Goal: Task Accomplishment & Management: Contribute content

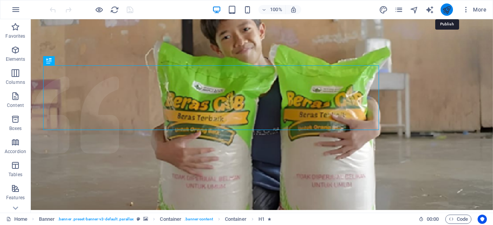
click at [445, 11] on icon "publish" at bounding box center [446, 9] width 9 height 9
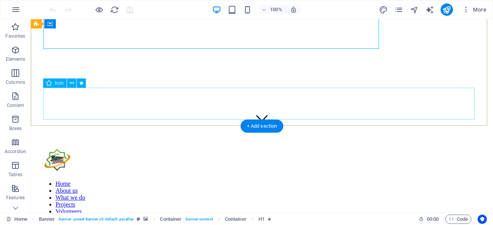
scroll to position [82, 0]
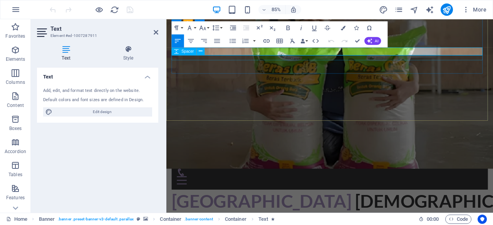
scroll to position [85, 0]
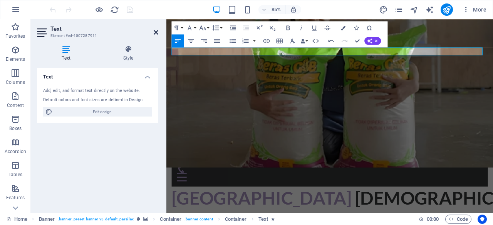
click at [156, 33] on icon at bounding box center [156, 32] width 5 height 6
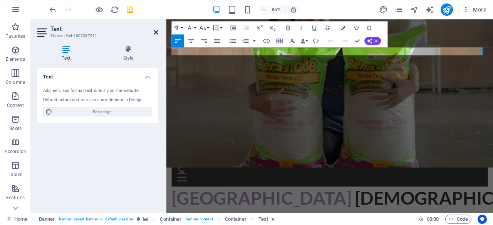
click at [156, 32] on icon at bounding box center [156, 32] width 5 height 6
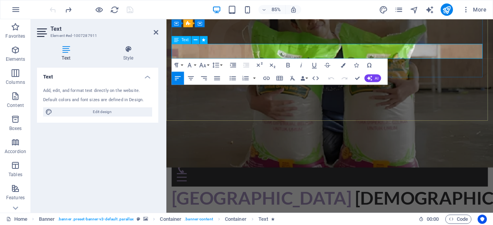
click at [288, 64] on icon "button" at bounding box center [288, 65] width 8 height 8
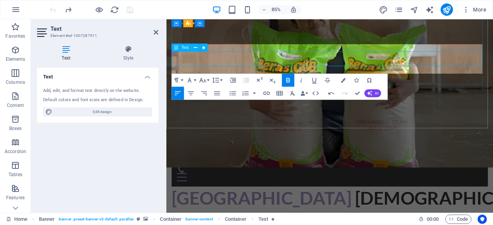
scroll to position [77, 0]
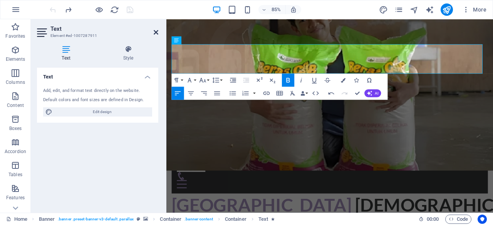
click at [155, 33] on icon at bounding box center [156, 32] width 5 height 6
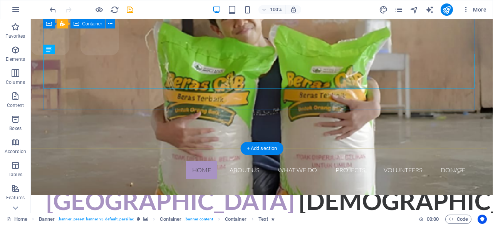
scroll to position [0, 0]
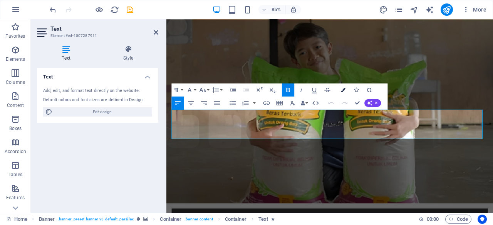
click at [343, 89] on icon "button" at bounding box center [343, 89] width 5 height 5
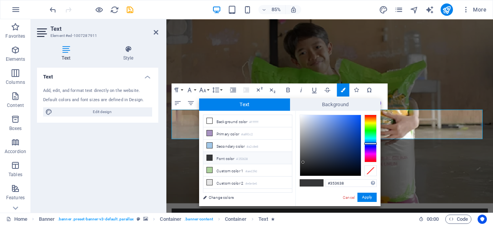
type input "#f4f6fb"
click at [301, 116] on div at bounding box center [330, 145] width 61 height 61
click at [365, 199] on button "Apply" at bounding box center [366, 197] width 19 height 9
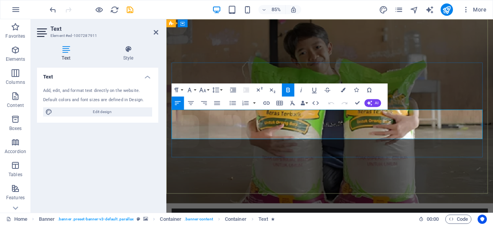
click at [344, 88] on icon "button" at bounding box center [343, 89] width 5 height 5
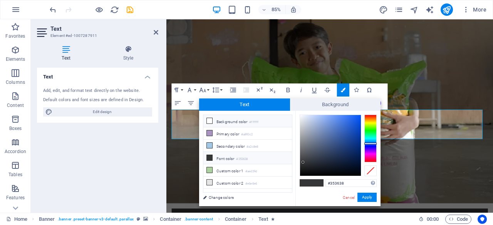
click at [245, 121] on li "Background color #ffffff" at bounding box center [247, 121] width 89 height 12
type input "#ffffff"
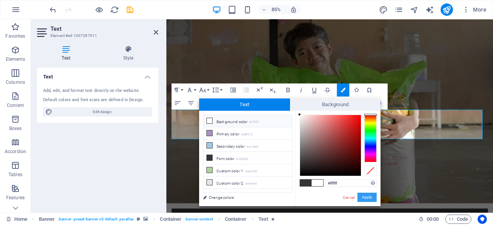
click at [362, 201] on button "Apply" at bounding box center [366, 197] width 19 height 9
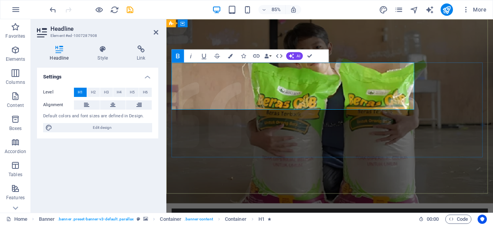
click at [231, 56] on icon "button" at bounding box center [230, 55] width 5 height 5
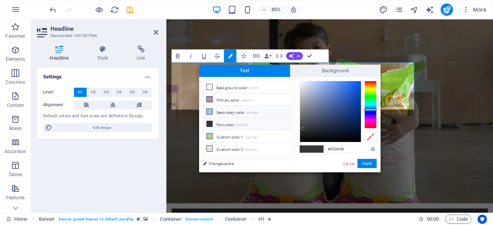
click at [235, 110] on li "Secondary color #a2c8e8" at bounding box center [247, 112] width 89 height 12
type input "#a2c8e8"
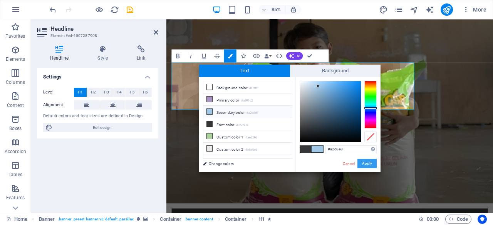
click at [369, 164] on button "Apply" at bounding box center [366, 163] width 19 height 9
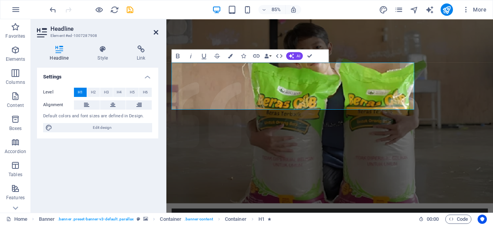
click at [156, 33] on icon at bounding box center [156, 32] width 5 height 6
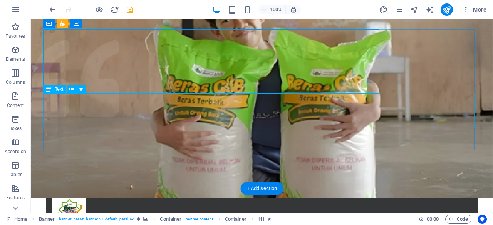
scroll to position [30, 0]
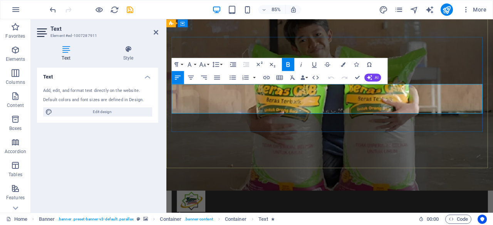
click at [343, 67] on button "Colors" at bounding box center [343, 64] width 12 height 13
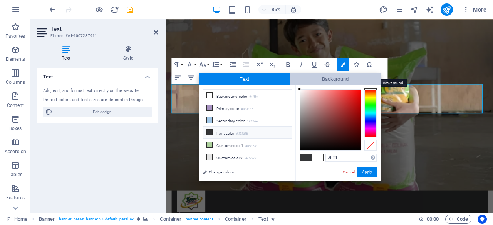
click at [305, 81] on span "Background" at bounding box center [335, 79] width 91 height 12
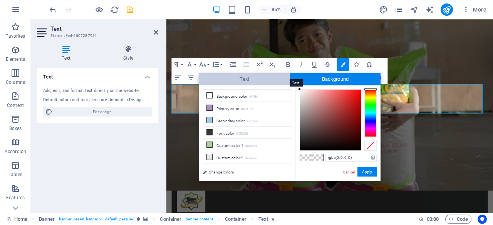
click at [269, 77] on span "Text" at bounding box center [244, 79] width 91 height 12
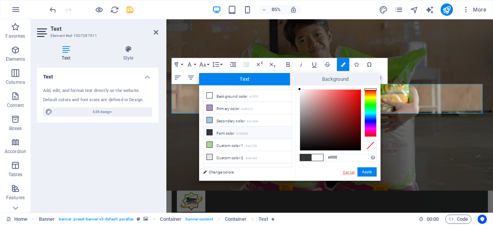
click at [348, 172] on link "Cancel" at bounding box center [348, 172] width 13 height 6
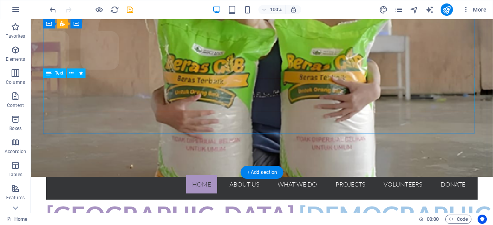
scroll to position [49, 0]
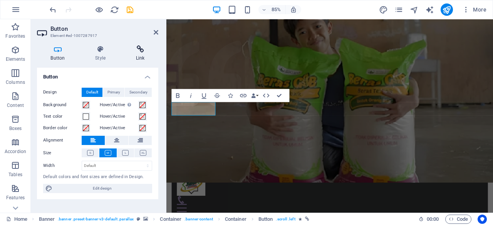
click at [140, 55] on h4 "Link" at bounding box center [140, 53] width 36 height 16
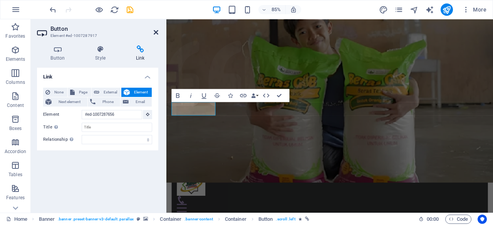
click at [156, 31] on icon at bounding box center [156, 32] width 5 height 6
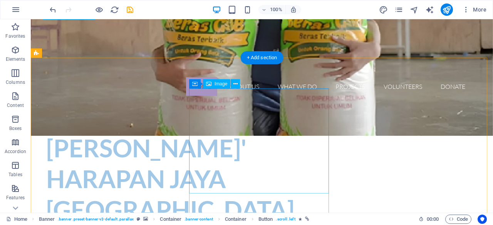
scroll to position [199, 0]
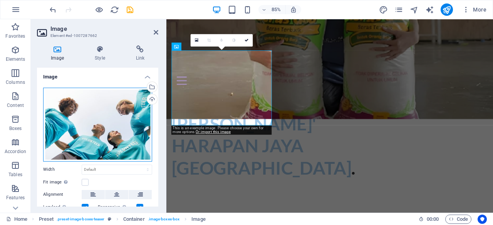
click at [115, 140] on div "Drag files here, click to choose files or select files from Files or our free s…" at bounding box center [97, 125] width 109 height 74
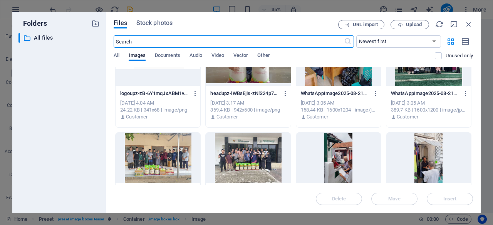
scroll to position [32, 0]
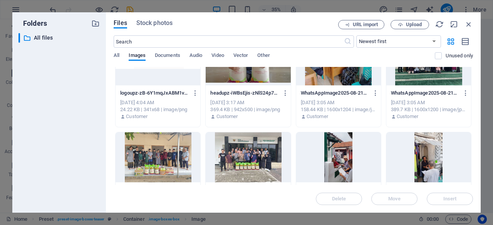
click at [255, 156] on div at bounding box center [248, 157] width 85 height 50
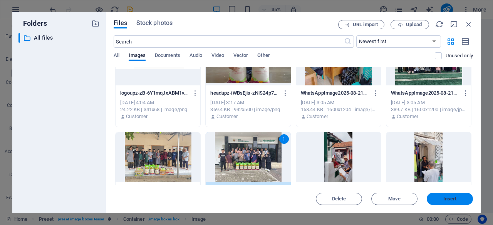
click at [435, 197] on span "Insert" at bounding box center [450, 199] width 40 height 5
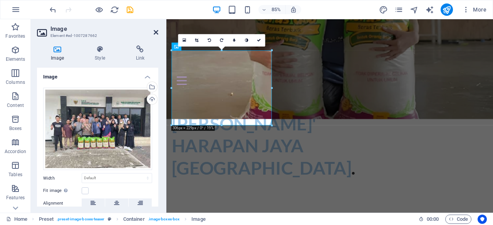
click at [156, 32] on icon at bounding box center [156, 32] width 5 height 6
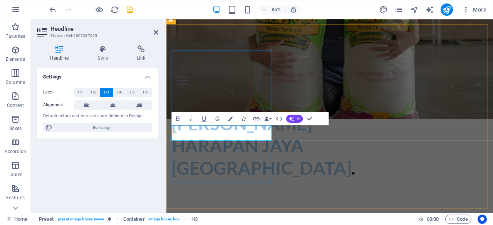
click at [124, 161] on div "Settings Level H1 H2 H3 H4 H5 H6 Alignment Default colors and font sizes are de…" at bounding box center [97, 137] width 121 height 139
click at [157, 32] on icon at bounding box center [156, 32] width 5 height 6
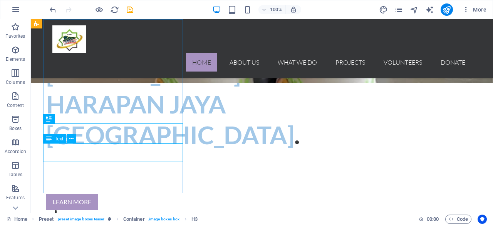
scroll to position [238, 0]
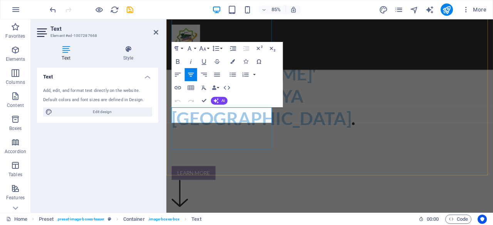
click at [144, 141] on div "Text Add, edit, and format text directly on the website. Default colors and fon…" at bounding box center [97, 137] width 121 height 139
click at [156, 36] on header "Text Element #ed-1007287668" at bounding box center [97, 29] width 121 height 20
click at [156, 34] on icon at bounding box center [156, 32] width 5 height 6
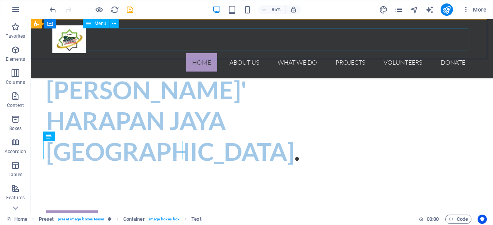
scroll to position [239, 0]
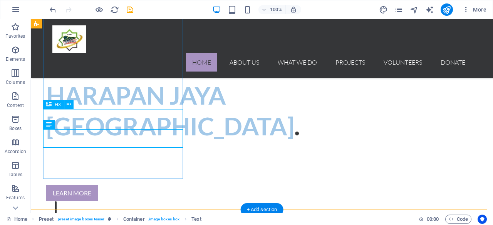
scroll to position [252, 0]
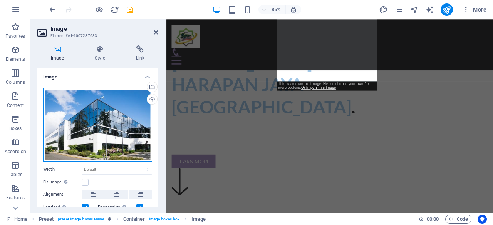
click at [109, 122] on div "Drag files here, click to choose files or select files from Files or our free s…" at bounding box center [97, 125] width 109 height 74
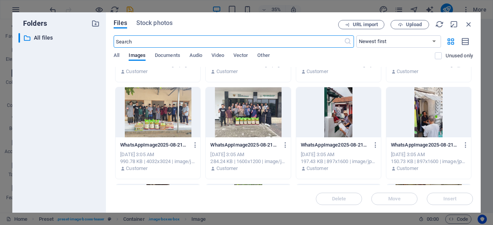
scroll to position [173, 0]
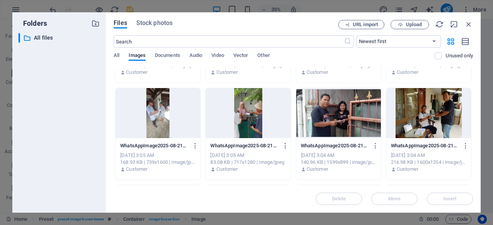
click at [247, 128] on div at bounding box center [248, 113] width 85 height 50
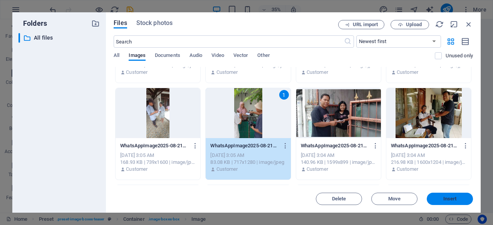
click at [438, 198] on span "Insert" at bounding box center [450, 199] width 40 height 5
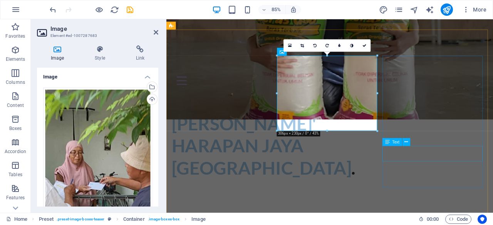
scroll to position [200, 0]
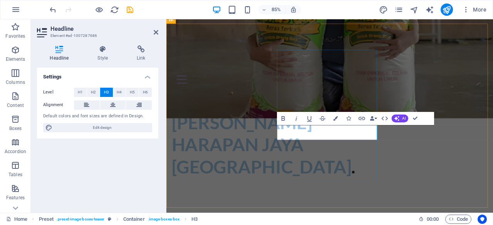
click at [155, 30] on icon at bounding box center [156, 32] width 5 height 6
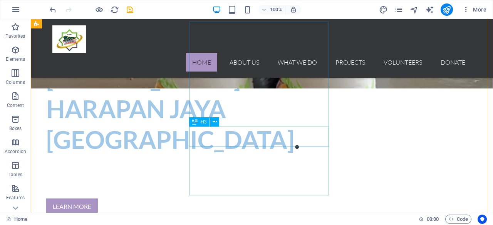
scroll to position [234, 0]
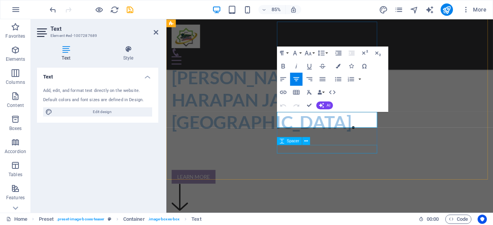
scroll to position [233, 0]
drag, startPoint x: 400, startPoint y: 144, endPoint x: 303, endPoint y: 136, distance: 97.7
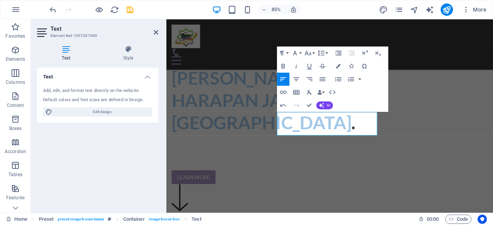
click at [123, 150] on div "Text Add, edit, and format text directly on the website. Default colors and fon…" at bounding box center [97, 137] width 121 height 139
click at [155, 32] on icon at bounding box center [156, 32] width 5 height 6
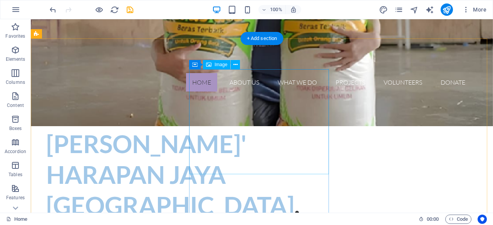
scroll to position [186, 0]
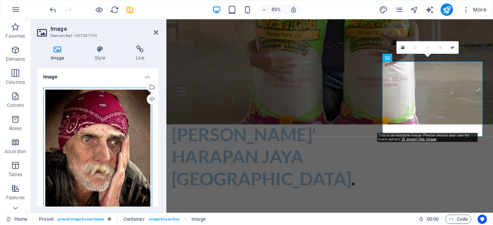
click at [107, 143] on div "Drag files here, click to choose files or select files from Files or our free s…" at bounding box center [97, 155] width 109 height 135
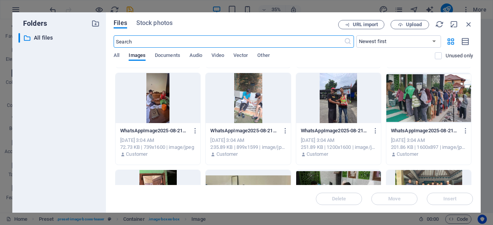
scroll to position [286, 0]
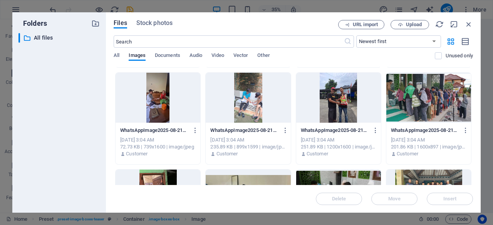
click at [406, 100] on div at bounding box center [428, 98] width 85 height 50
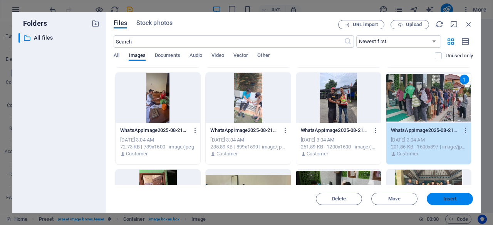
click at [450, 197] on span "Insert" at bounding box center [449, 199] width 13 height 5
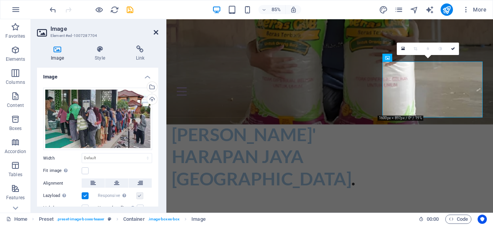
drag, startPoint x: 125, startPoint y: 13, endPoint x: 156, endPoint y: 32, distance: 36.3
click at [156, 32] on icon at bounding box center [156, 32] width 5 height 6
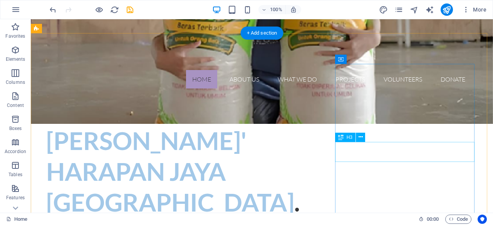
scroll to position [194, 0]
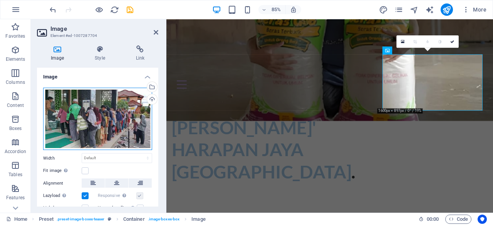
click at [115, 137] on div "Drag files here, click to choose files or select files from Files or our free s…" at bounding box center [97, 119] width 109 height 63
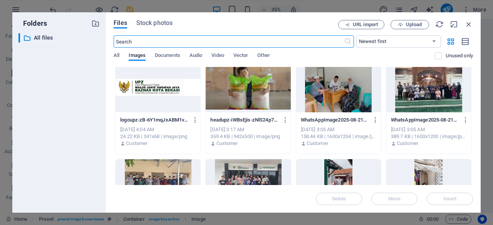
scroll to position [5, 0]
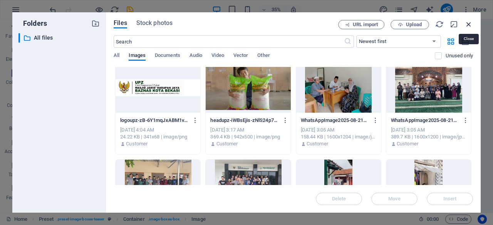
click at [470, 22] on icon "button" at bounding box center [468, 24] width 8 height 8
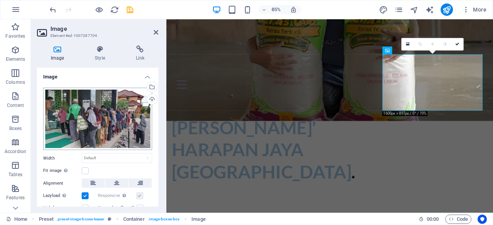
scroll to position [42, 0]
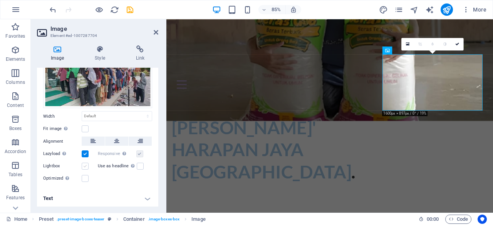
click at [85, 167] on label at bounding box center [85, 166] width 7 height 7
click at [0, 0] on input "Lightbox" at bounding box center [0, 0] width 0 height 0
click at [85, 167] on label at bounding box center [85, 166] width 7 height 7
click at [0, 0] on input "Lightbox" at bounding box center [0, 0] width 0 height 0
click at [88, 166] on label at bounding box center [85, 166] width 7 height 7
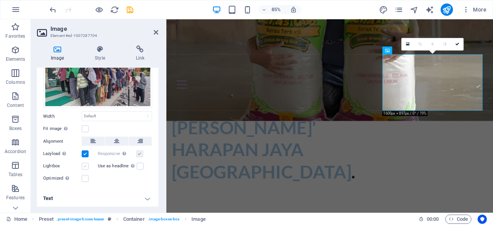
click at [0, 0] on input "Lightbox" at bounding box center [0, 0] width 0 height 0
click at [142, 167] on label at bounding box center [140, 166] width 7 height 7
click at [0, 0] on input "Use as headline The image will be wrapped in an H1 headline tag. Useful for giv…" at bounding box center [0, 0] width 0 height 0
click at [142, 167] on div "Use as headline The image will be wrapped in an H1 headline tag. Useful for giv…" at bounding box center [125, 166] width 55 height 9
click at [85, 166] on label at bounding box center [85, 166] width 7 height 7
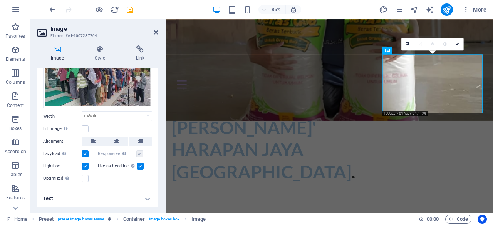
click at [0, 0] on input "Lightbox" at bounding box center [0, 0] width 0 height 0
click at [138, 167] on label at bounding box center [140, 166] width 7 height 7
click at [0, 0] on input "Use as headline The image will be wrapped in an H1 headline tag. Useful for giv…" at bounding box center [0, 0] width 0 height 0
click at [86, 180] on label at bounding box center [85, 178] width 7 height 7
click at [0, 0] on input "Optimized Images are compressed to improve page speed." at bounding box center [0, 0] width 0 height 0
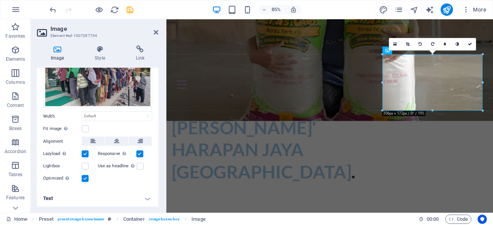
click at [86, 180] on label at bounding box center [85, 178] width 7 height 7
click at [0, 0] on input "Optimized Images are compressed to improve page speed." at bounding box center [0, 0] width 0 height 0
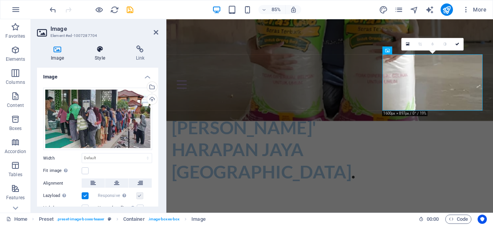
click at [97, 59] on h4 "Style" at bounding box center [101, 53] width 41 height 16
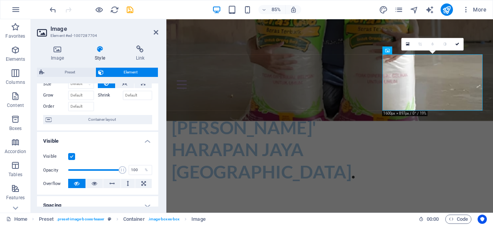
scroll to position [25, 0]
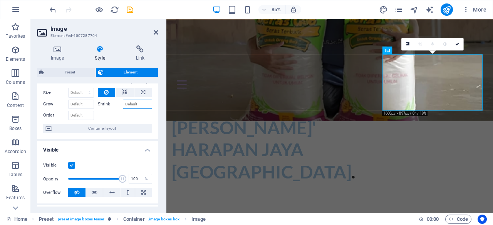
click at [131, 107] on input "Shrink" at bounding box center [138, 104] width 30 height 9
click at [85, 104] on input "Grow" at bounding box center [81, 104] width 26 height 9
click at [85, 95] on select "Default auto px % 1/1 1/2 1/3 1/4 1/5 1/6 1/7 1/8 1/9 1/10" at bounding box center [81, 92] width 25 height 9
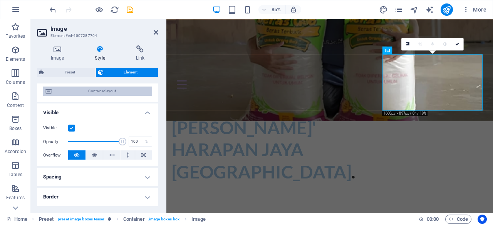
scroll to position [68, 0]
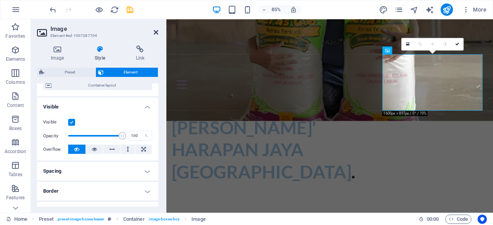
click at [156, 33] on icon at bounding box center [156, 32] width 5 height 6
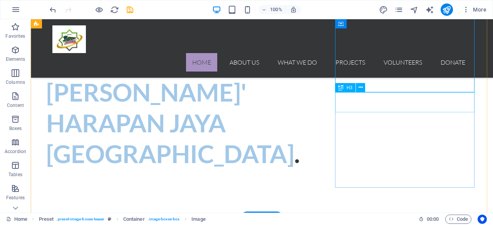
scroll to position [215, 0]
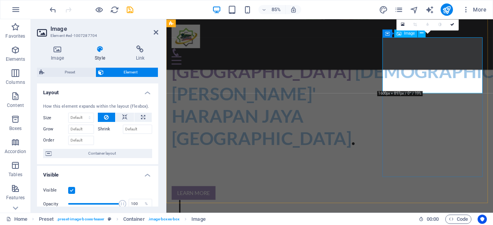
click at [100, 55] on h4 "Style" at bounding box center [101, 53] width 41 height 16
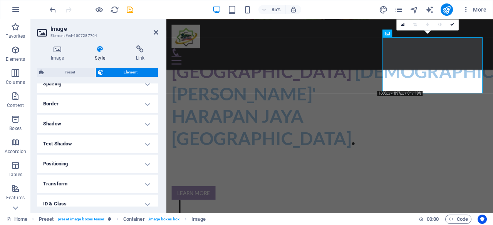
scroll to position [156, 0]
click at [58, 49] on icon at bounding box center [57, 49] width 41 height 8
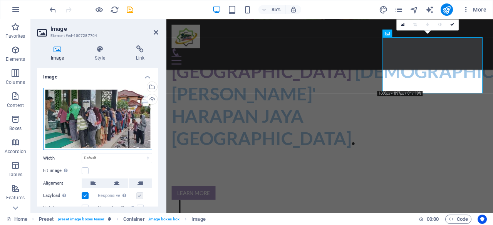
click at [116, 130] on div "Drag files here, click to choose files or select files from Files or our free s…" at bounding box center [97, 119] width 109 height 63
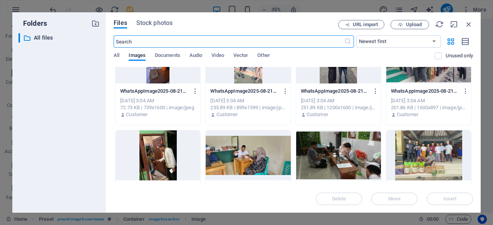
scroll to position [336, 0]
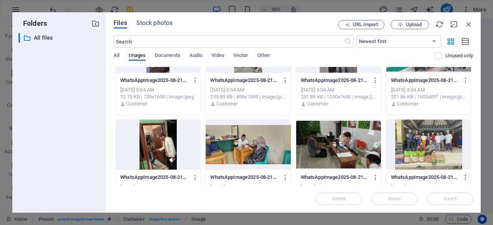
click at [424, 142] on div at bounding box center [428, 145] width 85 height 50
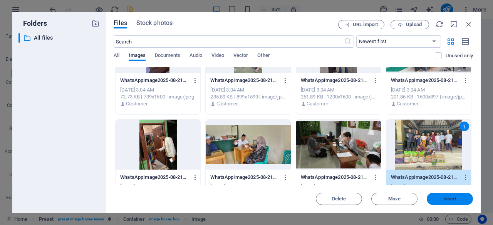
click at [441, 194] on button "Insert" at bounding box center [449, 199] width 46 height 12
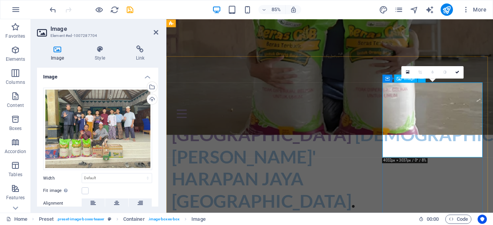
scroll to position [159, 0]
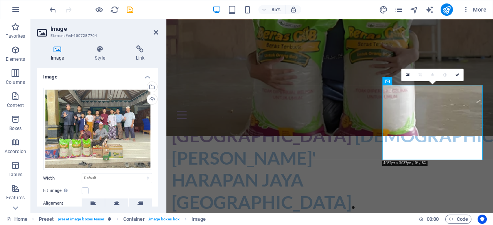
click at [158, 33] on aside "Image Element #ed-1007287704 Image Style Link Image Drag files here, click to c…" at bounding box center [98, 116] width 135 height 194
click at [155, 32] on icon at bounding box center [156, 32] width 5 height 6
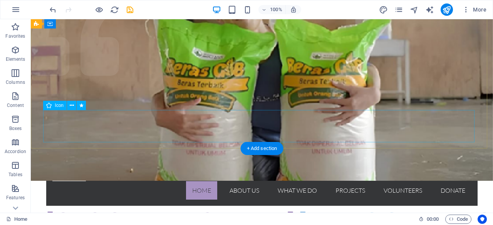
scroll to position [76, 0]
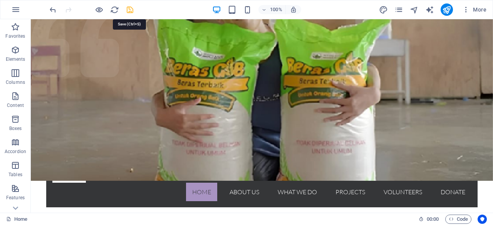
click at [131, 10] on icon "save" at bounding box center [129, 9] width 9 height 9
checkbox input "false"
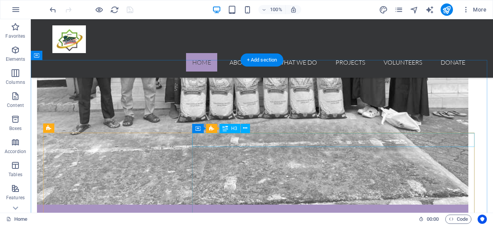
scroll to position [592, 0]
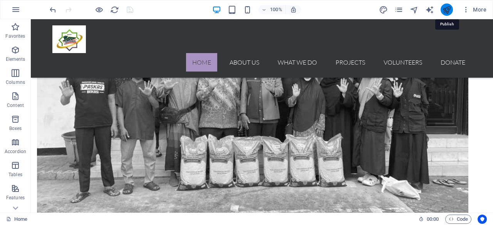
click at [446, 10] on icon "publish" at bounding box center [446, 9] width 9 height 9
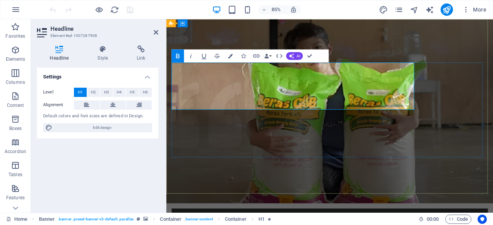
click at [230, 55] on icon "button" at bounding box center [230, 55] width 5 height 5
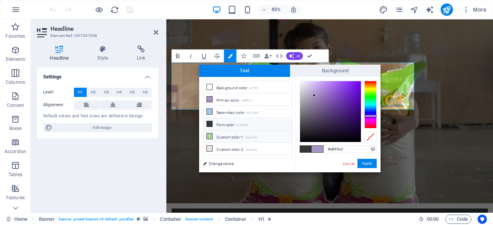
click at [238, 134] on li "Custom color 1 #aed29d" at bounding box center [247, 136] width 89 height 12
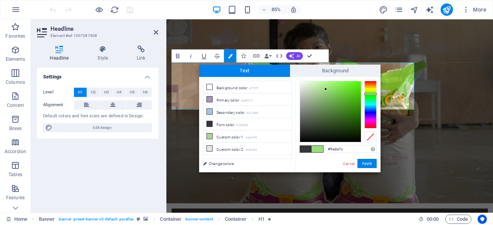
type input "#99d87b"
drag, startPoint x: 313, startPoint y: 90, endPoint x: 326, endPoint y: 90, distance: 12.3
click at [326, 90] on div at bounding box center [330, 111] width 61 height 61
click at [365, 160] on button "Apply" at bounding box center [366, 163] width 19 height 9
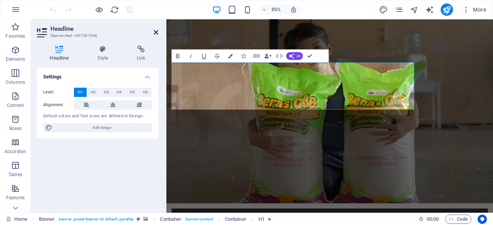
click at [155, 35] on link at bounding box center [156, 32] width 5 height 7
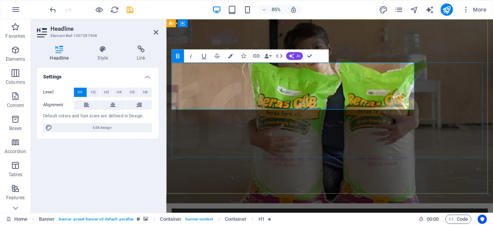
click at [228, 56] on icon "button" at bounding box center [230, 55] width 5 height 5
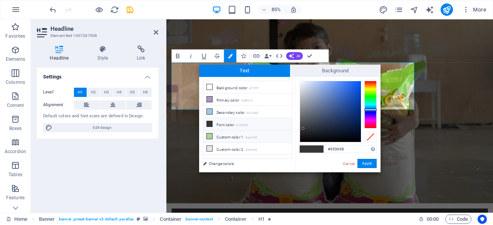
click at [257, 136] on small "#aed29d" at bounding box center [251, 137] width 12 height 5
type input "#aed29d"
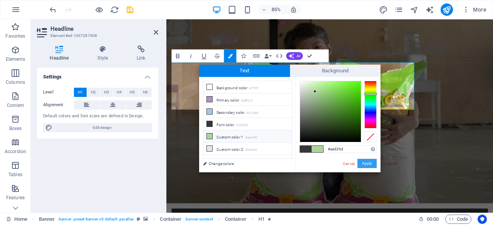
click at [363, 163] on button "Apply" at bounding box center [366, 163] width 19 height 9
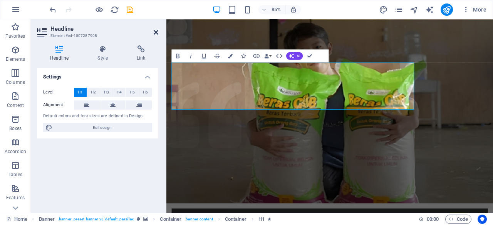
drag, startPoint x: 157, startPoint y: 33, endPoint x: 127, endPoint y: 14, distance: 36.0
click at [157, 33] on icon at bounding box center [156, 32] width 5 height 6
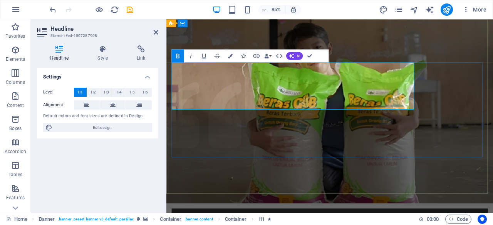
click at [101, 50] on icon at bounding box center [103, 49] width 36 height 8
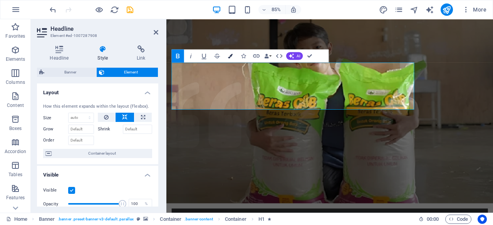
click at [229, 57] on icon "button" at bounding box center [230, 55] width 5 height 5
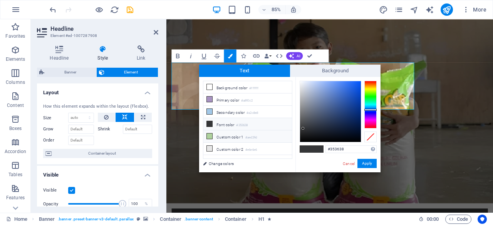
click at [221, 132] on li "Custom color 1 #aed29d" at bounding box center [247, 136] width 89 height 12
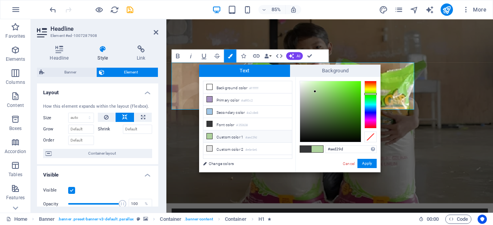
click at [316, 146] on span at bounding box center [317, 149] width 12 height 7
click at [315, 92] on div at bounding box center [330, 111] width 61 height 61
click at [306, 148] on span at bounding box center [306, 149] width 12 height 7
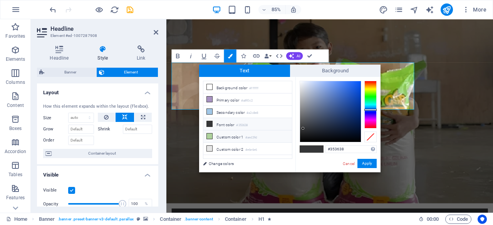
click at [246, 135] on li "Custom color 1 #aed29d" at bounding box center [247, 136] width 89 height 12
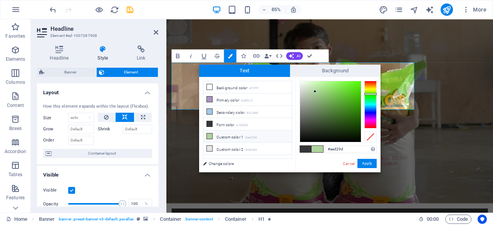
click at [242, 137] on li "Custom color 1 #aed29d" at bounding box center [247, 136] width 89 height 12
drag, startPoint x: 315, startPoint y: 89, endPoint x: 329, endPoint y: 100, distance: 17.9
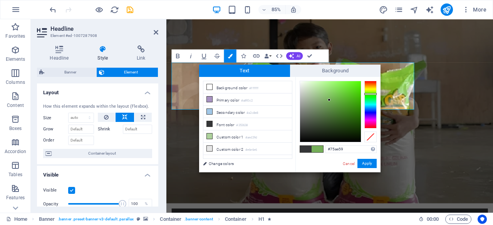
click at [329, 100] on div at bounding box center [330, 111] width 61 height 61
drag, startPoint x: 329, startPoint y: 100, endPoint x: 324, endPoint y: 89, distance: 12.2
click at [324, 89] on div at bounding box center [324, 88] width 3 height 3
click at [228, 122] on li "Font color #353638" at bounding box center [247, 124] width 89 height 12
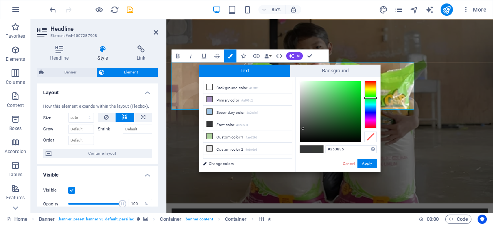
click at [371, 98] on div at bounding box center [370, 105] width 12 height 48
type input "#5eb56c"
drag, startPoint x: 303, startPoint y: 126, endPoint x: 329, endPoint y: 99, distance: 37.8
click at [329, 99] on div at bounding box center [330, 111] width 61 height 61
click at [370, 165] on button "Apply" at bounding box center [366, 163] width 19 height 9
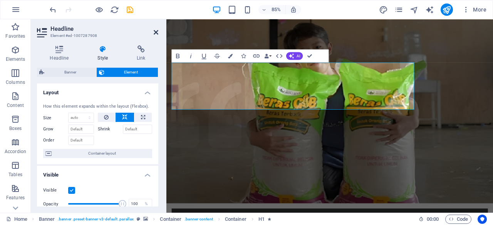
click at [154, 34] on icon at bounding box center [156, 32] width 5 height 6
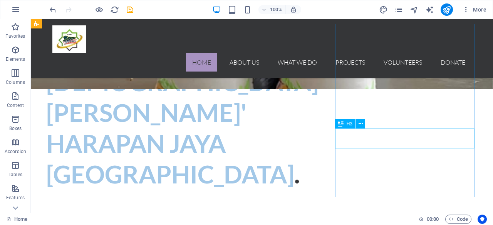
scroll to position [232, 0]
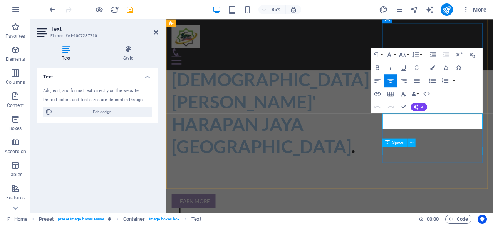
scroll to position [231, 0]
drag, startPoint x: 428, startPoint y: 136, endPoint x: 523, endPoint y: 143, distance: 95.7
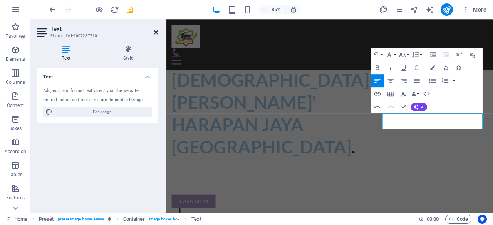
click at [156, 32] on icon at bounding box center [156, 32] width 5 height 6
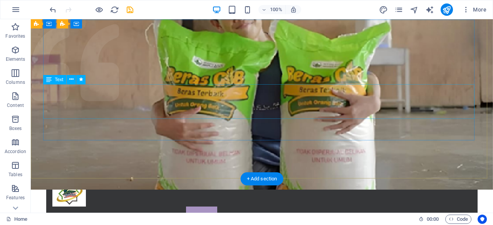
scroll to position [0, 0]
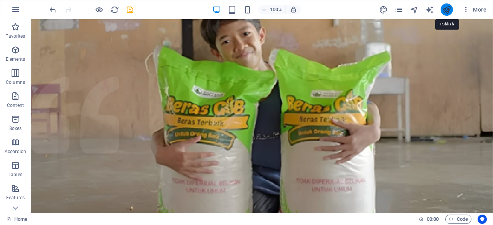
click at [448, 9] on icon "publish" at bounding box center [446, 9] width 9 height 9
checkbox input "false"
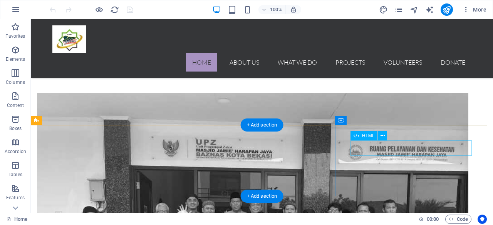
scroll to position [391, 0]
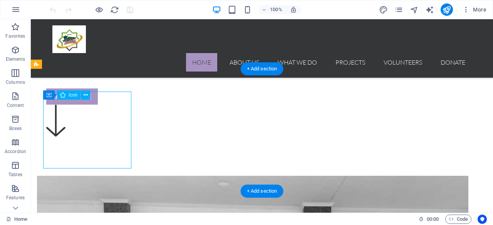
select select "xMidYMid"
select select "px"
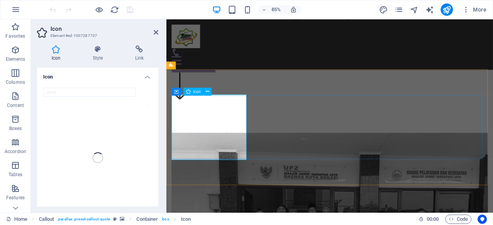
scroll to position [372, 0]
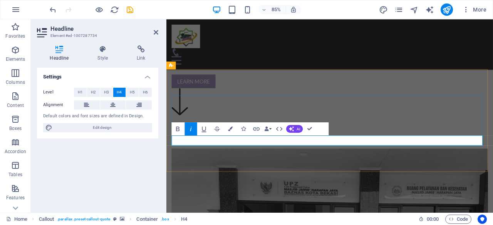
click at [157, 30] on icon at bounding box center [156, 32] width 5 height 6
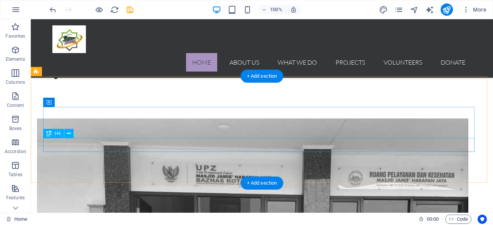
scroll to position [384, 0]
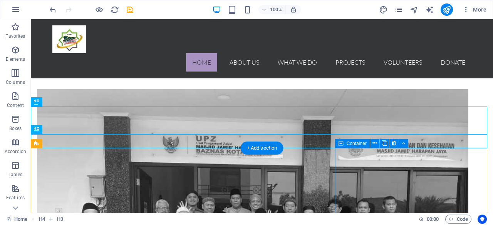
scroll to position [462, 0]
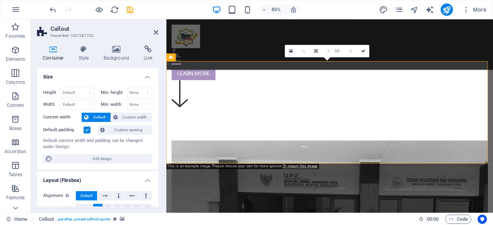
scroll to position [381, 0]
click at [158, 33] on aside "Callout Preset #ed-1007287722 Container Style Background Link Size Height Defau…" at bounding box center [98, 116] width 135 height 194
click at [157, 33] on icon at bounding box center [156, 32] width 5 height 6
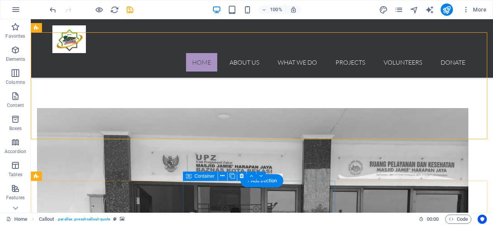
scroll to position [444, 0]
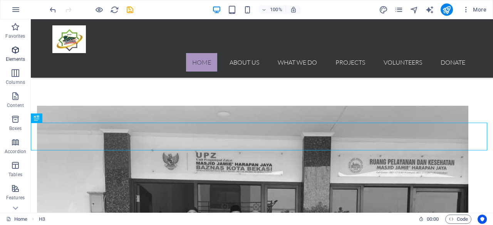
click at [17, 56] on p "Elements" at bounding box center [16, 59] width 20 height 6
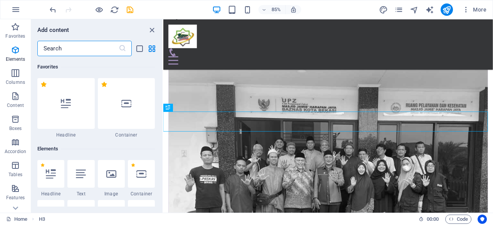
scroll to position [82, 0]
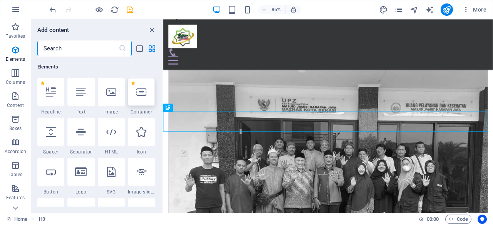
click at [143, 103] on div at bounding box center [141, 92] width 27 height 28
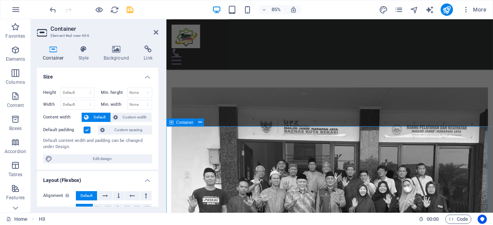
scroll to position [449, 0]
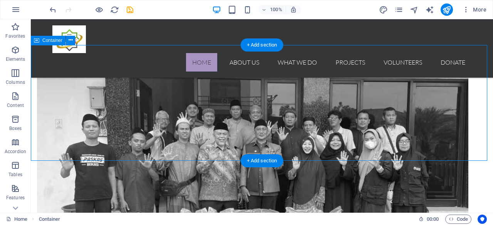
scroll to position [553, 0]
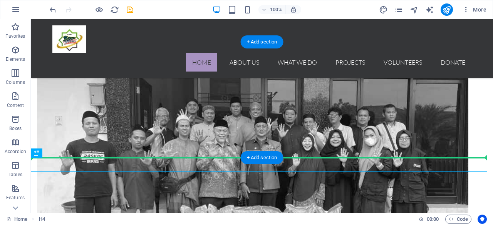
drag, startPoint x: 280, startPoint y: 167, endPoint x: 279, endPoint y: 141, distance: 25.4
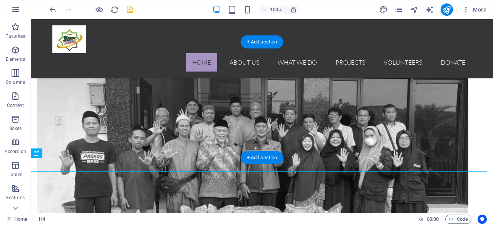
drag, startPoint x: 279, startPoint y: 164, endPoint x: 276, endPoint y: 115, distance: 48.6
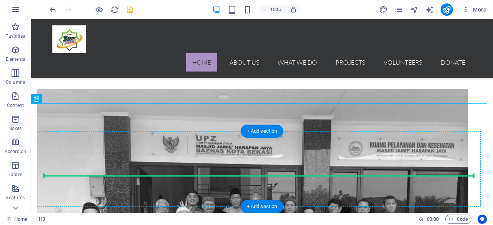
scroll to position [466, 0]
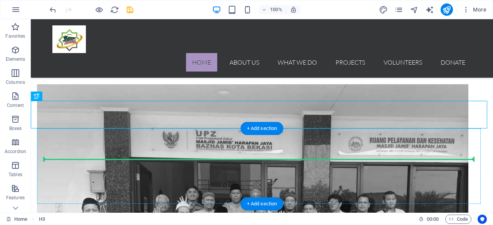
drag, startPoint x: 287, startPoint y: 123, endPoint x: 282, endPoint y: 164, distance: 40.7
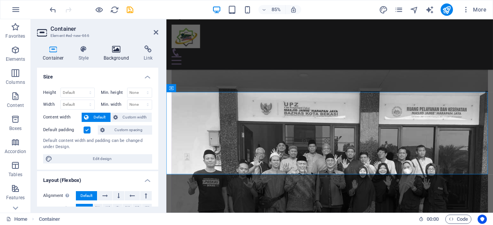
click at [118, 46] on icon at bounding box center [116, 49] width 37 height 8
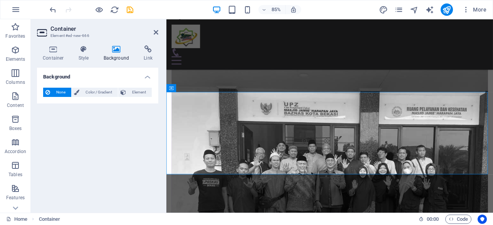
click at [62, 92] on span "None" at bounding box center [60, 92] width 17 height 9
click at [84, 53] on icon at bounding box center [84, 49] width 22 height 8
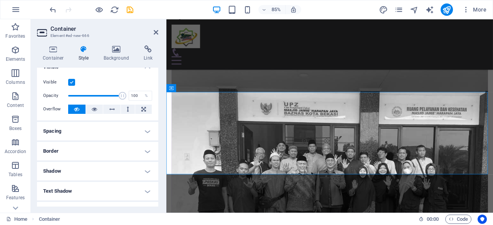
scroll to position [0, 0]
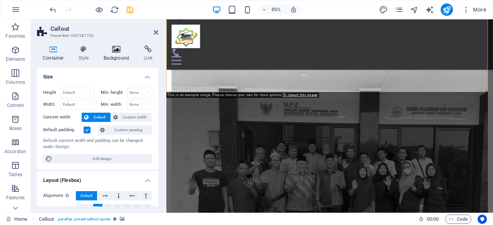
click at [125, 52] on icon at bounding box center [116, 49] width 37 height 8
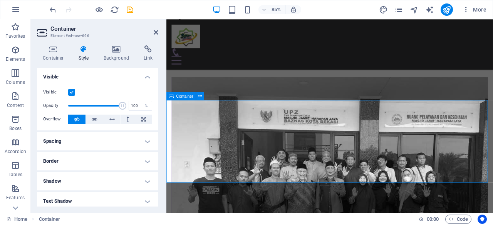
click at [114, 49] on icon at bounding box center [116, 49] width 37 height 8
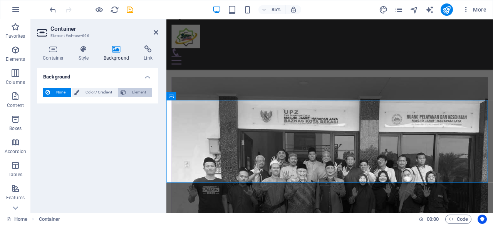
click at [137, 90] on span "Element" at bounding box center [138, 92] width 21 height 9
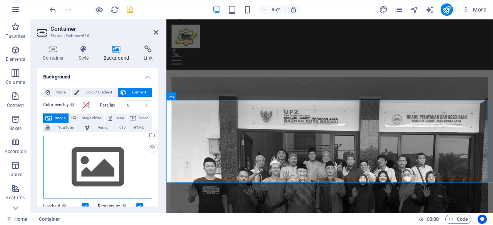
click at [113, 160] on div "Drag files here, click to choose files or select files from Files or our free s…" at bounding box center [97, 167] width 109 height 63
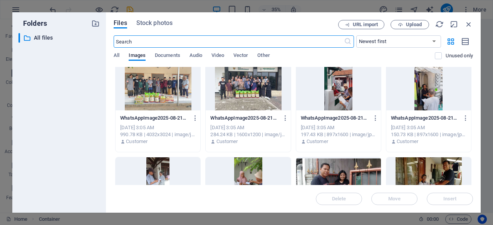
scroll to position [101, 0]
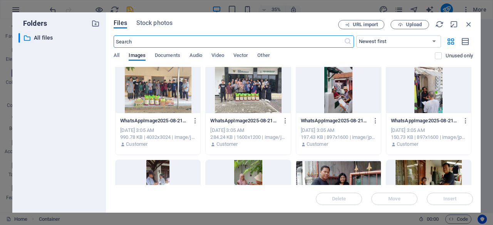
click at [228, 43] on input "text" at bounding box center [229, 41] width 230 height 12
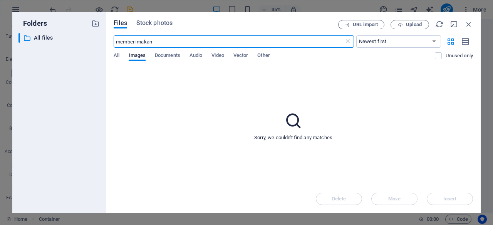
drag, startPoint x: 246, startPoint y: 40, endPoint x: 117, endPoint y: 42, distance: 129.3
click at [117, 42] on input "memberi makan" at bounding box center [229, 41] width 230 height 12
type input "gif food"
click at [292, 118] on icon at bounding box center [293, 120] width 19 height 19
click at [262, 55] on span "Other" at bounding box center [263, 56] width 12 height 11
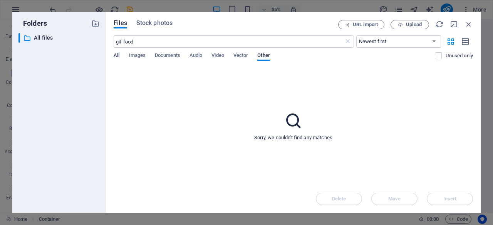
click at [115, 57] on span "All" at bounding box center [117, 56] width 6 height 11
click at [155, 46] on input "gif food" at bounding box center [229, 41] width 230 height 12
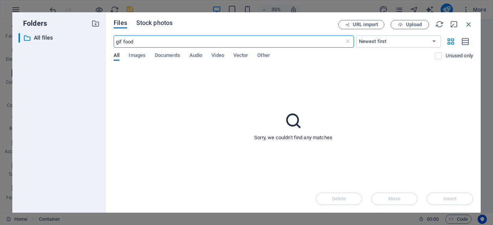
click at [158, 26] on span "Stock photos" at bounding box center [154, 22] width 36 height 9
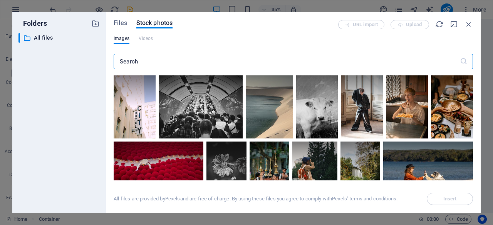
click at [167, 62] on input "text" at bounding box center [287, 61] width 346 height 15
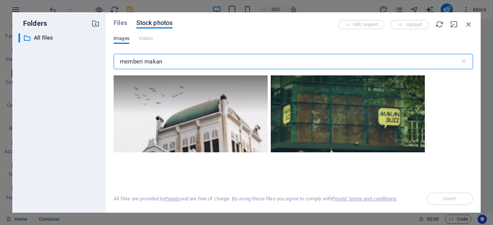
click at [167, 62] on input "memberi makan" at bounding box center [287, 61] width 346 height 15
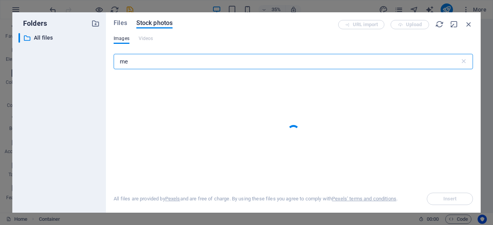
type input "m"
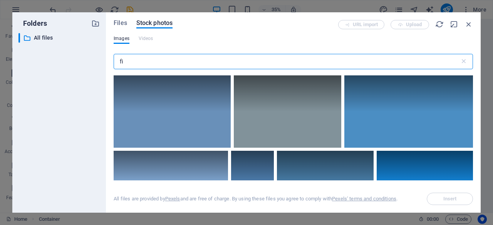
type input "f"
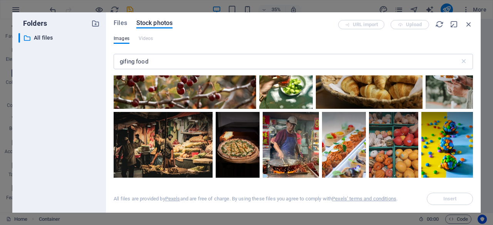
scroll to position [255, 0]
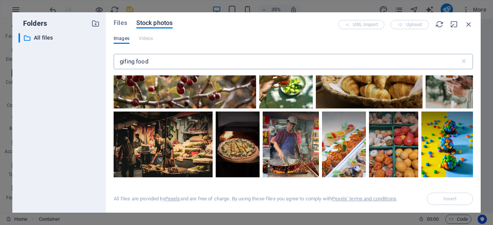
click at [180, 66] on input "gifing food" at bounding box center [287, 61] width 346 height 15
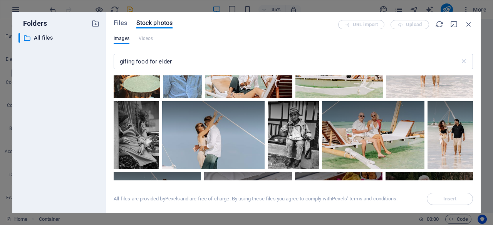
scroll to position [886, 0]
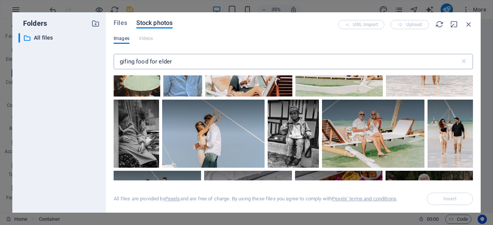
click at [177, 60] on input "gifing food for elder" at bounding box center [287, 61] width 346 height 15
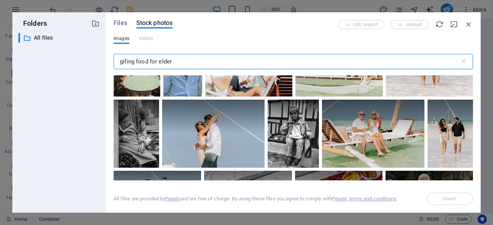
click at [182, 59] on input "gifing food for elder" at bounding box center [287, 61] width 346 height 15
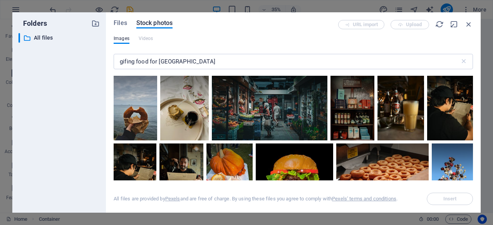
scroll to position [1423, 0]
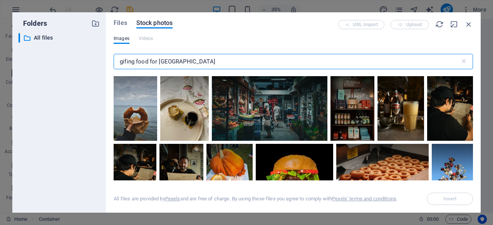
click at [137, 64] on input "gifing food for palestine" at bounding box center [287, 61] width 346 height 15
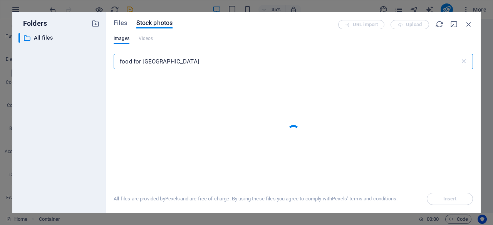
type input "food for palestine"
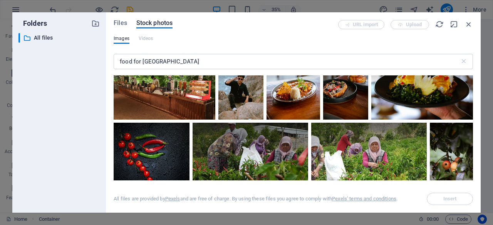
scroll to position [895, 0]
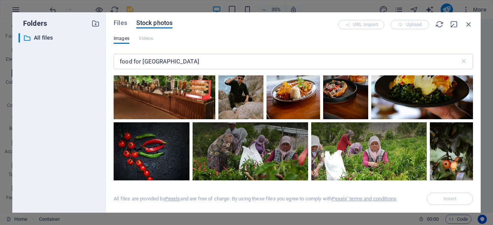
click at [405, 107] on div at bounding box center [422, 86] width 102 height 68
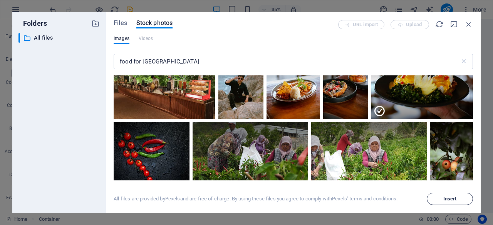
click at [441, 201] on span "Insert" at bounding box center [449, 199] width 39 height 5
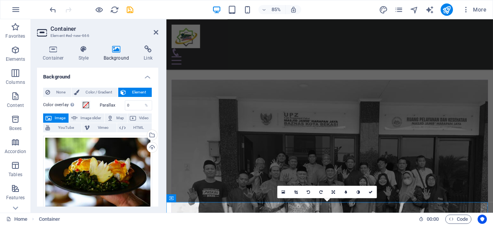
scroll to position [336, 0]
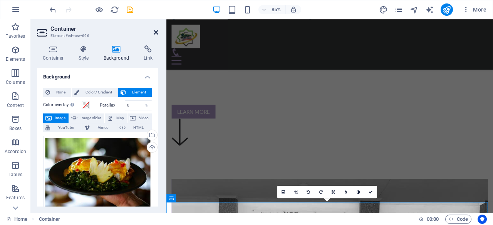
click at [155, 34] on icon at bounding box center [156, 32] width 5 height 6
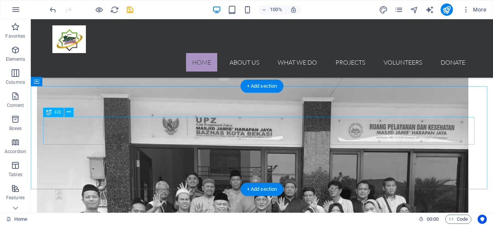
scroll to position [481, 0]
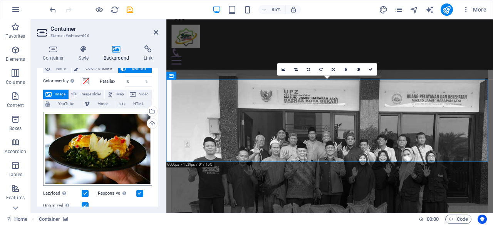
scroll to position [24, 0]
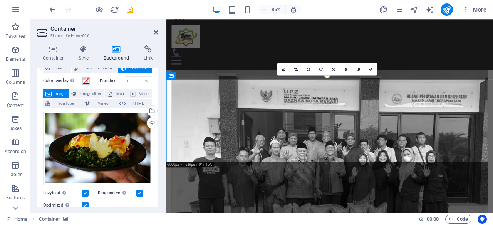
click at [87, 80] on span at bounding box center [86, 81] width 6 height 6
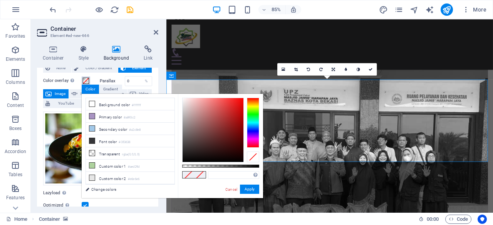
click at [238, 165] on div at bounding box center [220, 166] width 77 height 3
type input "rgba(0, 0, 0, 0.732)"
click at [252, 189] on button "Apply" at bounding box center [249, 189] width 19 height 9
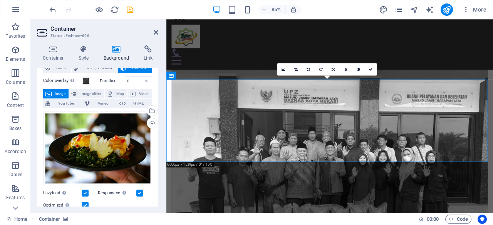
click at [158, 32] on aside "Container Element #ed-new-666 Container Style Background Link Size Height Defau…" at bounding box center [98, 116] width 135 height 194
click at [155, 33] on icon at bounding box center [156, 32] width 5 height 6
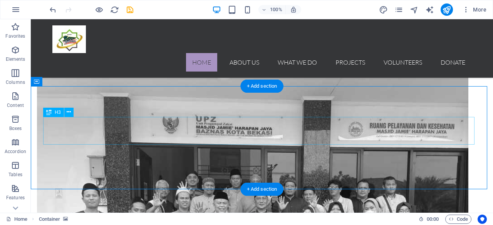
scroll to position [481, 0]
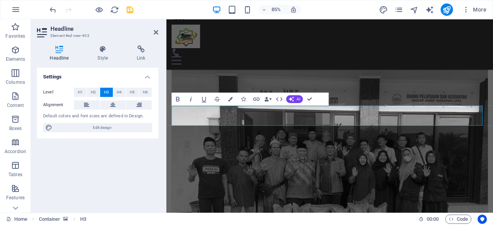
click at [191, 100] on icon "button" at bounding box center [191, 99] width 8 height 8
click at [232, 98] on button "Colors" at bounding box center [230, 98] width 12 height 13
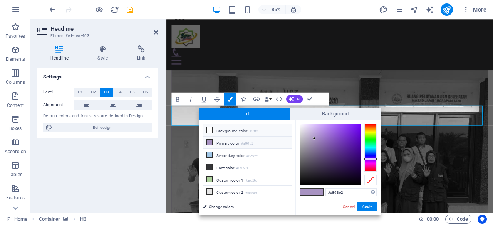
click at [211, 132] on icon at bounding box center [209, 129] width 5 height 5
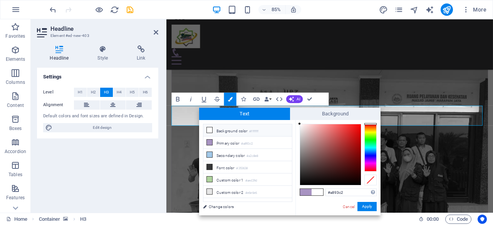
type input "#ffffff"
click at [364, 210] on button "Apply" at bounding box center [366, 206] width 19 height 9
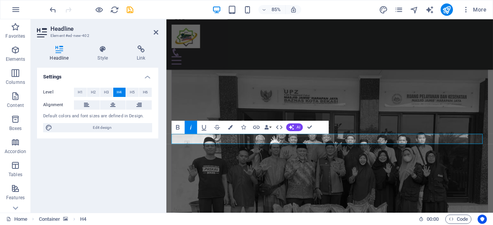
scroll to position [471, 0]
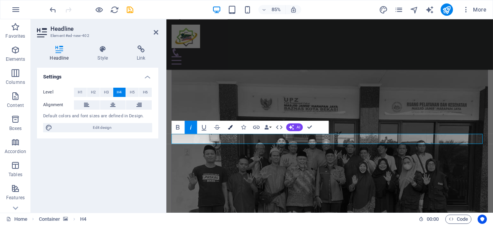
click at [232, 127] on button "Colors" at bounding box center [230, 127] width 12 height 13
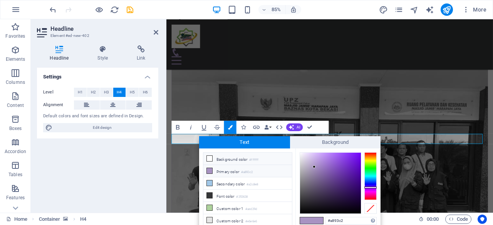
click at [234, 161] on li "Background color #ffffff" at bounding box center [247, 159] width 89 height 12
type input "#ffffff"
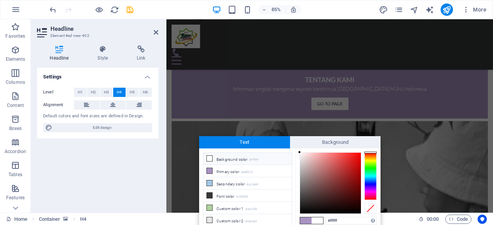
scroll to position [758, 0]
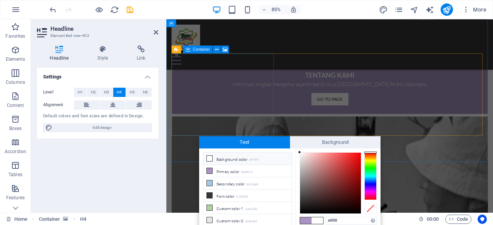
drag, startPoint x: 436, startPoint y: 159, endPoint x: 290, endPoint y: 109, distance: 154.1
click at [157, 34] on icon at bounding box center [156, 32] width 5 height 6
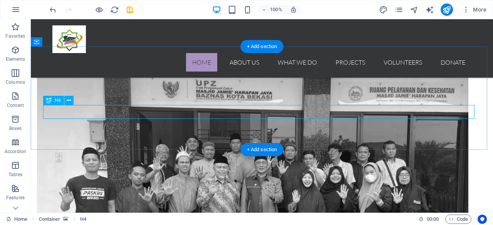
scroll to position [534, 0]
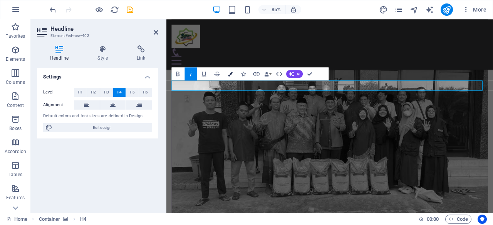
click at [233, 73] on button "Colors" at bounding box center [230, 73] width 12 height 13
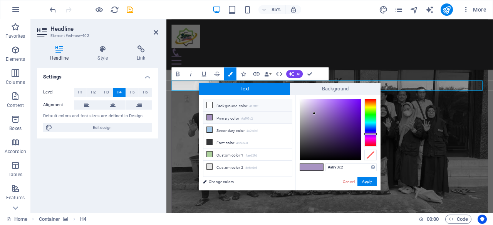
click at [226, 102] on li "Background color #ffffff" at bounding box center [247, 105] width 89 height 12
type input "#ffffff"
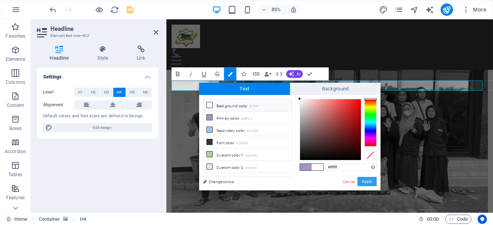
click at [365, 181] on button "Apply" at bounding box center [366, 181] width 19 height 9
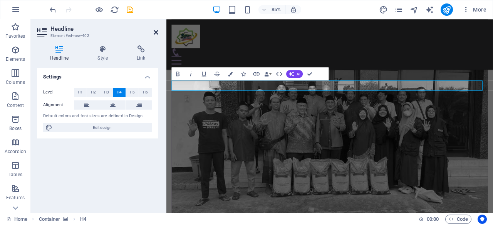
drag, startPoint x: 155, startPoint y: 32, endPoint x: 124, endPoint y: 13, distance: 36.5
click at [155, 32] on icon at bounding box center [156, 32] width 5 height 6
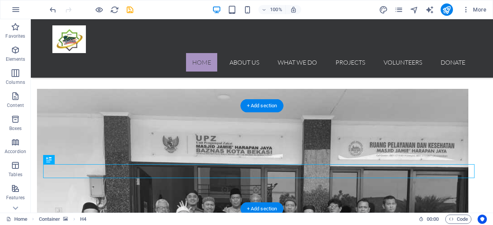
scroll to position [492, 0]
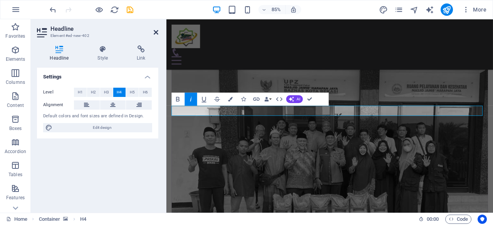
click at [155, 32] on icon at bounding box center [156, 32] width 5 height 6
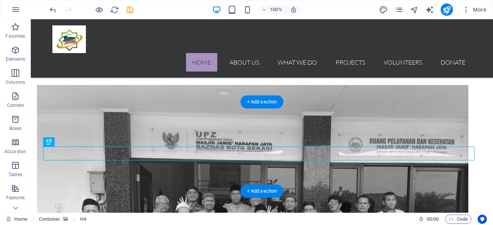
scroll to position [465, 0]
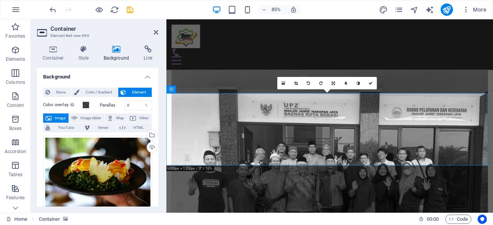
click at [12, 51] on icon "button" at bounding box center [15, 49] width 9 height 9
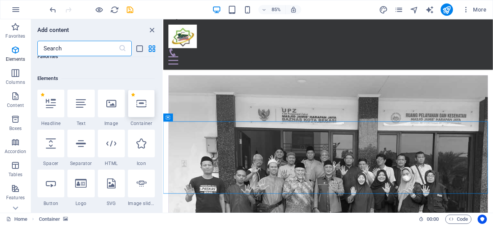
scroll to position [82, 0]
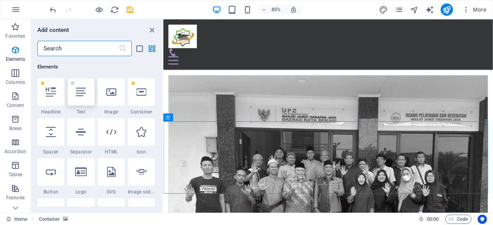
click at [82, 97] on icon at bounding box center [81, 92] width 10 height 10
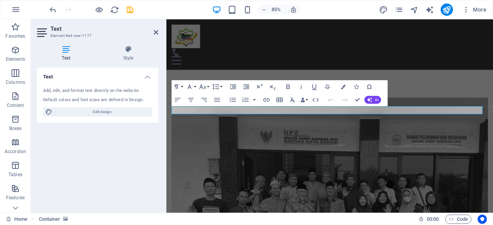
scroll to position [480, 0]
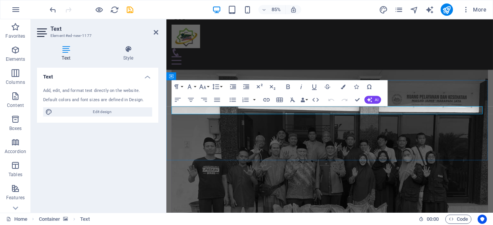
click at [287, 87] on icon "button" at bounding box center [288, 87] width 8 height 8
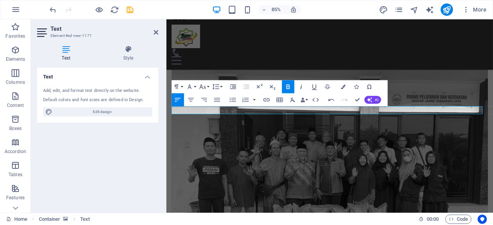
click at [299, 89] on icon "button" at bounding box center [301, 87] width 8 height 8
click at [340, 87] on button "Colors" at bounding box center [343, 86] width 12 height 13
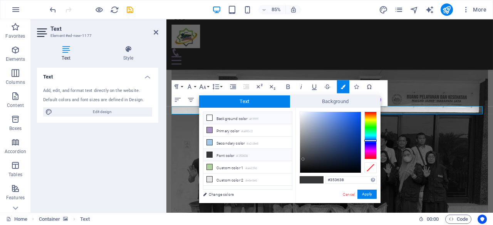
click at [229, 122] on li "Background color #ffffff" at bounding box center [247, 118] width 89 height 12
type input "#ffffff"
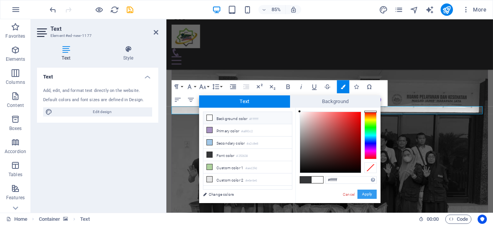
click at [366, 193] on button "Apply" at bounding box center [366, 194] width 19 height 9
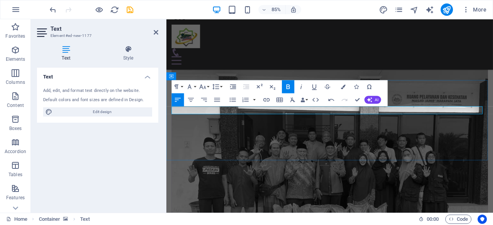
click at [132, 57] on h4 "Style" at bounding box center [128, 53] width 60 height 16
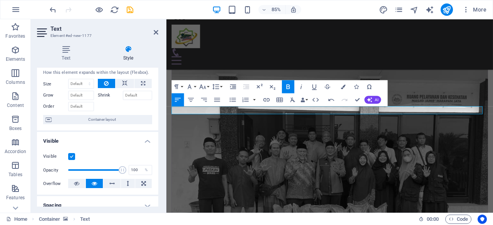
scroll to position [0, 0]
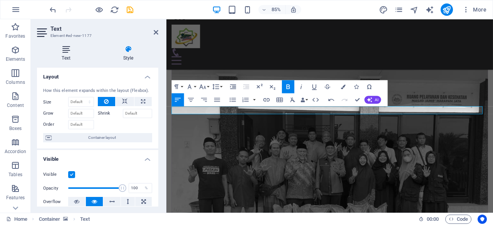
click at [69, 54] on h4 "Text" at bounding box center [67, 53] width 61 height 16
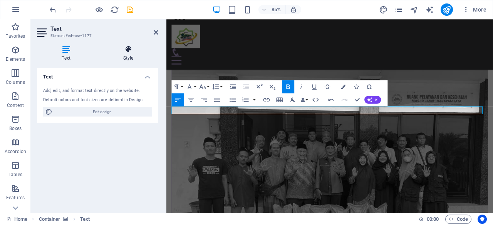
click at [126, 49] on icon at bounding box center [128, 49] width 60 height 8
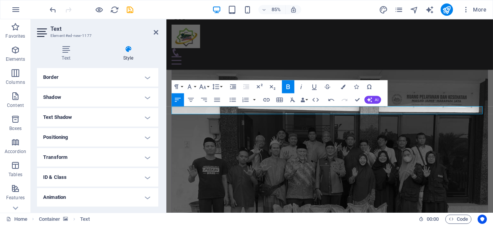
scroll to position [167, 0]
click at [161, 33] on aside "Text Element #ed-new-1177 Text Style Text Add, edit, and format text directly o…" at bounding box center [98, 116] width 135 height 194
click at [158, 33] on icon at bounding box center [156, 32] width 5 height 6
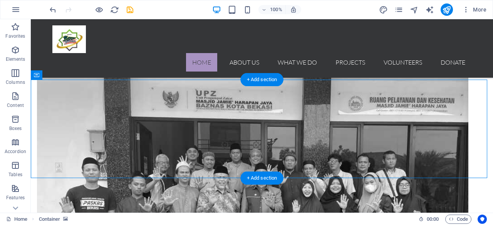
scroll to position [511, 0]
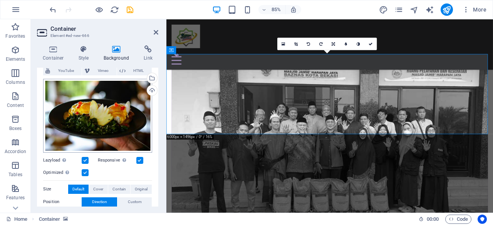
scroll to position [0, 0]
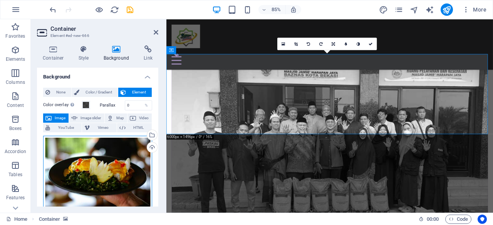
click at [123, 152] on div "Drag files here, click to choose files or select files from Files or our free s…" at bounding box center [97, 173] width 109 height 74
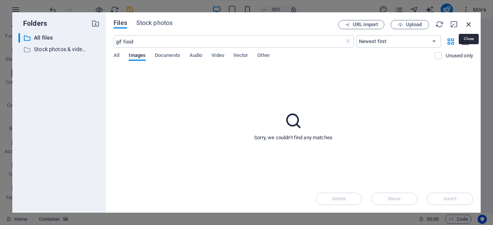
click at [468, 24] on icon "button" at bounding box center [468, 24] width 8 height 8
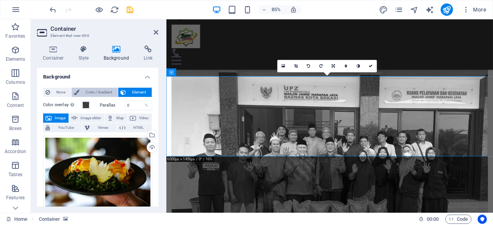
click at [93, 92] on span "Color / Gradient" at bounding box center [99, 92] width 34 height 9
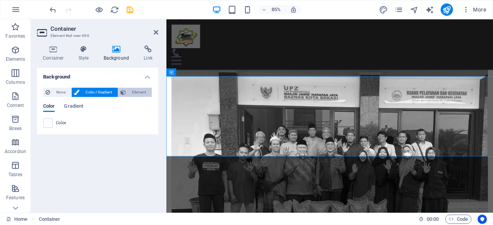
click at [123, 92] on icon at bounding box center [122, 92] width 5 height 9
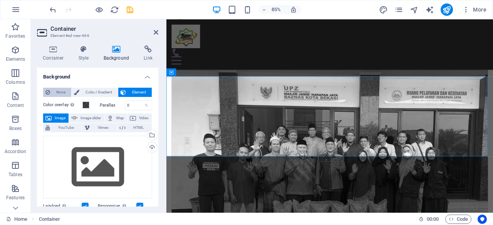
click at [60, 92] on span "None" at bounding box center [60, 92] width 17 height 9
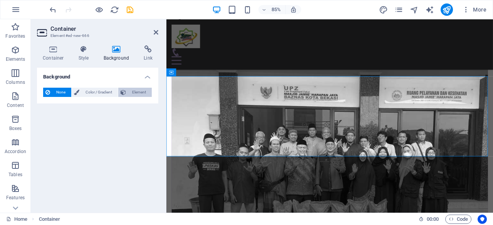
click at [134, 92] on span "Element" at bounding box center [138, 92] width 21 height 9
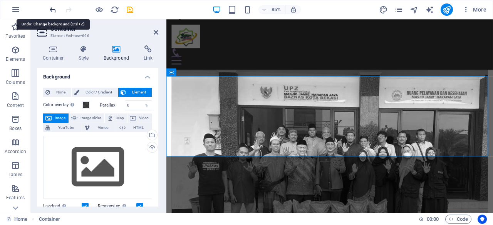
click at [53, 9] on icon "undo" at bounding box center [52, 9] width 9 height 9
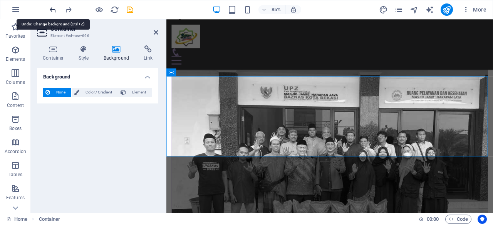
click at [53, 9] on icon "undo" at bounding box center [52, 9] width 9 height 9
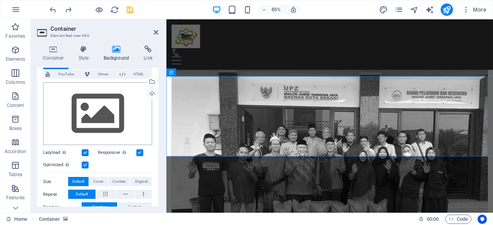
scroll to position [55, 0]
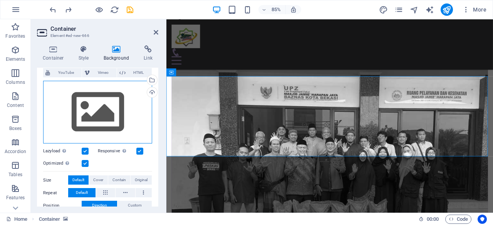
click at [136, 124] on div "Drag files here, click to choose files or select files from Files or our free s…" at bounding box center [97, 112] width 109 height 63
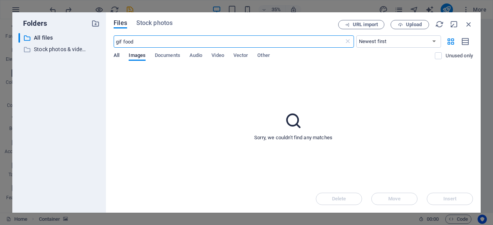
click at [116, 58] on span "All" at bounding box center [117, 56] width 6 height 11
click at [249, 43] on input "gif food" at bounding box center [229, 41] width 230 height 12
type input "g"
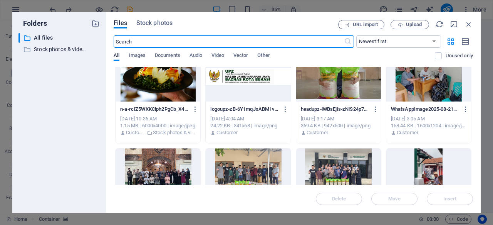
scroll to position [15, 0]
click at [159, 68] on div at bounding box center [157, 77] width 85 height 50
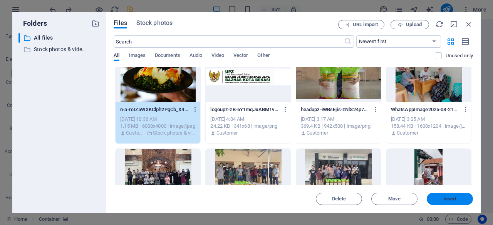
click at [452, 204] on button "Insert" at bounding box center [449, 199] width 46 height 12
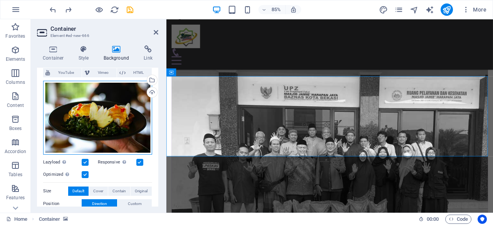
click at [137, 115] on div "Drag files here, click to choose files or select files from Files or our free s…" at bounding box center [97, 118] width 109 height 74
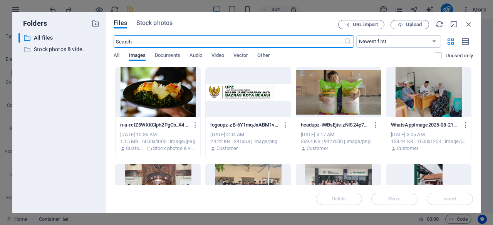
click at [169, 105] on div at bounding box center [157, 92] width 85 height 50
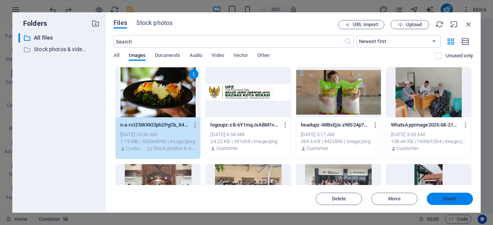
drag, startPoint x: 436, startPoint y: 200, endPoint x: 318, endPoint y: 213, distance: 119.2
click at [436, 200] on span "Insert" at bounding box center [450, 199] width 40 height 5
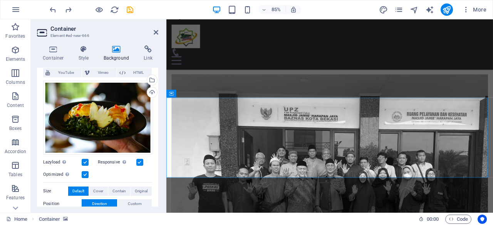
scroll to position [460, 0]
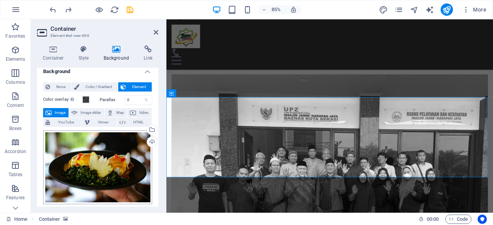
scroll to position [2, 0]
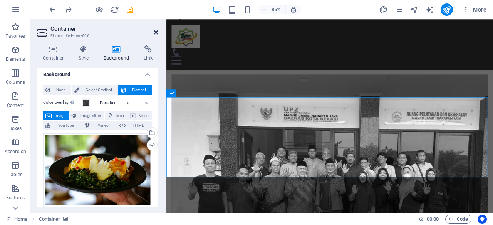
click at [157, 32] on icon at bounding box center [156, 32] width 5 height 6
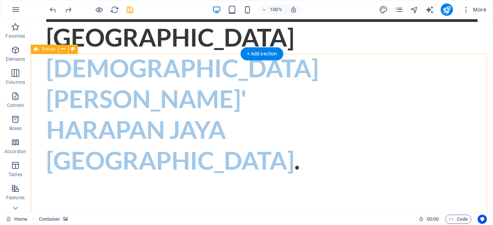
scroll to position [0, 0]
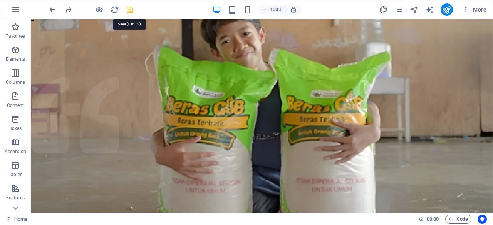
click at [127, 10] on icon "save" at bounding box center [129, 9] width 9 height 9
checkbox input "false"
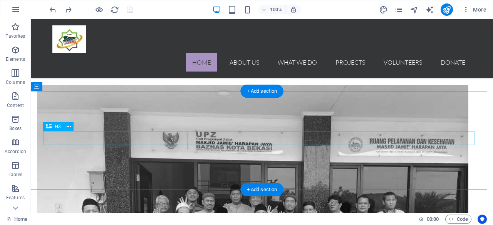
scroll to position [475, 0]
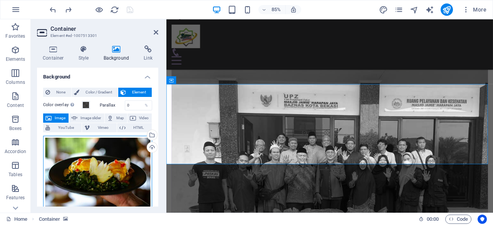
click at [89, 176] on div "Drag files here, click to choose files or select files from Files or our free s…" at bounding box center [97, 173] width 109 height 74
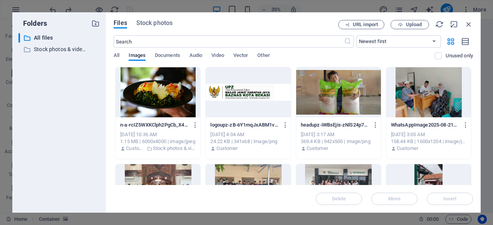
click at [169, 98] on div at bounding box center [157, 92] width 85 height 50
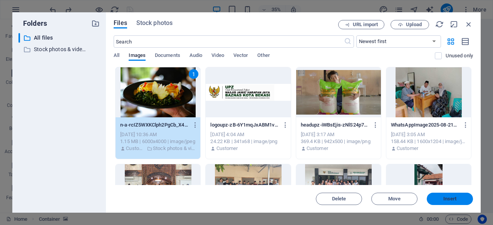
click at [443, 198] on span "Insert" at bounding box center [449, 199] width 13 height 5
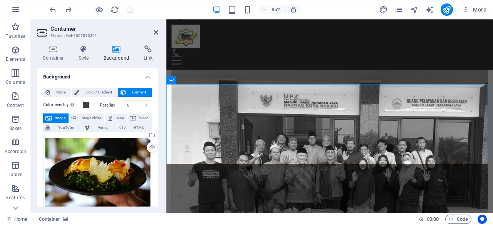
click at [118, 54] on h4 "Background" at bounding box center [118, 53] width 40 height 16
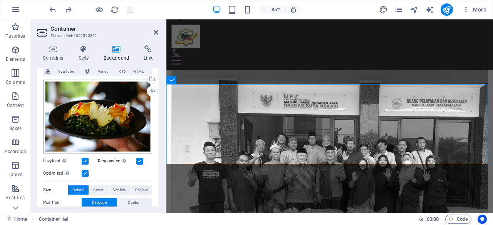
scroll to position [4, 0]
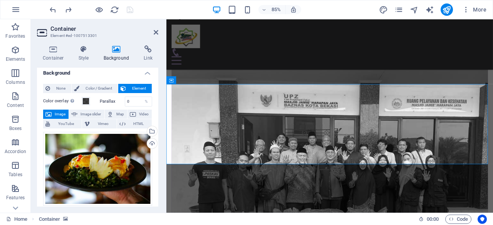
click at [62, 115] on span "Image" at bounding box center [60, 114] width 12 height 9
click at [74, 115] on icon at bounding box center [74, 114] width 6 height 9
select select "ms"
select select "s"
select select "progressive"
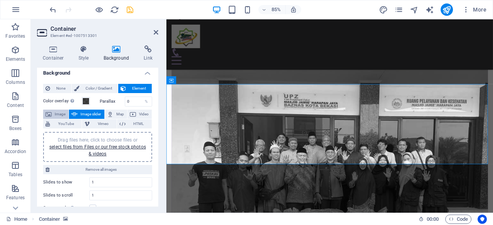
click at [58, 114] on span "Image" at bounding box center [60, 114] width 12 height 9
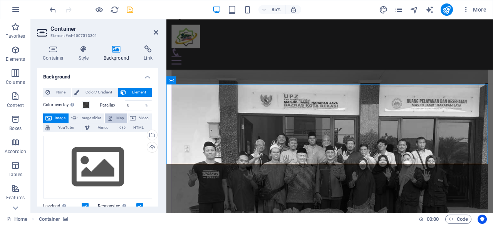
scroll to position [0, 0]
click at [114, 119] on button "Map" at bounding box center [116, 118] width 22 height 9
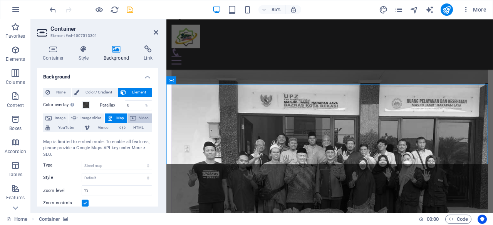
click at [135, 117] on button "Video" at bounding box center [139, 118] width 24 height 9
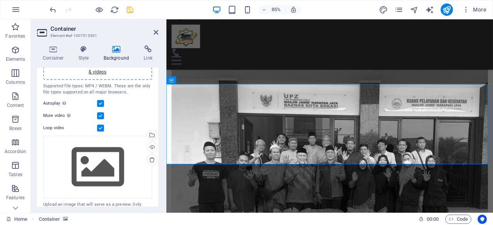
scroll to position [99, 0]
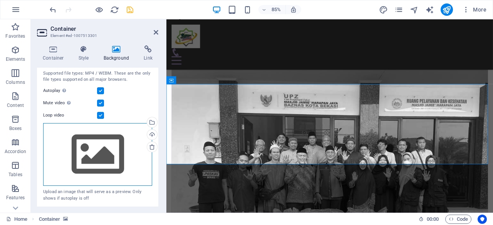
click at [136, 161] on div "Drag files here, click to choose files or select files from Files or our free s…" at bounding box center [97, 154] width 109 height 63
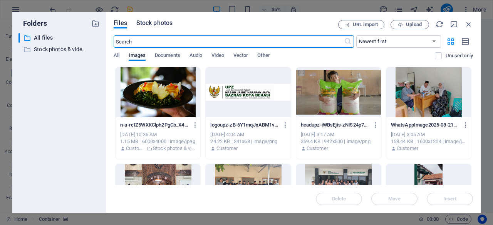
click at [158, 25] on span "Stock photos" at bounding box center [154, 22] width 36 height 9
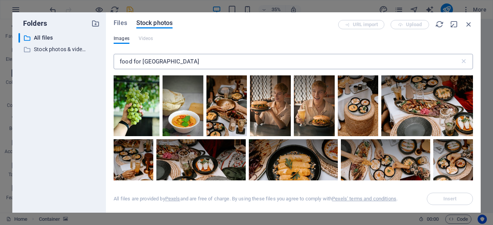
click at [177, 61] on input "food for palestine" at bounding box center [287, 61] width 346 height 15
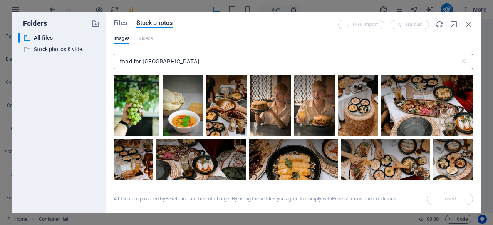
drag, startPoint x: 177, startPoint y: 61, endPoint x: 98, endPoint y: 56, distance: 78.7
click at [98, 56] on div "Folders ​ All files All files ​ Stock photos & videos Stock photos & videos Fil…" at bounding box center [246, 112] width 468 height 201
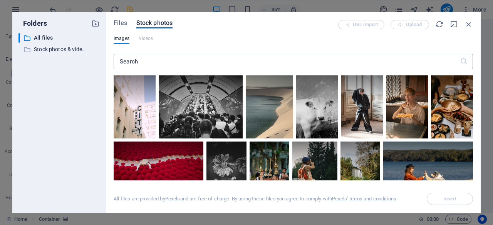
click at [172, 60] on input "text" at bounding box center [287, 61] width 346 height 15
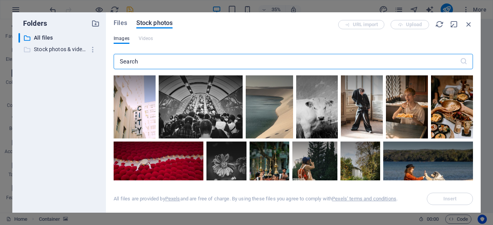
click at [68, 50] on p "Stock photos & videos" at bounding box center [60, 49] width 52 height 9
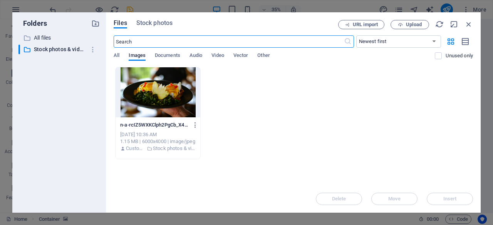
click at [145, 44] on input "text" at bounding box center [229, 41] width 230 height 12
click at [163, 19] on div "Files Stock photos URL import Upload ​ Newest first Oldest first Name (A-Z) Nam…" at bounding box center [293, 112] width 374 height 201
click at [215, 53] on span "Video" at bounding box center [217, 56] width 12 height 11
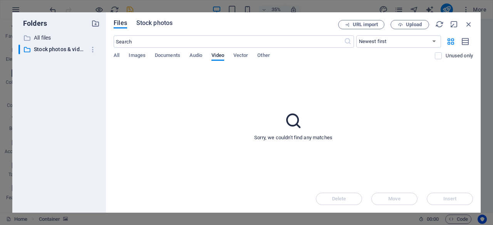
click at [160, 26] on span "Stock photos" at bounding box center [154, 22] width 36 height 9
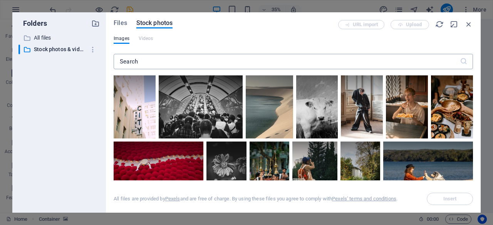
click at [167, 57] on input "text" at bounding box center [287, 61] width 346 height 15
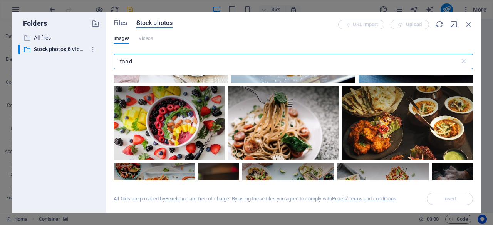
scroll to position [68, 0]
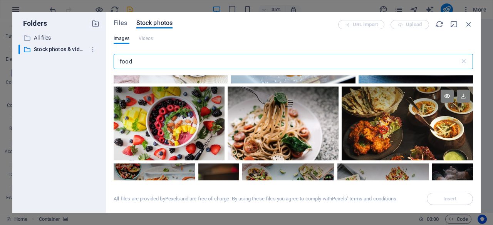
type input "food"
click at [384, 124] on div at bounding box center [406, 124] width 131 height 74
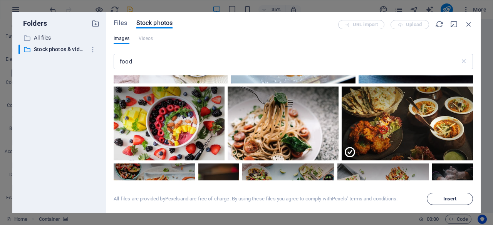
click at [433, 196] on button "Insert" at bounding box center [449, 199] width 46 height 12
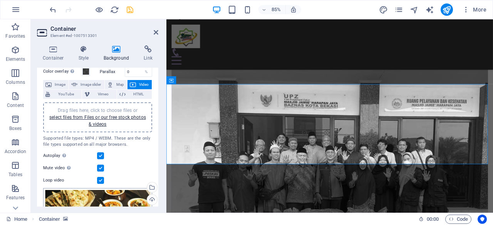
scroll to position [0, 0]
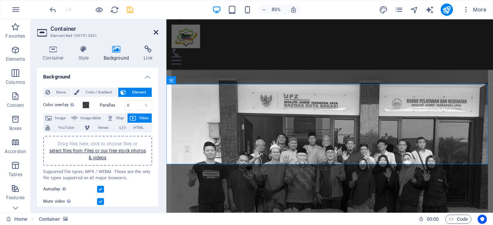
click at [155, 34] on icon at bounding box center [156, 32] width 5 height 6
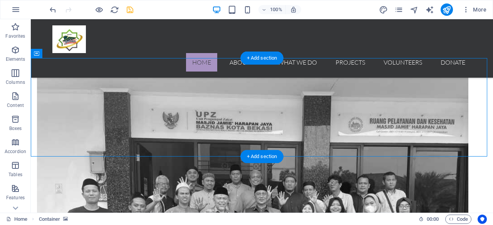
scroll to position [484, 0]
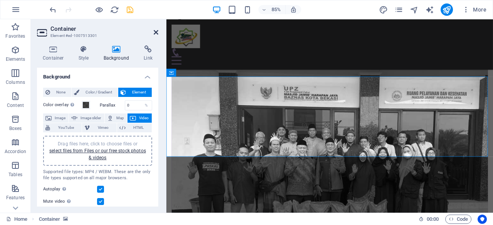
click at [155, 32] on icon at bounding box center [156, 32] width 5 height 6
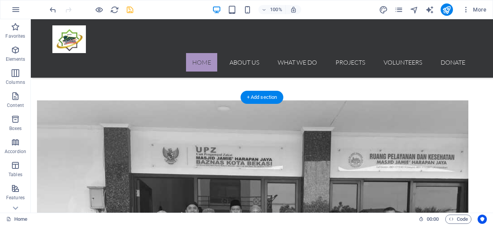
scroll to position [475, 0]
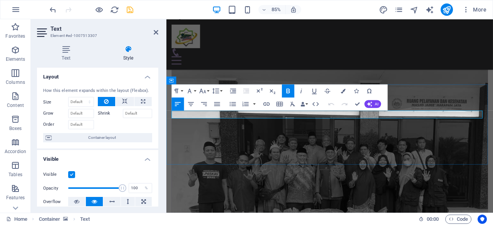
click at [300, 93] on icon "button" at bounding box center [301, 91] width 8 height 8
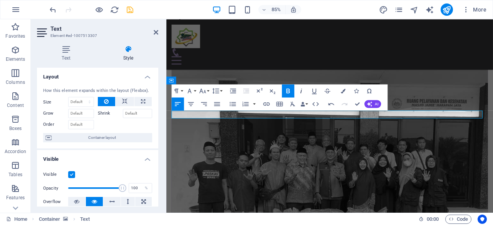
click at [299, 91] on icon "button" at bounding box center [301, 91] width 8 height 8
click at [156, 33] on icon at bounding box center [156, 32] width 5 height 6
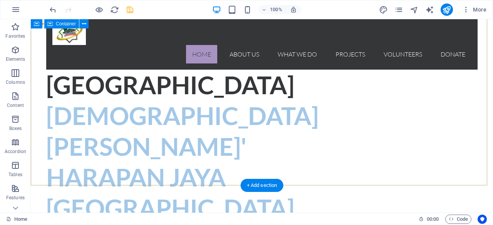
scroll to position [0, 0]
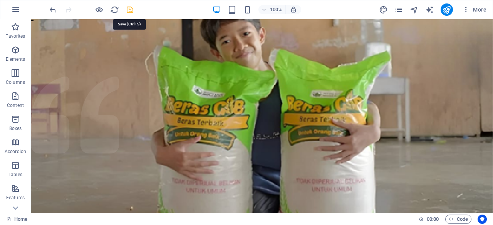
click at [126, 11] on icon "save" at bounding box center [129, 9] width 9 height 9
checkbox input "false"
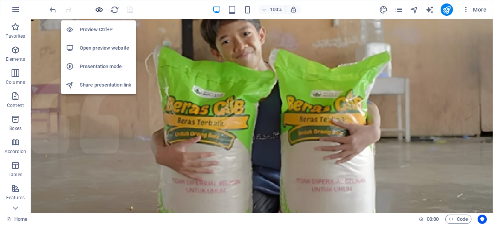
click at [99, 10] on icon "button" at bounding box center [99, 9] width 9 height 9
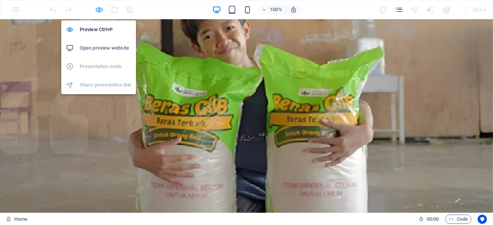
click at [97, 10] on icon "button" at bounding box center [99, 9] width 9 height 9
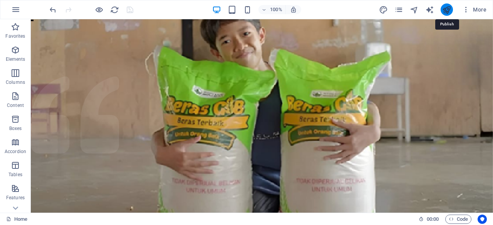
click at [445, 13] on icon "publish" at bounding box center [446, 9] width 9 height 9
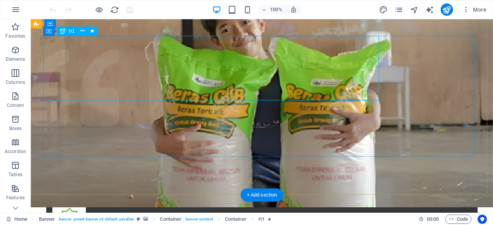
scroll to position [33, 0]
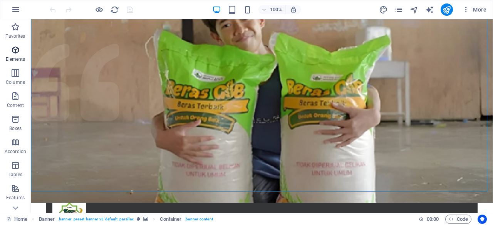
click at [19, 59] on p "Elements" at bounding box center [16, 59] width 20 height 6
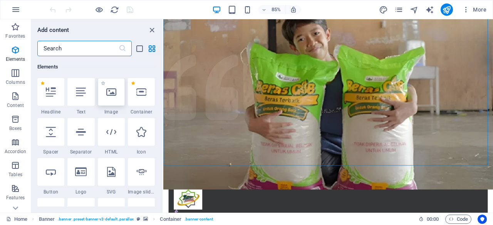
scroll to position [82, 0]
click at [114, 100] on div at bounding box center [111, 92] width 27 height 28
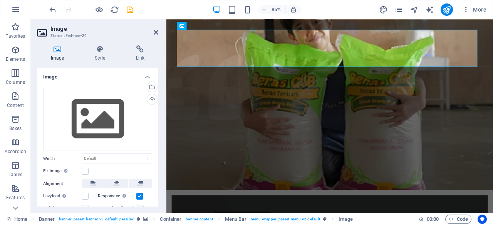
scroll to position [0, 0]
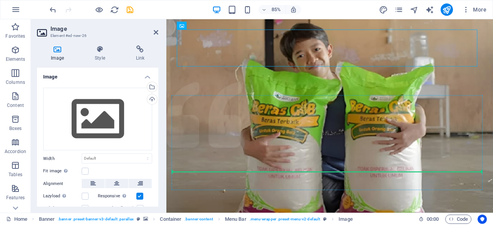
drag, startPoint x: 245, startPoint y: 63, endPoint x: 251, endPoint y: 199, distance: 136.3
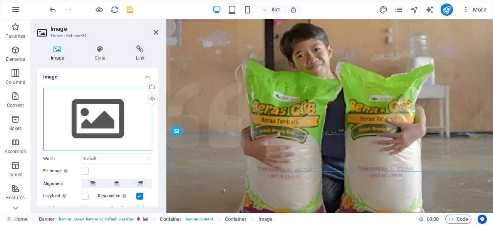
click at [104, 125] on div "Drag files here, click to choose files or select files from Files or our free s…" at bounding box center [97, 119] width 109 height 63
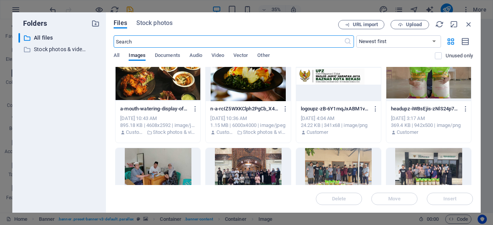
scroll to position [17, 0]
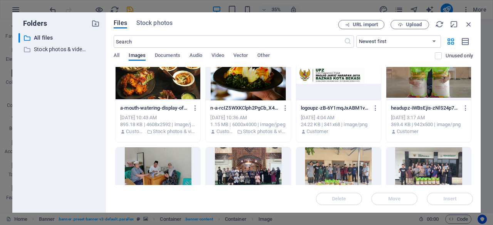
click at [334, 80] on div at bounding box center [338, 75] width 85 height 50
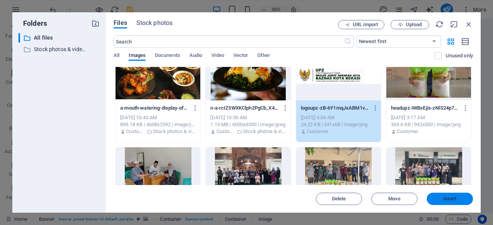
click at [434, 194] on button "Insert" at bounding box center [449, 199] width 46 height 12
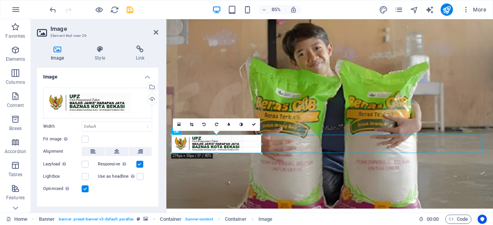
drag, startPoint x: 226, startPoint y: 146, endPoint x: 99, endPoint y: 160, distance: 128.6
type input "274"
select select "px"
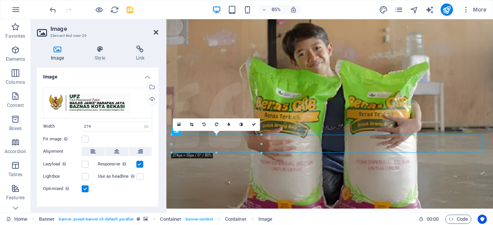
click at [158, 31] on icon at bounding box center [156, 32] width 5 height 6
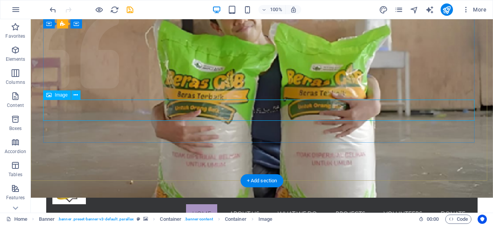
scroll to position [65, 0]
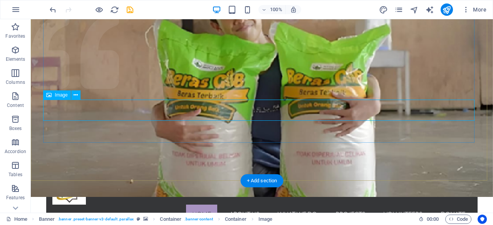
select select "px"
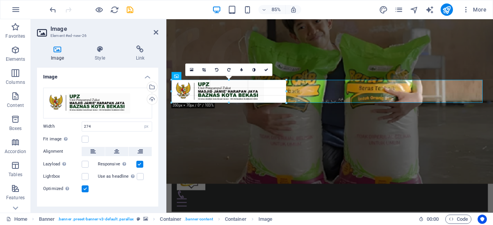
drag, startPoint x: 260, startPoint y: 96, endPoint x: 129, endPoint y: 100, distance: 131.3
type input "351"
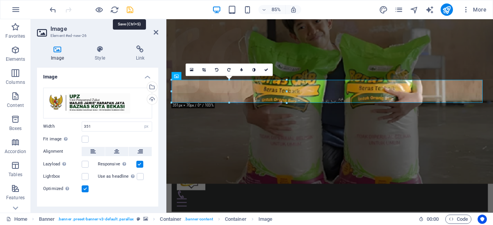
click at [129, 10] on icon "save" at bounding box center [129, 9] width 9 height 9
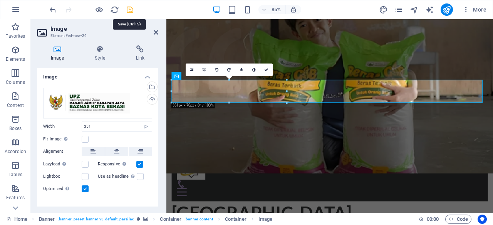
checkbox input "false"
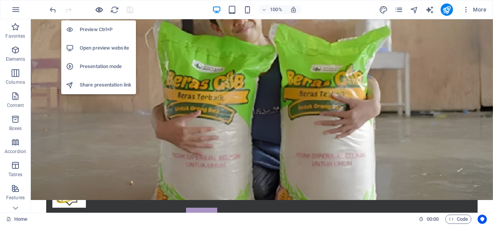
click at [100, 11] on icon "button" at bounding box center [99, 9] width 9 height 9
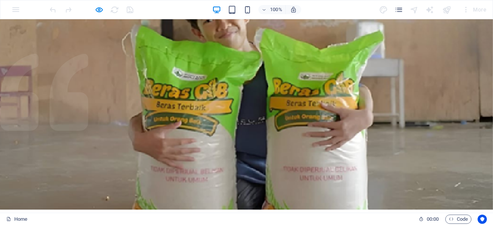
scroll to position [0, 0]
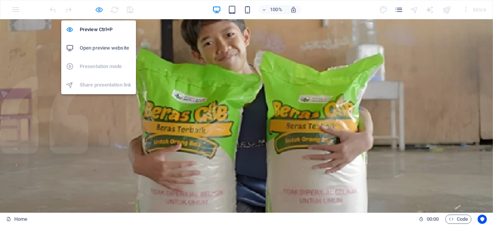
click at [101, 8] on icon "button" at bounding box center [99, 9] width 9 height 9
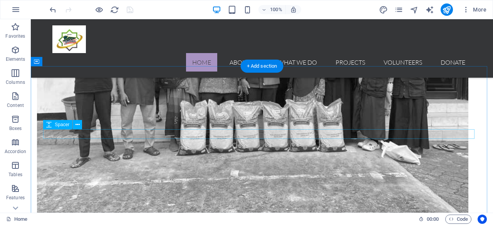
scroll to position [698, 0]
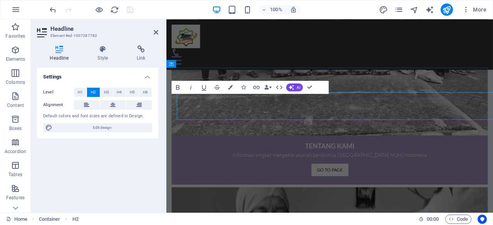
scroll to position [689, 0]
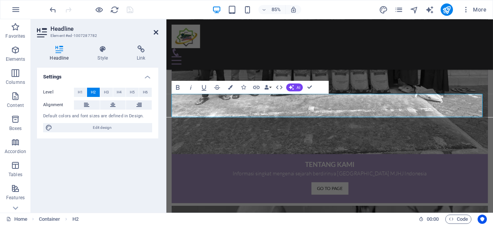
click at [156, 34] on icon at bounding box center [156, 32] width 5 height 6
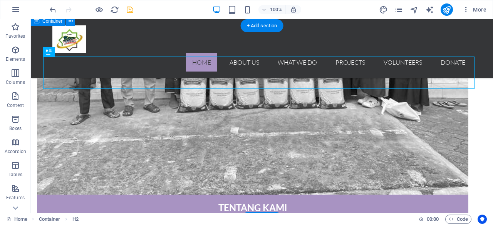
scroll to position [744, 0]
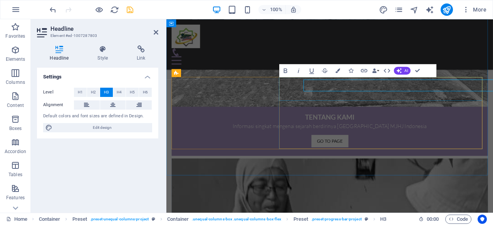
scroll to position [746, 0]
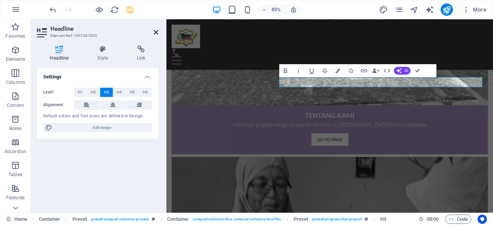
click at [156, 34] on icon at bounding box center [156, 32] width 5 height 6
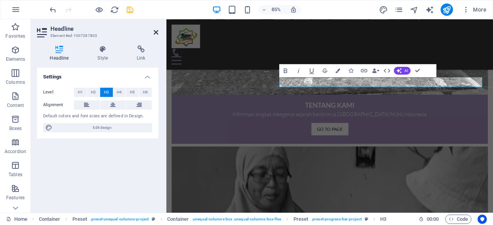
scroll to position [744, 0]
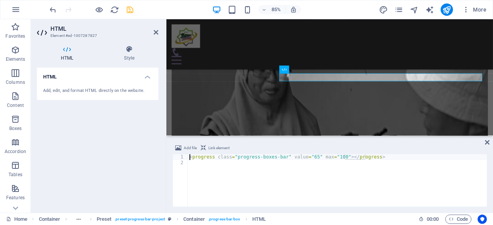
click at [308, 156] on div "< progress class = "progress-boxes-bar" value = "65" max = "100" > </ progress >" at bounding box center [337, 186] width 299 height 64
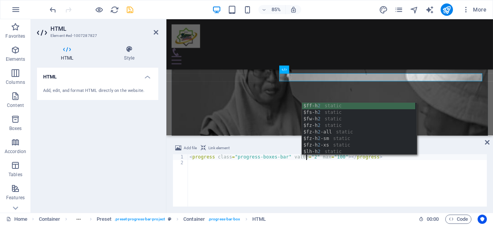
scroll to position [0, 9]
type textarea "<progress class="progress-boxes-bar" value="25" max="100"></progress>"
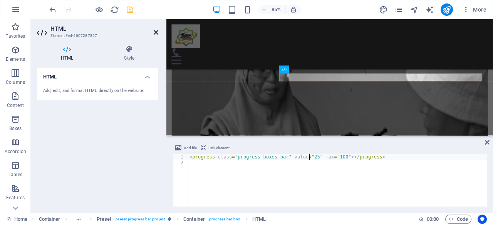
click at [156, 31] on icon at bounding box center [156, 32] width 5 height 6
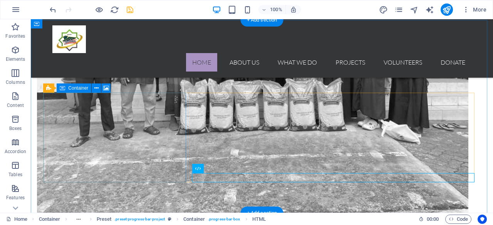
scroll to position [718, 0]
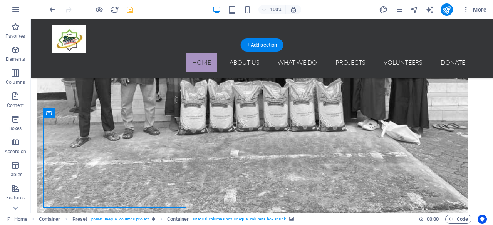
select select "px"
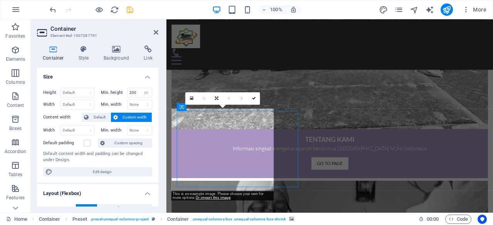
scroll to position [709, 0]
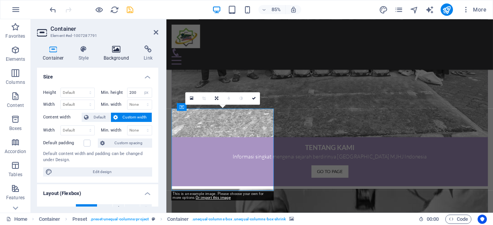
click at [107, 57] on h4 "Background" at bounding box center [118, 53] width 40 height 16
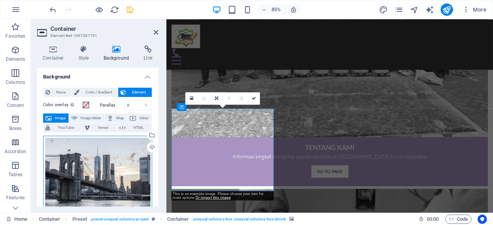
click at [136, 174] on div "Drag files here, click to choose files or select files from Files or our free s…" at bounding box center [97, 173] width 109 height 74
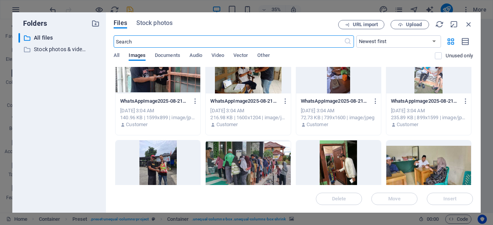
scroll to position [315, 0]
click at [249, 156] on div at bounding box center [248, 165] width 85 height 50
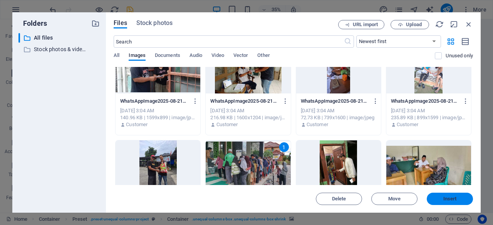
click at [445, 197] on span "Insert" at bounding box center [449, 199] width 13 height 5
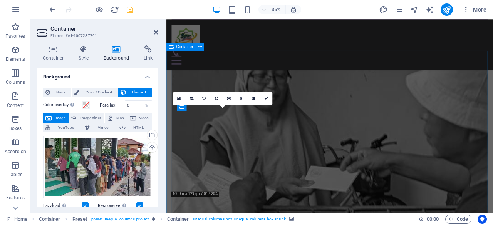
scroll to position [709, 0]
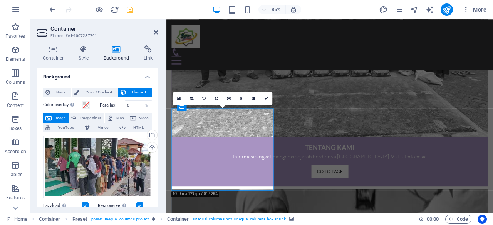
click at [152, 31] on h2 "Container" at bounding box center [104, 28] width 108 height 7
click at [157, 31] on icon at bounding box center [156, 32] width 5 height 6
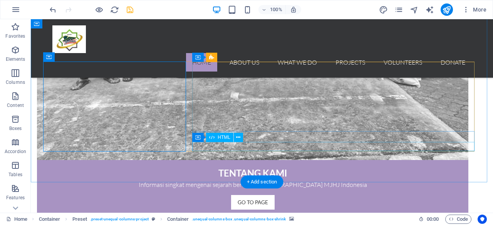
scroll to position [776, 0]
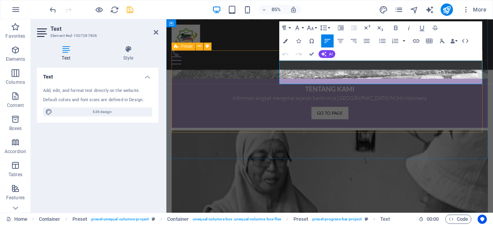
drag, startPoint x: 383, startPoint y: 90, endPoint x: 297, endPoint y: 72, distance: 87.0
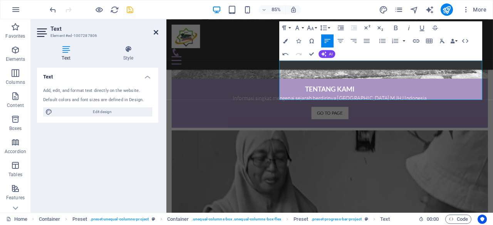
click at [156, 34] on icon at bounding box center [156, 32] width 5 height 6
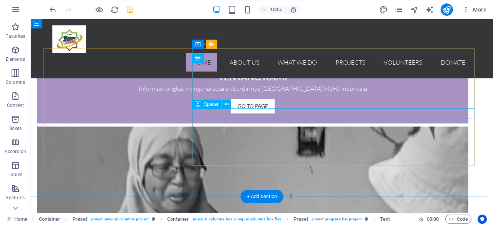
scroll to position [769, 0]
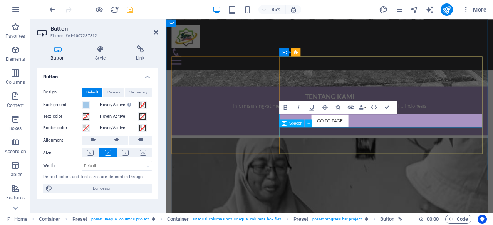
scroll to position [770, 0]
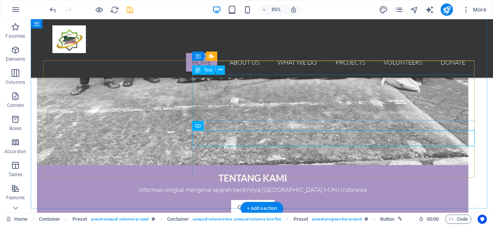
scroll to position [775, 0]
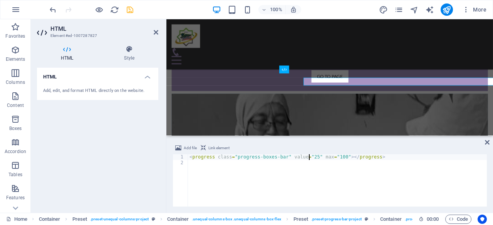
scroll to position [856, 0]
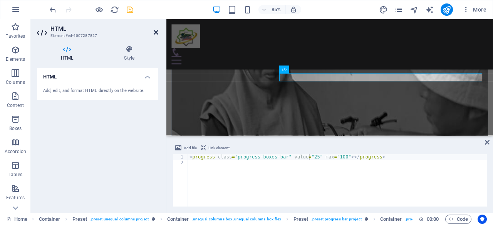
click at [157, 32] on icon at bounding box center [156, 32] width 5 height 6
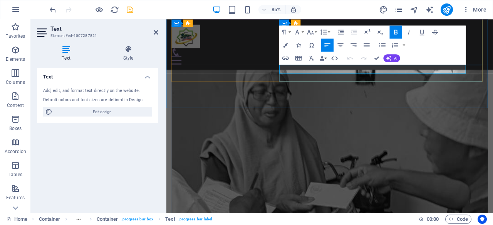
click at [158, 35] on icon at bounding box center [156, 32] width 5 height 6
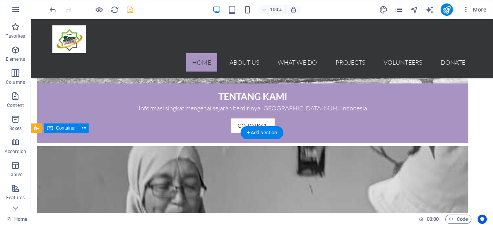
scroll to position [853, 0]
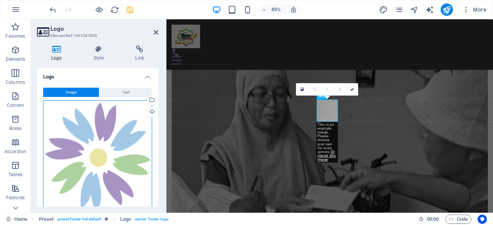
click at [113, 121] on div "Drag files here, click to choose files or select files from Files or our free s…" at bounding box center [97, 156] width 109 height 113
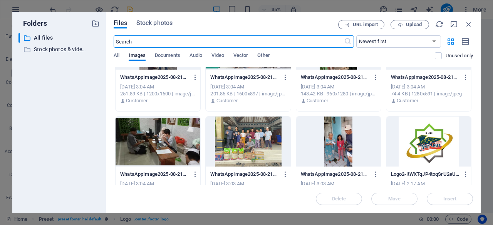
scroll to position [436, 0]
click at [426, 147] on div at bounding box center [428, 142] width 85 height 50
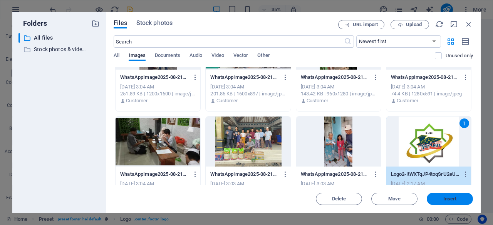
click at [438, 197] on span "Insert" at bounding box center [450, 199] width 40 height 5
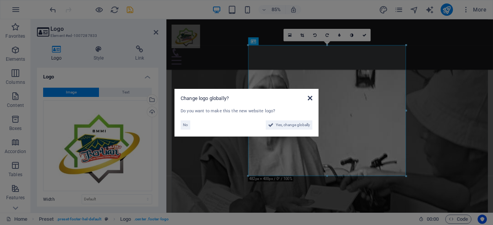
click at [309, 99] on icon at bounding box center [310, 98] width 5 height 6
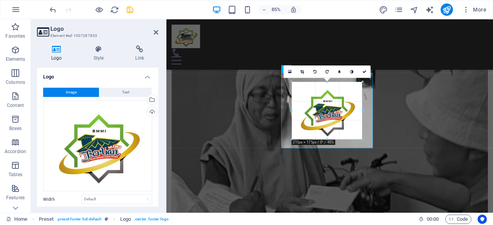
drag, startPoint x: 406, startPoint y: 176, endPoint x: 282, endPoint y: 86, distance: 153.2
type input "213"
select select "px"
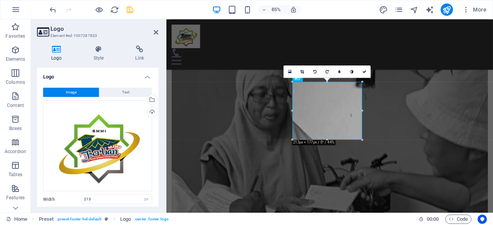
click at [361, 137] on div at bounding box center [362, 111] width 2 height 58
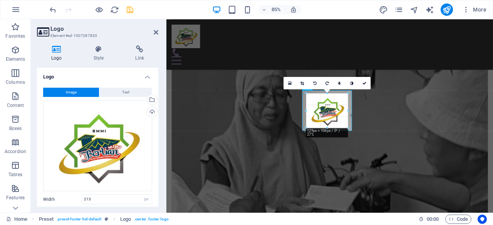
drag, startPoint x: 363, startPoint y: 140, endPoint x: 329, endPoint y: 112, distance: 43.5
type input "131"
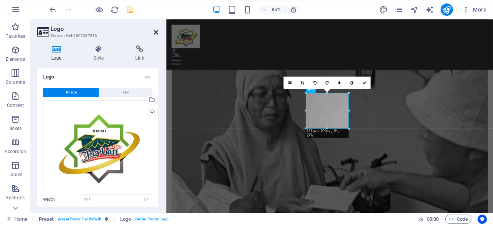
click at [155, 33] on icon at bounding box center [156, 32] width 5 height 6
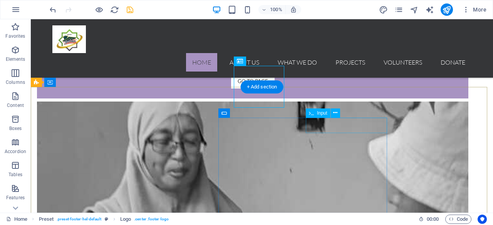
scroll to position [897, 0]
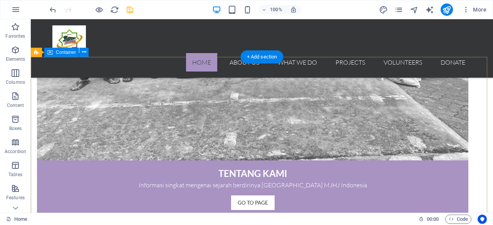
scroll to position [960, 0]
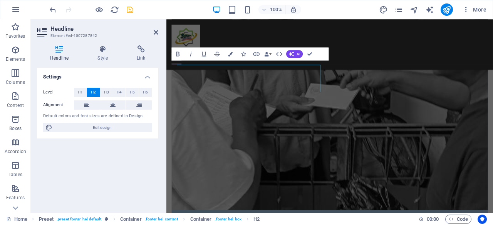
click at [77, 74] on h4 "Settings" at bounding box center [97, 75] width 121 height 14
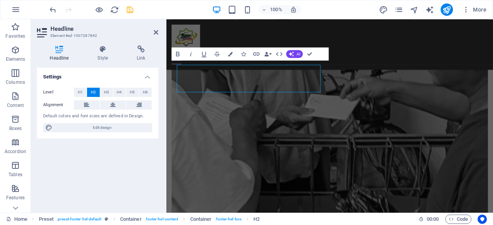
scroll to position [942, 0]
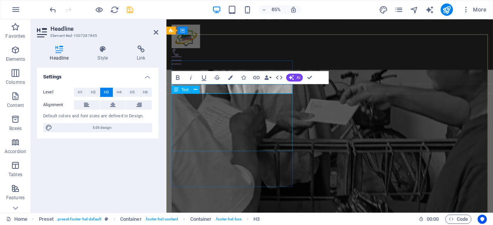
scroll to position [952, 0]
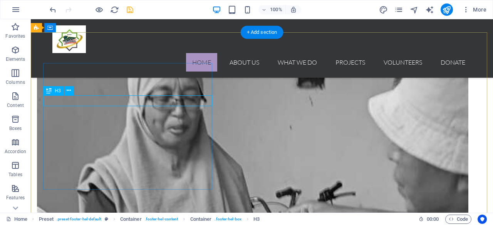
scroll to position [942, 0]
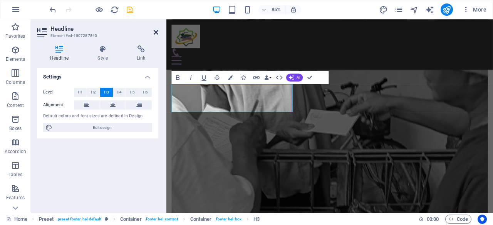
click at [157, 33] on icon at bounding box center [156, 32] width 5 height 6
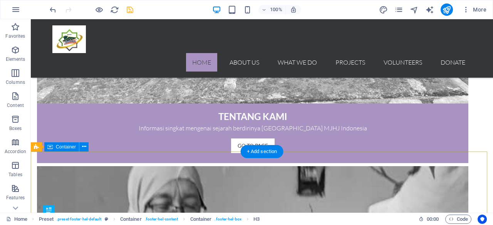
scroll to position [834, 0]
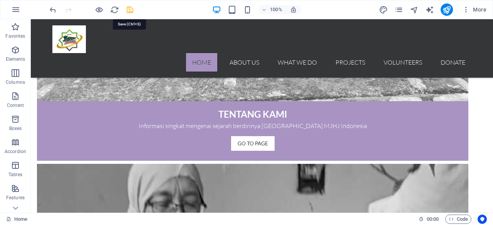
click at [131, 11] on icon "save" at bounding box center [129, 9] width 9 height 9
checkbox input "false"
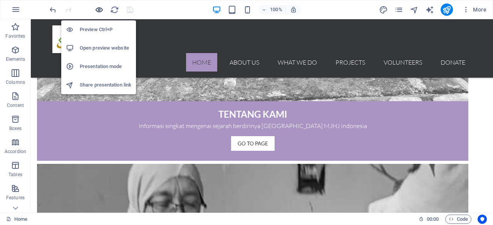
click at [99, 10] on icon "button" at bounding box center [99, 9] width 9 height 9
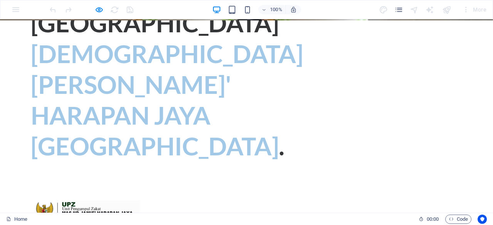
scroll to position [0, 0]
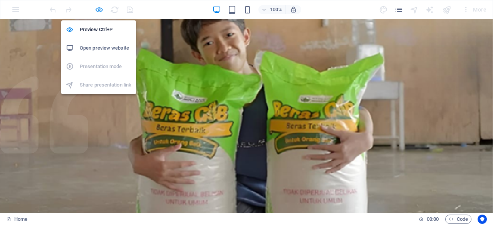
click at [100, 10] on icon "button" at bounding box center [99, 9] width 9 height 9
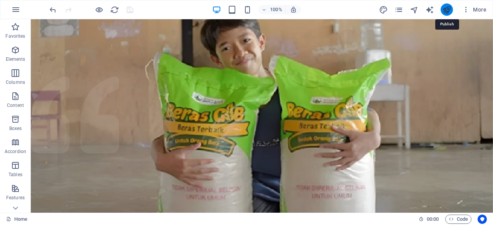
click at [451, 8] on icon "publish" at bounding box center [446, 9] width 9 height 9
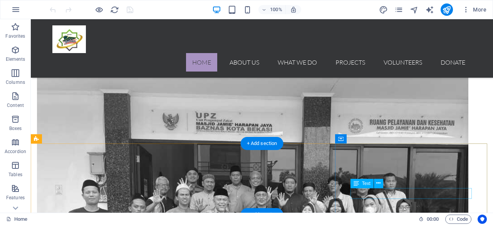
scroll to position [584, 0]
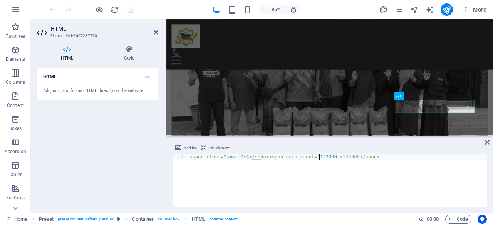
click at [318, 156] on div "< span class = "small" > $ </ span > < span data-count = "122000" > 122000 </ s…" at bounding box center [337, 186] width 299 height 64
click at [343, 159] on div "< span class = "small" > $ </ span > < span data-count = "2500000" > 122000 </ …" at bounding box center [337, 186] width 299 height 64
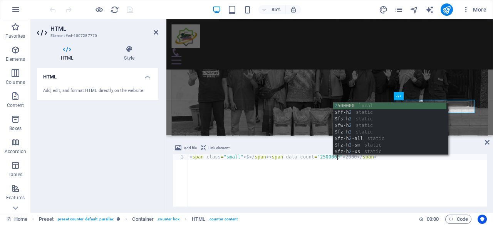
scroll to position [0, 12]
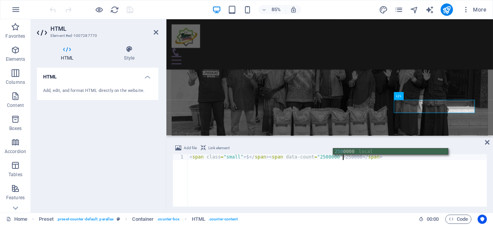
type textarea "<span class="small"> $</span><span data-count="2500000">2500000</span>"
click at [371, 185] on div "< span class = "small" > $ </ span > < span data-count = "2500000" > 2500000 </…" at bounding box center [337, 186] width 299 height 64
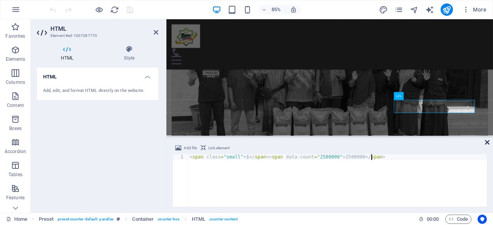
click at [488, 143] on icon at bounding box center [487, 142] width 5 height 6
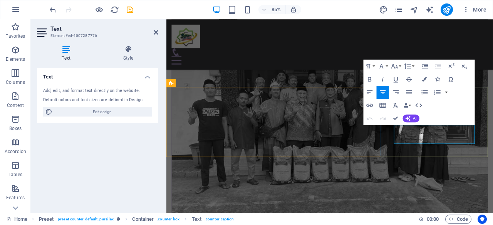
drag, startPoint x: 506, startPoint y: 160, endPoint x: 458, endPoint y: 149, distance: 49.5
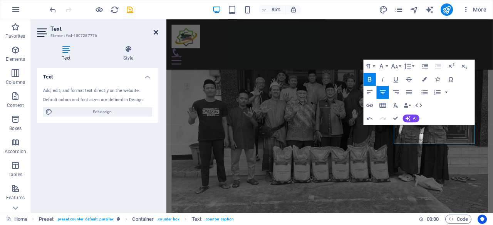
click at [155, 33] on icon at bounding box center [156, 32] width 5 height 6
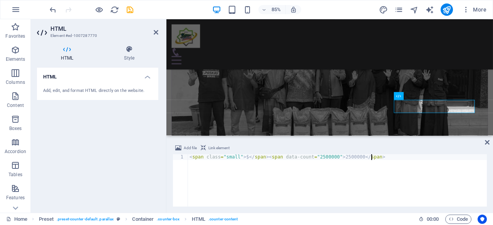
click at [311, 159] on div "< span class = "small" > $ </ span > < span data-count = "2500000" > 2500000 </…" at bounding box center [337, 186] width 299 height 64
click at [336, 157] on div "< span class = "small" > $ </ span > < span data-count = "2500000" > 2500000 </…" at bounding box center [337, 186] width 299 height 64
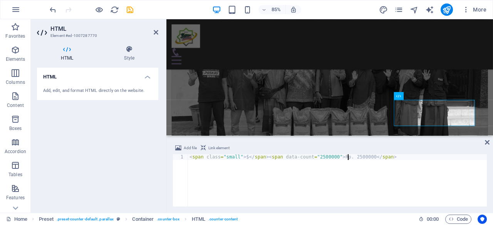
scroll to position [0, 13]
type textarea "<span class="small"> $</span><span data-count="2500000">Rp. 2.500.000</span>"
click at [157, 32] on icon at bounding box center [156, 32] width 5 height 6
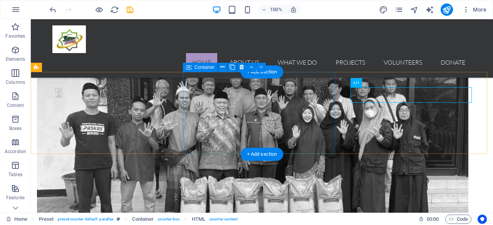
scroll to position [622, 0]
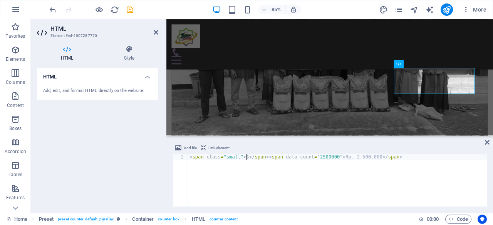
click at [246, 156] on div "< span class = "small" > $ </ span > < span data-count = "2500000" > Rp. 2.500.…" at bounding box center [337, 186] width 299 height 64
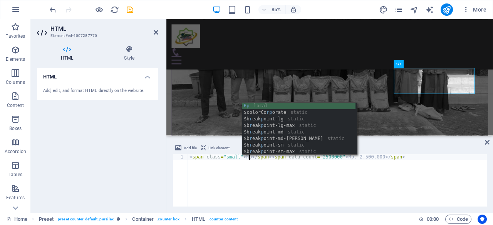
scroll to position [0, 5]
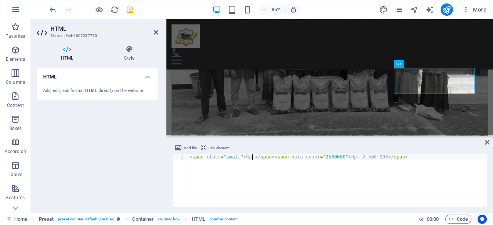
click at [351, 157] on div "< span class = "small" > Rp. </ span > < span data-count = "2500000" > Rp. 2.50…" at bounding box center [337, 186] width 299 height 64
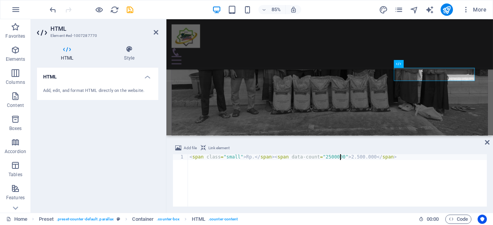
type textarea "<span class="small"> Rp.</span><span data-count="2500000">2.500.000</span>"
click at [159, 32] on aside "HTML Element #ed-1007287770 HTML Style HTML Add, edit, and format HTML directly…" at bounding box center [98, 116] width 135 height 194
click at [156, 32] on icon at bounding box center [156, 32] width 5 height 6
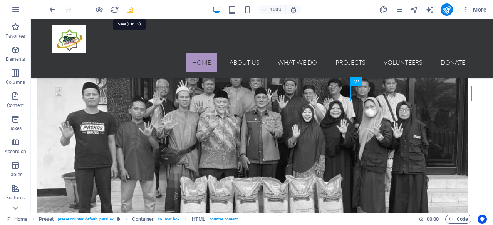
click at [129, 10] on icon "save" at bounding box center [129, 9] width 9 height 9
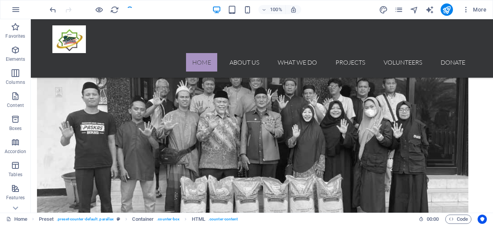
checkbox input "false"
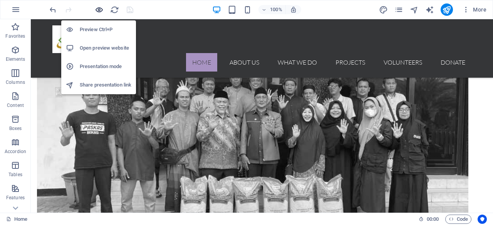
click at [100, 10] on icon "button" at bounding box center [99, 9] width 9 height 9
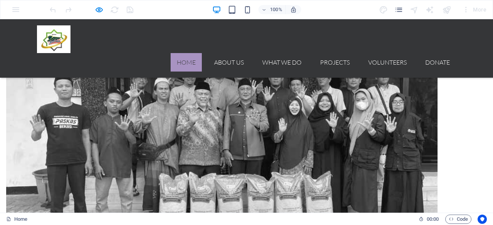
scroll to position [637, 0]
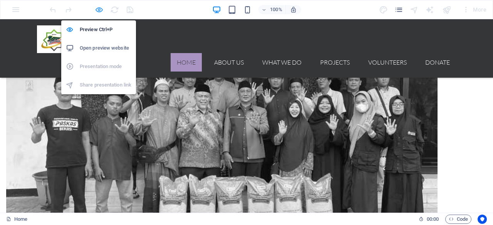
click at [97, 10] on icon "button" at bounding box center [99, 9] width 9 height 9
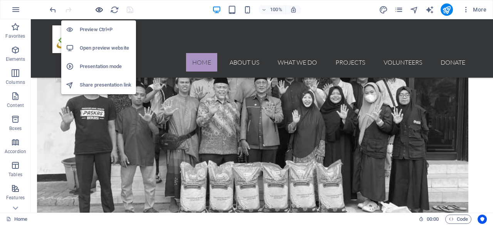
click at [97, 10] on icon "button" at bounding box center [99, 9] width 9 height 9
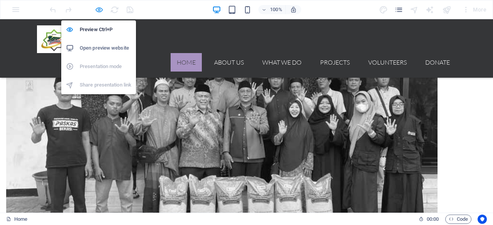
click at [97, 10] on icon "button" at bounding box center [99, 9] width 9 height 9
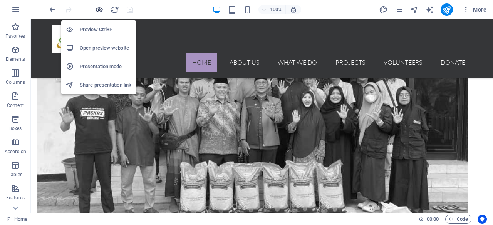
click at [97, 10] on icon "button" at bounding box center [99, 9] width 9 height 9
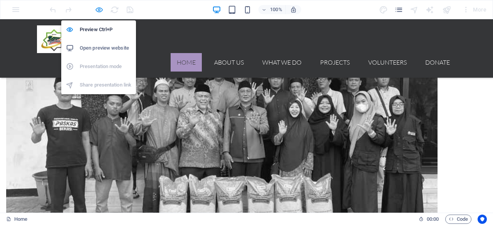
click at [102, 8] on icon "button" at bounding box center [99, 9] width 9 height 9
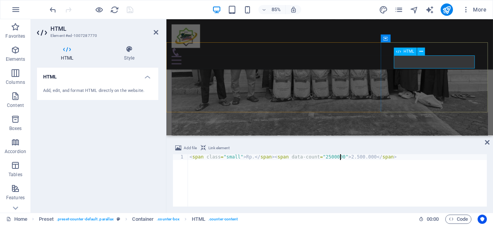
type textarea "<span class="small"> Rp.</span><span data-count="2500000">2500000</span>"
click at [155, 34] on icon at bounding box center [156, 32] width 5 height 6
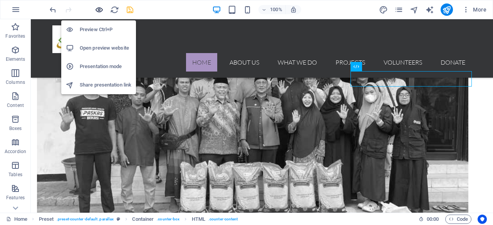
click at [100, 8] on icon "button" at bounding box center [99, 9] width 9 height 9
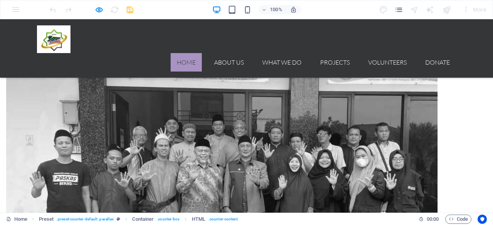
scroll to position [582, 0]
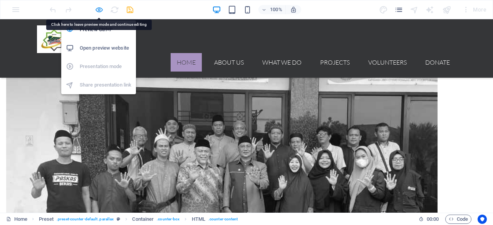
click at [99, 10] on icon "button" at bounding box center [99, 9] width 9 height 9
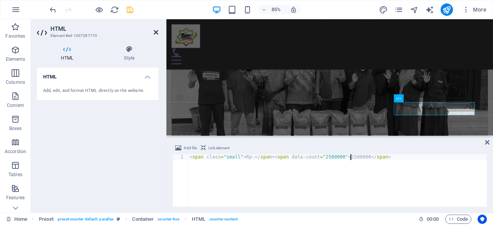
click at [154, 33] on icon at bounding box center [156, 32] width 5 height 6
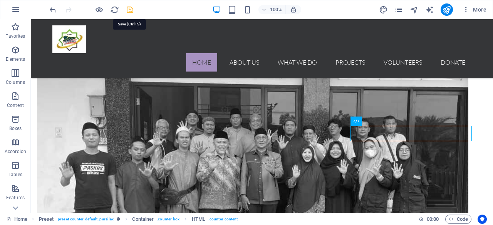
click at [132, 5] on icon "save" at bounding box center [129, 9] width 9 height 9
checkbox input "false"
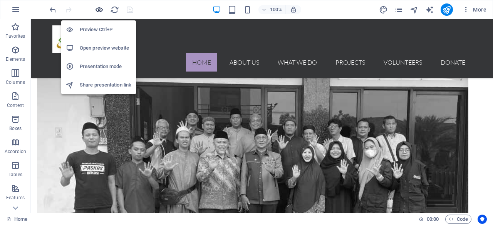
click at [99, 10] on icon "button" at bounding box center [99, 9] width 9 height 9
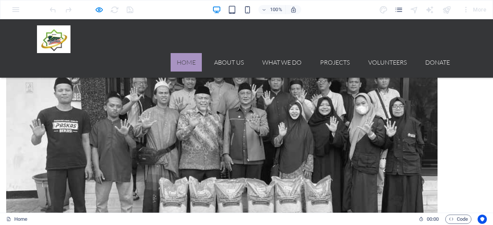
scroll to position [635, 0]
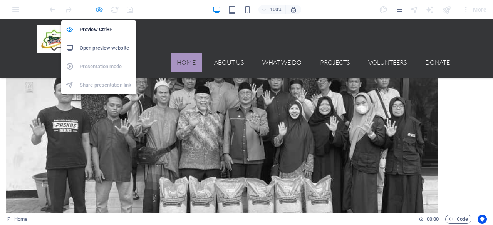
click at [102, 6] on icon "button" at bounding box center [99, 9] width 9 height 9
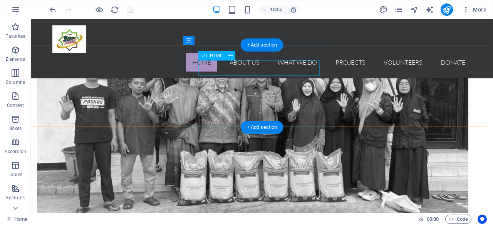
scroll to position [647, 0]
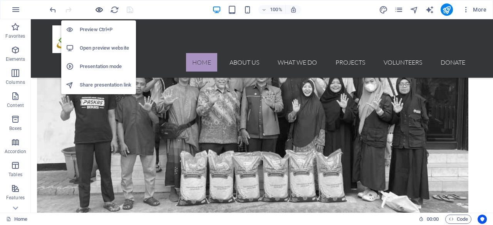
click at [101, 10] on icon "button" at bounding box center [99, 9] width 9 height 9
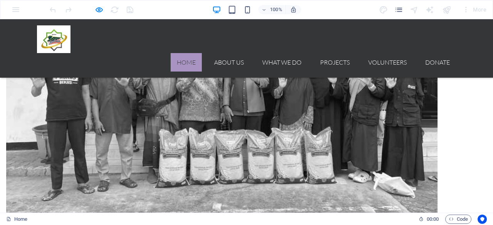
scroll to position [603, 0]
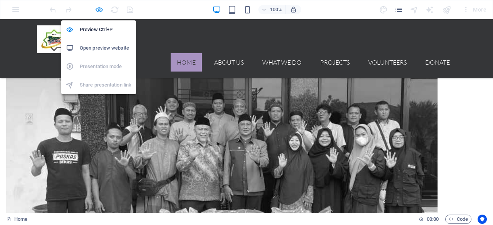
click at [100, 7] on icon "button" at bounding box center [99, 9] width 9 height 9
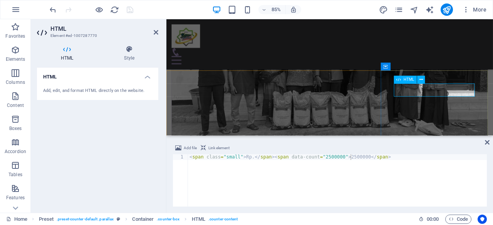
type textarea "<span class="small"> Rp.</span><span data-count="2500000">2.500.000</span>"
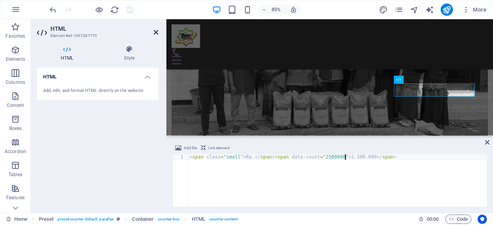
click at [155, 35] on icon at bounding box center [156, 32] width 5 height 6
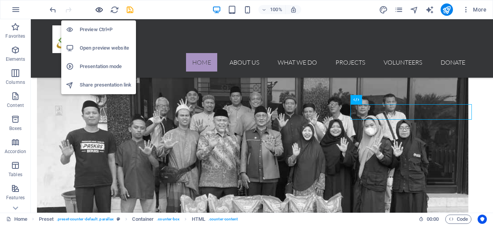
click at [97, 10] on icon "button" at bounding box center [99, 9] width 9 height 9
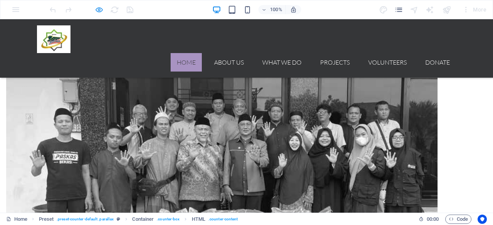
click at [102, 8] on icon "button" at bounding box center [99, 9] width 9 height 9
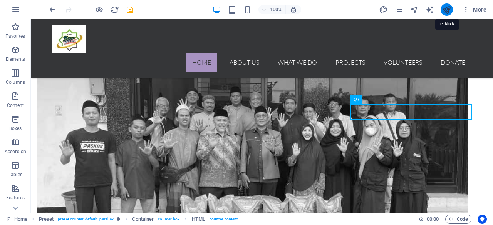
click at [442, 8] on icon "publish" at bounding box center [446, 9] width 9 height 9
checkbox input "false"
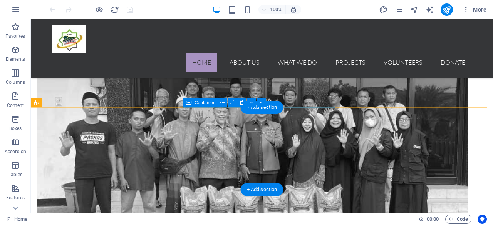
scroll to position [577, 0]
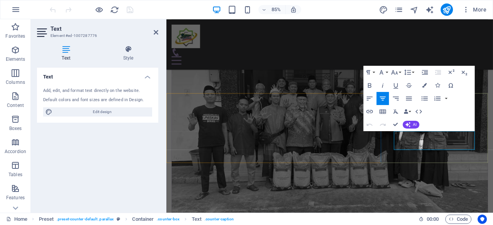
drag, startPoint x: 514, startPoint y: 167, endPoint x: 454, endPoint y: 171, distance: 60.1
click at [155, 33] on icon at bounding box center [156, 32] width 5 height 6
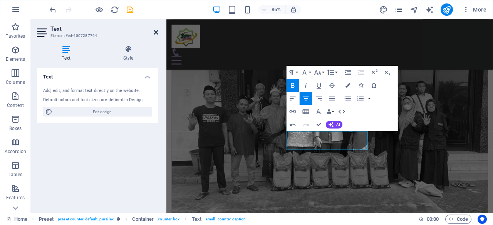
click at [156, 32] on icon at bounding box center [156, 32] width 5 height 6
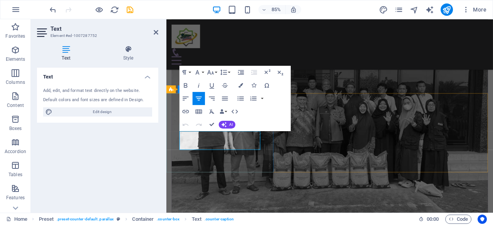
click at [156, 33] on icon at bounding box center [156, 32] width 5 height 6
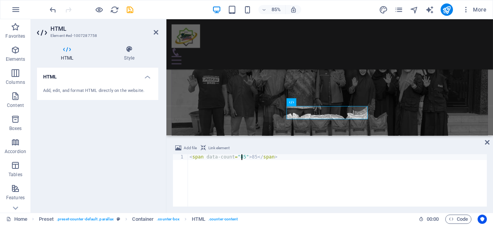
click at [241, 157] on div "< span data-count = "85" > 85 </ span >" at bounding box center [337, 186] width 299 height 64
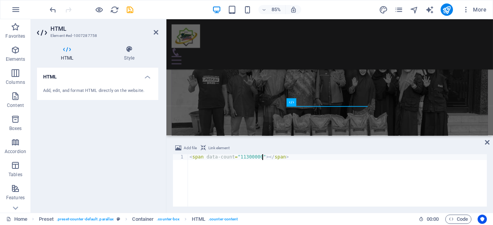
scroll to position [0, 6]
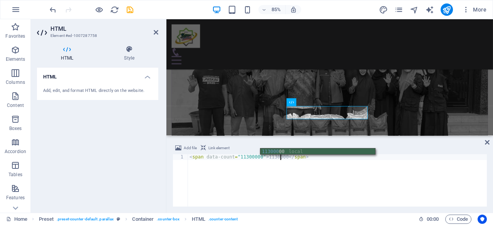
type textarea "<span data-count="11300000">11300000</span>"
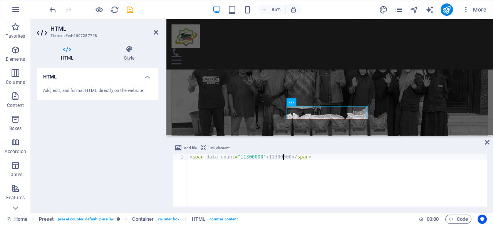
scroll to position [0, 8]
click at [486, 143] on icon at bounding box center [487, 142] width 5 height 6
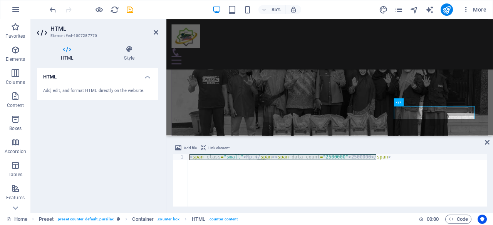
drag, startPoint x: 379, startPoint y: 155, endPoint x: 181, endPoint y: 159, distance: 198.6
click at [181, 159] on div "<span class="small"> Rp.</span><span data-count="2500000">2500000</span> 1 < sp…" at bounding box center [329, 180] width 314 height 52
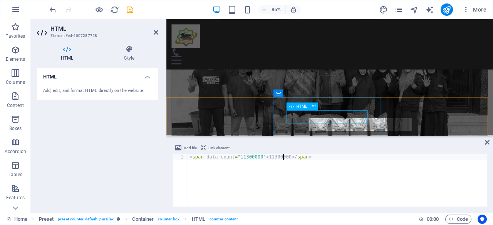
scroll to position [572, 0]
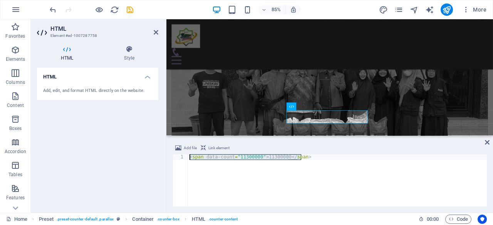
drag, startPoint x: 299, startPoint y: 157, endPoint x: 192, endPoint y: 154, distance: 106.6
click at [192, 154] on div "< span data-count = "11300000" > 11300000 </ span >" at bounding box center [337, 186] width 299 height 64
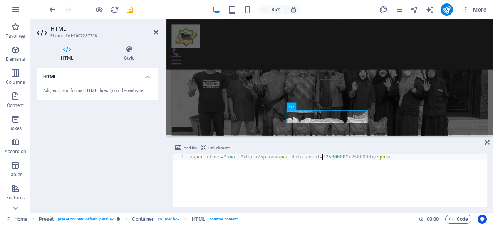
click at [323, 157] on div "< span class = "small" > Rp. </ span > < span data-count = "2500000" > 2500000 …" at bounding box center [337, 186] width 299 height 64
click at [344, 158] on div "< span class = "small" > Rp. </ span > < span data-count = "1130000" > 2500000 …" at bounding box center [337, 186] width 299 height 64
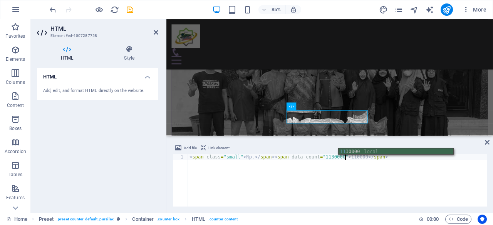
type textarea "<span class="small"> Rp.</span><span data-count="1130000">1130000</span>"
drag, startPoint x: 156, startPoint y: 33, endPoint x: 125, endPoint y: 13, distance: 36.3
click at [156, 33] on icon at bounding box center [156, 32] width 5 height 6
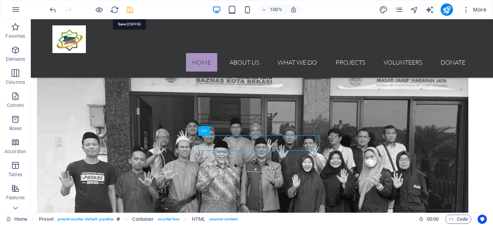
click at [129, 10] on icon "save" at bounding box center [129, 9] width 9 height 9
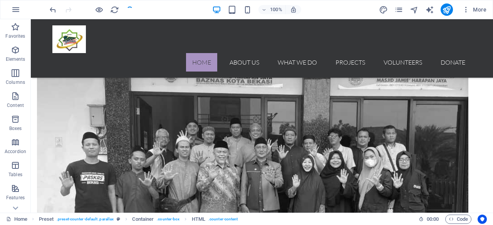
checkbox input "false"
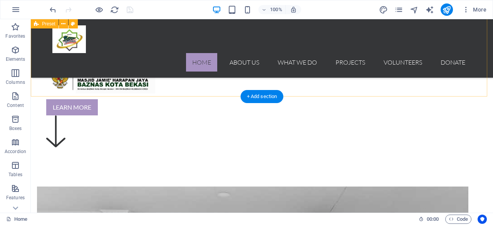
scroll to position [420, 0]
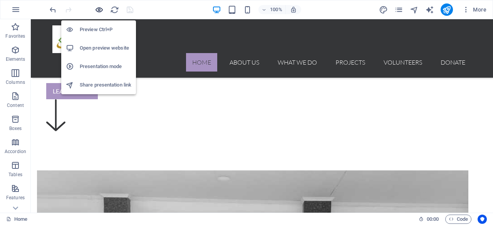
click at [99, 8] on icon "button" at bounding box center [99, 9] width 9 height 9
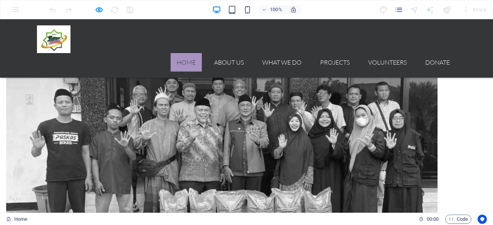
scroll to position [632, 0]
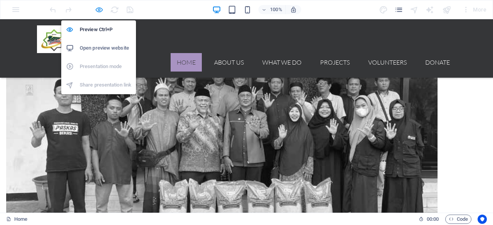
click at [98, 11] on icon "button" at bounding box center [99, 9] width 9 height 9
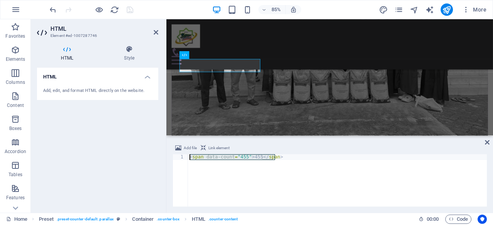
drag, startPoint x: 280, startPoint y: 155, endPoint x: 160, endPoint y: 155, distance: 120.1
click at [160, 155] on div "HTML Element #ed-1007287746 HTML Style HTML Add, edit, and format HTML directly…" at bounding box center [262, 116] width 462 height 194
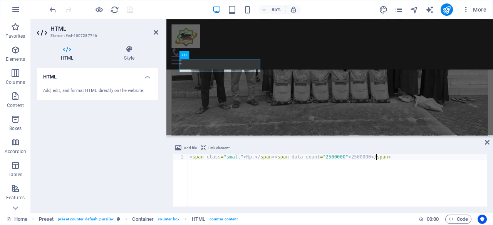
click at [322, 157] on div "< span class = "small" > Rp. </ span > < span data-count = "2500000" > 2500000 …" at bounding box center [337, 186] width 299 height 64
click at [353, 156] on div "< span class = "small" > Rp. </ span > < span data-count = "5250000" > 2500000 …" at bounding box center [337, 186] width 299 height 64
type textarea "<span class="small"> Rp.</span><span data-count="5250000">5250000</span>"
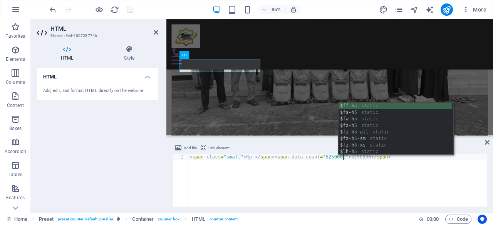
scroll to position [0, 12]
click at [155, 32] on icon at bounding box center [156, 32] width 5 height 6
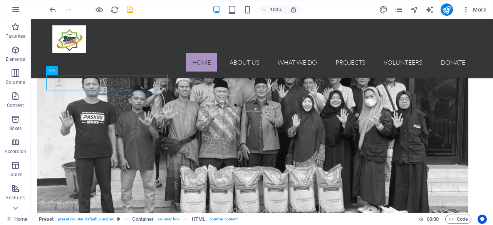
click at [127, 10] on icon "save" at bounding box center [129, 9] width 9 height 9
checkbox input "false"
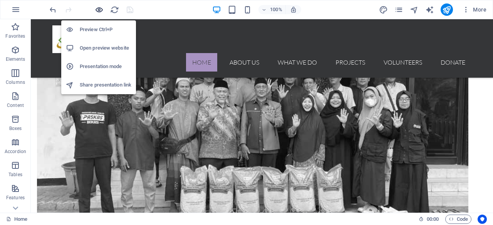
click at [97, 11] on icon "button" at bounding box center [99, 9] width 9 height 9
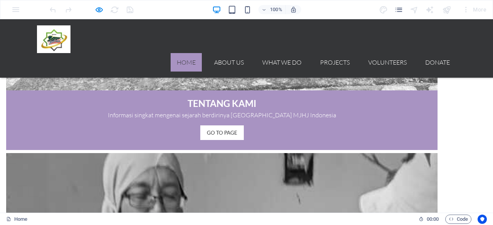
scroll to position [830, 0]
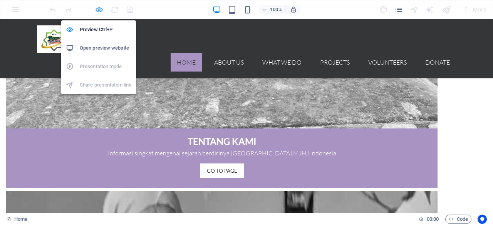
click at [99, 8] on icon "button" at bounding box center [99, 9] width 9 height 9
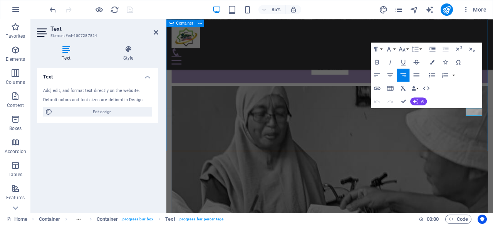
scroll to position [816, 0]
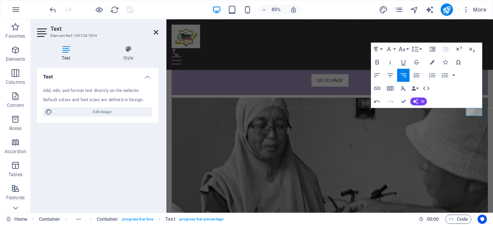
click at [156, 34] on icon at bounding box center [156, 32] width 5 height 6
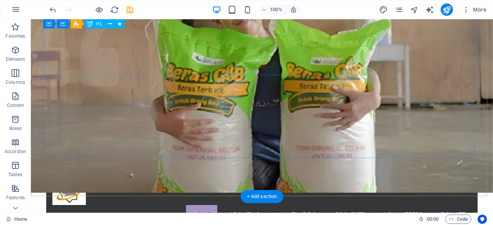
scroll to position [55, 0]
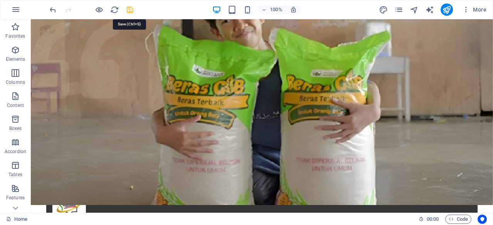
click at [132, 11] on icon "save" at bounding box center [129, 9] width 9 height 9
checkbox input "false"
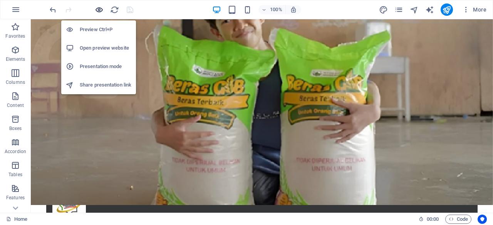
click at [99, 11] on icon "button" at bounding box center [99, 9] width 9 height 9
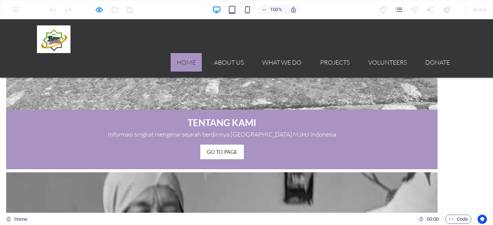
scroll to position [970, 0]
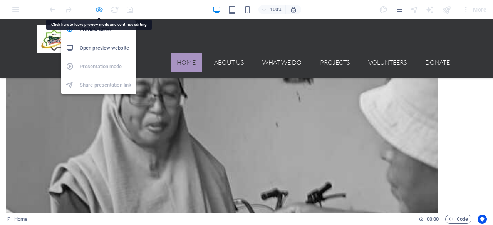
click at [102, 10] on icon "button" at bounding box center [99, 9] width 9 height 9
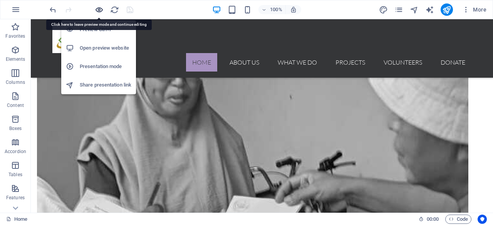
scroll to position [981, 0]
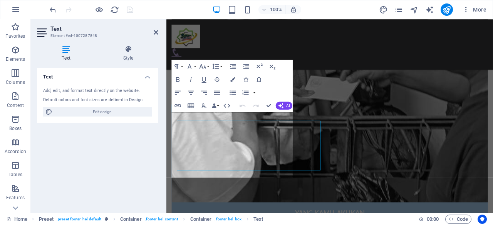
scroll to position [953, 0]
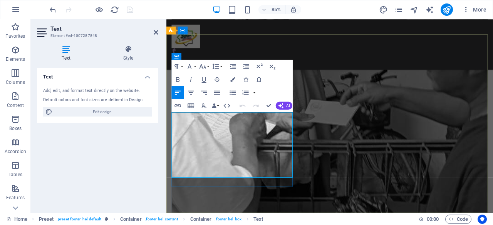
click at [157, 33] on icon at bounding box center [156, 32] width 5 height 6
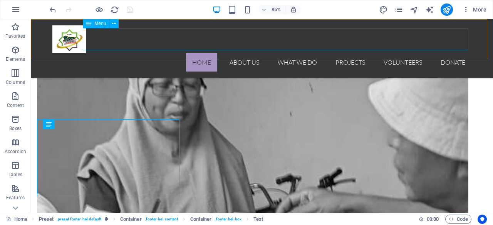
scroll to position [963, 0]
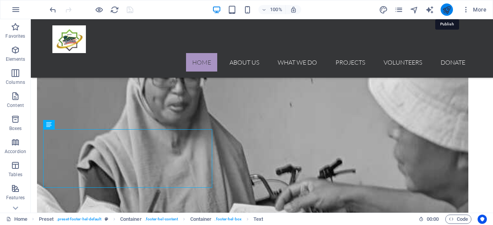
click at [449, 8] on icon "publish" at bounding box center [446, 9] width 9 height 9
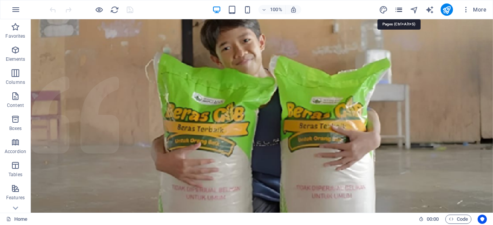
click at [398, 11] on icon "pages" at bounding box center [398, 9] width 9 height 9
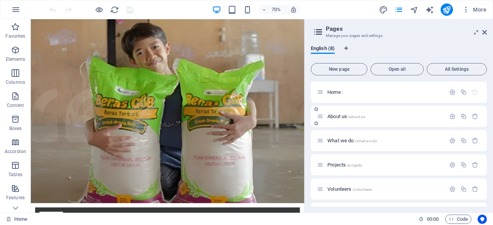
click at [347, 112] on div "About us /about-us" at bounding box center [381, 116] width 128 height 9
click at [341, 117] on span "About us /about-us" at bounding box center [346, 117] width 38 height 6
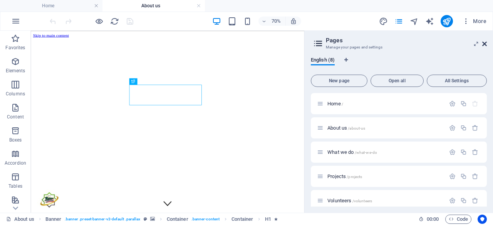
click at [485, 43] on icon at bounding box center [484, 44] width 5 height 6
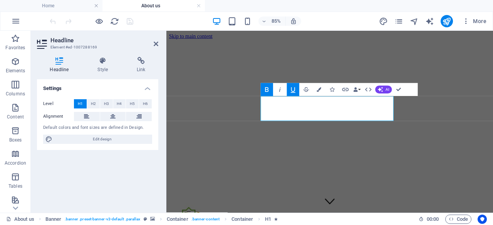
click at [291, 86] on icon "button" at bounding box center [293, 90] width 8 height 8
click at [156, 44] on icon at bounding box center [156, 44] width 5 height 6
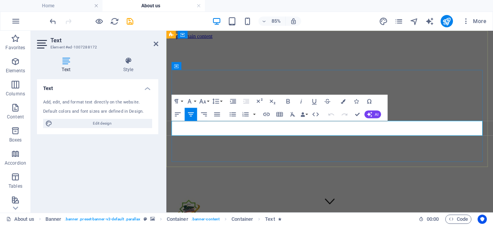
drag, startPoint x: 156, startPoint y: 43, endPoint x: 125, endPoint y: 12, distance: 43.5
click at [156, 43] on icon at bounding box center [156, 44] width 5 height 6
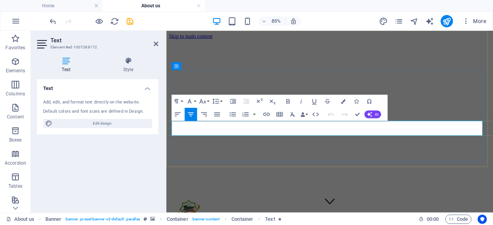
click at [157, 43] on icon at bounding box center [156, 44] width 5 height 6
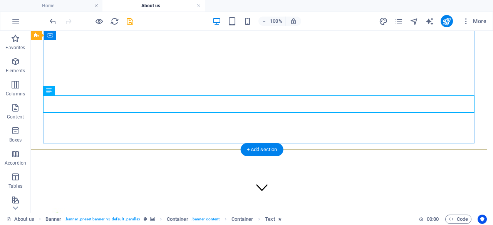
scroll to position [11, 0]
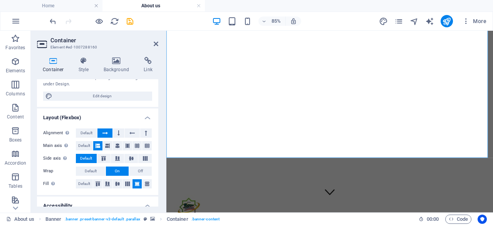
scroll to position [77, 0]
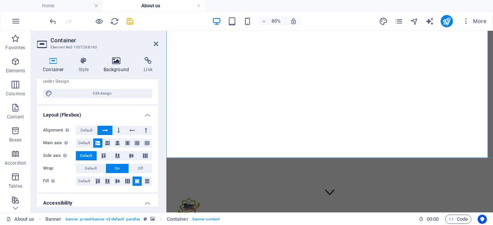
click at [117, 67] on h4 "Background" at bounding box center [118, 65] width 40 height 16
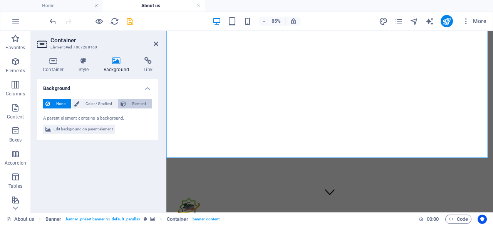
click at [135, 104] on span "Element" at bounding box center [138, 103] width 21 height 9
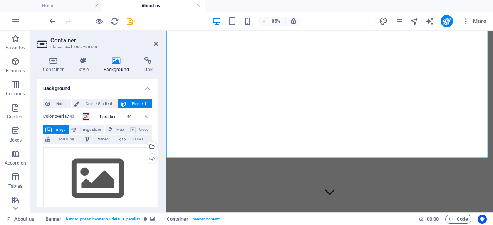
click at [53, 16] on div at bounding box center [91, 21] width 86 height 12
click at [53, 22] on icon "undo" at bounding box center [52, 21] width 9 height 9
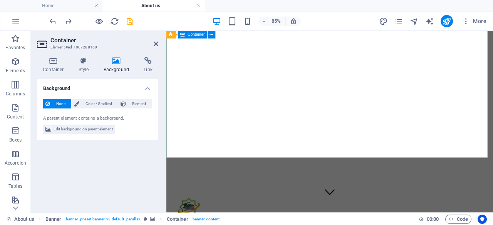
click at [132, 104] on span "Element" at bounding box center [138, 103] width 21 height 9
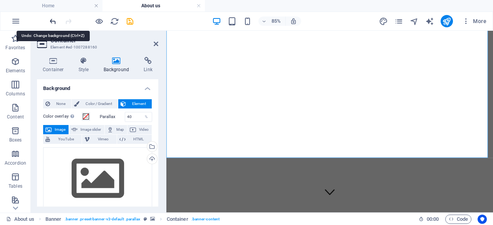
click at [50, 19] on icon "undo" at bounding box center [52, 21] width 9 height 9
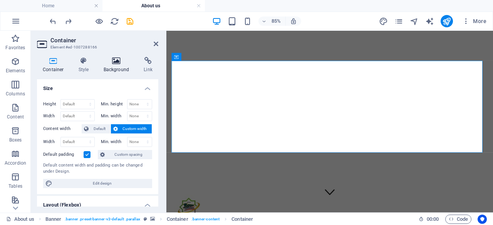
click at [121, 64] on h4 "Background" at bounding box center [118, 65] width 40 height 16
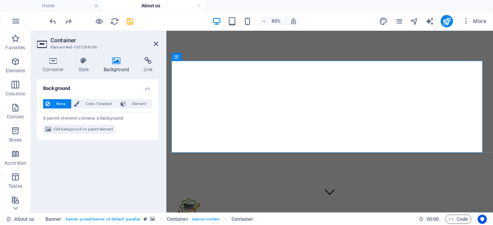
click at [130, 110] on div "None Color / Gradient Element Stretch background to full-width Color overlay Pl…" at bounding box center [97, 116] width 121 height 47
click at [130, 109] on div "None Color / Gradient Element" at bounding box center [97, 104] width 109 height 10
click at [132, 106] on span "Element" at bounding box center [138, 103] width 21 height 9
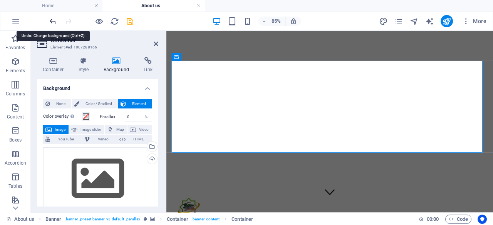
click at [51, 21] on icon "undo" at bounding box center [52, 21] width 9 height 9
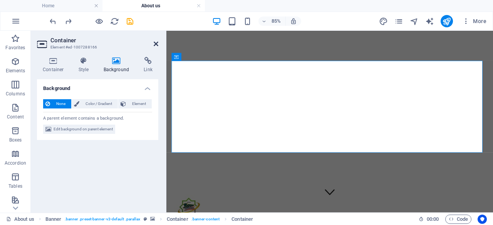
click at [157, 45] on icon at bounding box center [156, 44] width 5 height 6
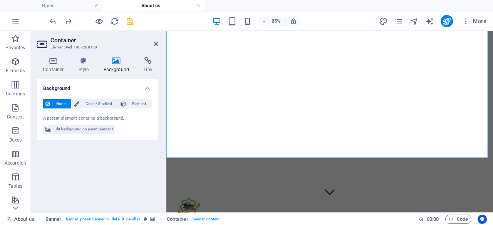
click at [114, 61] on icon at bounding box center [116, 61] width 37 height 8
click at [139, 105] on span "Element" at bounding box center [138, 103] width 21 height 9
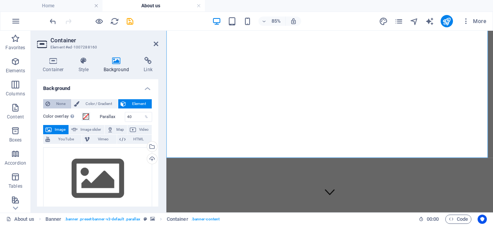
click at [64, 100] on span "None" at bounding box center [60, 103] width 17 height 9
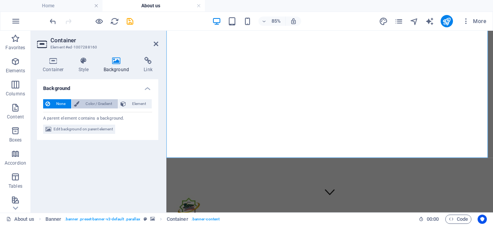
click at [96, 103] on span "Color / Gradient" at bounding box center [99, 103] width 34 height 9
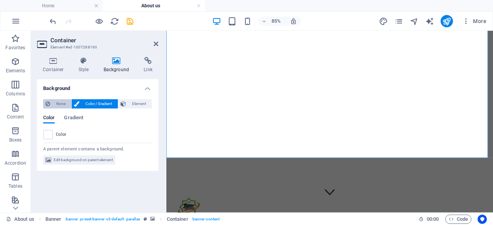
click at [60, 105] on span "None" at bounding box center [60, 103] width 17 height 9
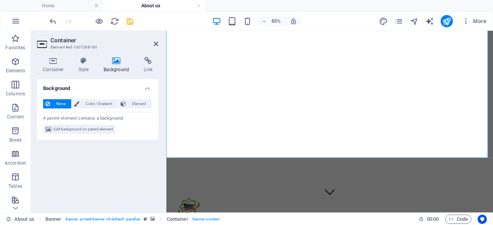
click at [128, 108] on div "None Color / Gradient Element" at bounding box center [97, 104] width 109 height 10
click at [132, 104] on span "Element" at bounding box center [138, 103] width 21 height 9
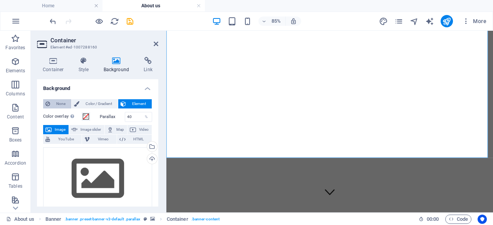
click at [51, 102] on button "None" at bounding box center [57, 103] width 28 height 9
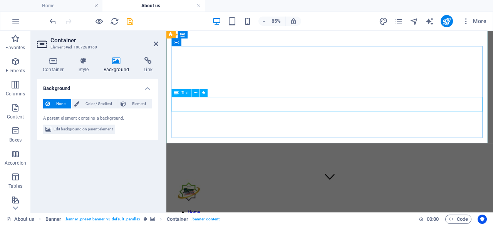
scroll to position [0, 0]
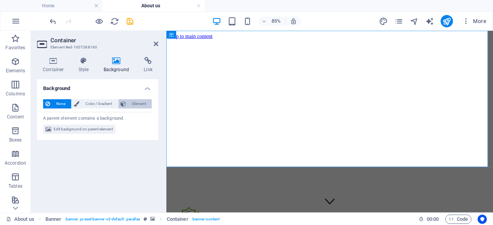
click at [132, 100] on span "Element" at bounding box center [138, 103] width 21 height 9
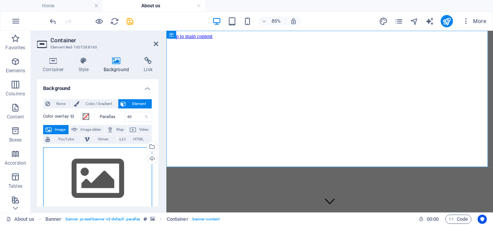
click at [113, 175] on div "Drag files here, click to choose files or select files from Files or our free s…" at bounding box center [97, 178] width 109 height 63
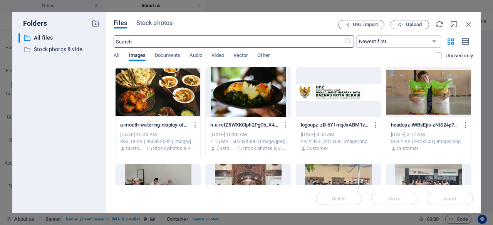
click at [426, 180] on div at bounding box center [428, 189] width 85 height 50
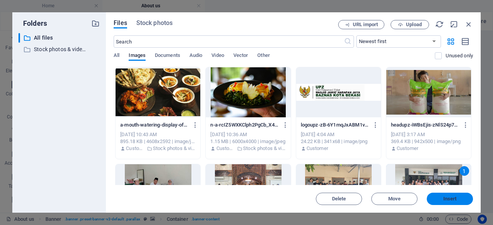
click at [439, 200] on span "Insert" at bounding box center [450, 199] width 40 height 5
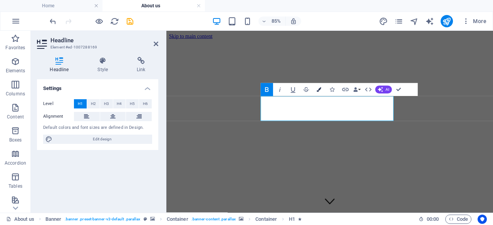
click at [320, 87] on icon "button" at bounding box center [319, 89] width 5 height 5
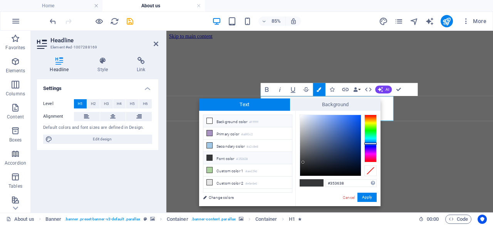
click at [220, 120] on li "Background color #ffffff" at bounding box center [247, 121] width 89 height 12
type input "#ffffff"
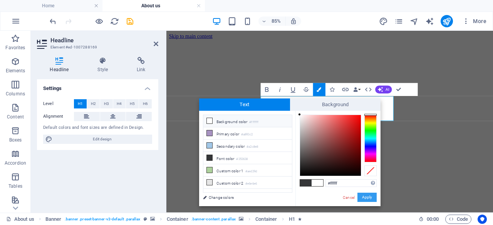
click at [366, 196] on button "Apply" at bounding box center [366, 197] width 19 height 9
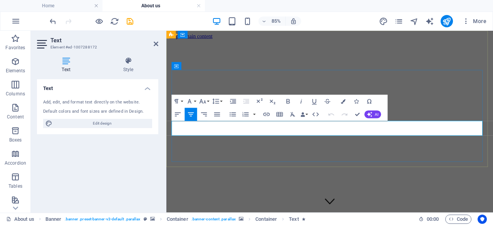
click at [343, 103] on icon "button" at bounding box center [343, 101] width 5 height 5
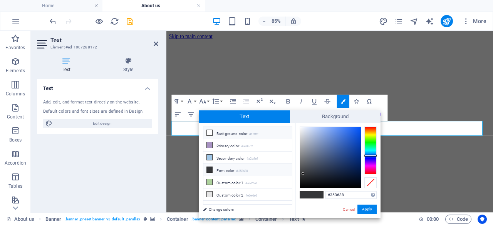
click at [231, 130] on li "Background color #ffffff" at bounding box center [247, 133] width 89 height 12
type input "#ffffff"
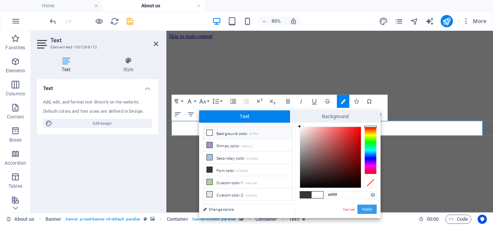
click at [368, 208] on button "Apply" at bounding box center [366, 209] width 19 height 9
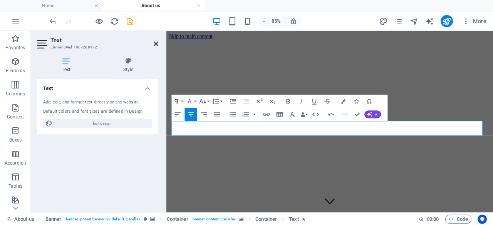
click at [156, 44] on icon at bounding box center [156, 44] width 5 height 6
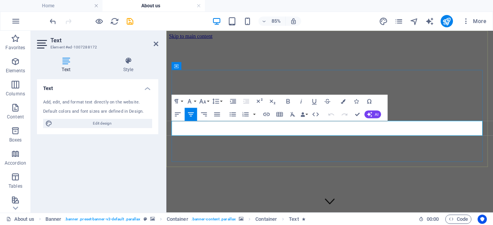
click at [286, 101] on icon "button" at bounding box center [287, 101] width 3 height 5
click at [299, 102] on icon "button" at bounding box center [301, 101] width 8 height 8
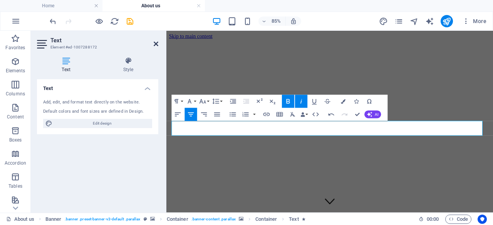
click at [157, 44] on icon at bounding box center [156, 44] width 5 height 6
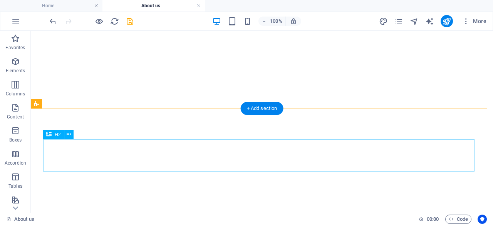
scroll to position [89, 0]
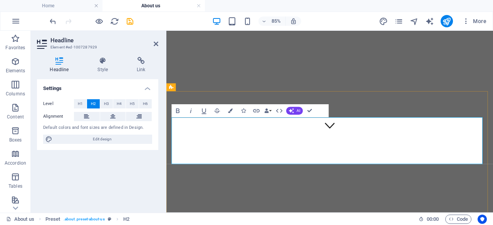
click at [155, 43] on icon at bounding box center [156, 44] width 5 height 6
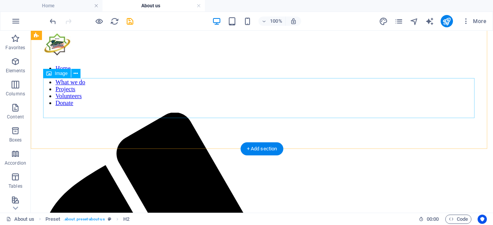
scroll to position [363, 0]
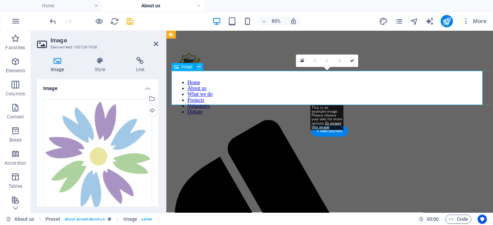
scroll to position [349, 0]
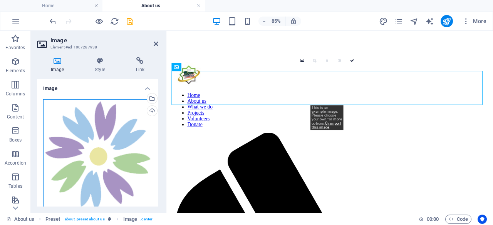
click at [101, 144] on div "Drag files here, click to choose files or select files from Files or our free s…" at bounding box center [97, 155] width 109 height 113
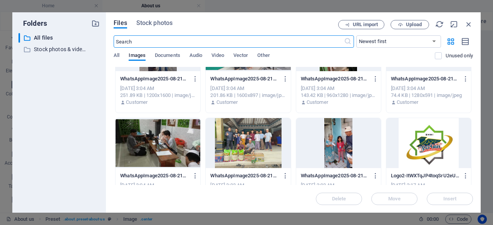
scroll to position [434, 0]
click at [427, 150] on div at bounding box center [428, 143] width 85 height 50
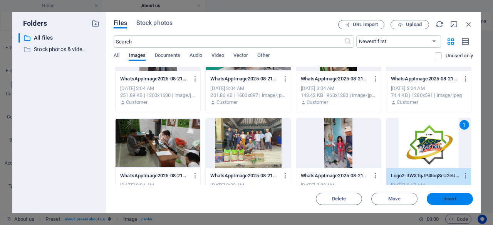
click at [443, 198] on span "Insert" at bounding box center [449, 199] width 13 height 5
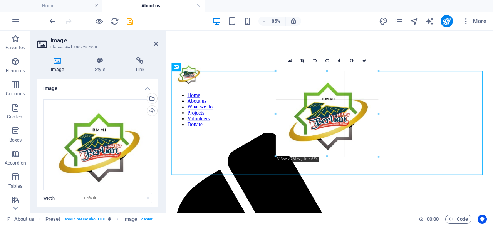
drag, startPoint x: 406, startPoint y: 201, endPoint x: 330, endPoint y: 144, distance: 95.1
type input "310"
select select "px"
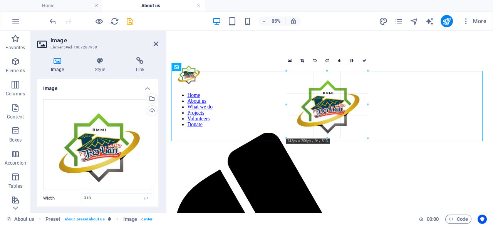
drag, startPoint x: 378, startPoint y: 155, endPoint x: 353, endPoint y: 135, distance: 32.3
type input "248"
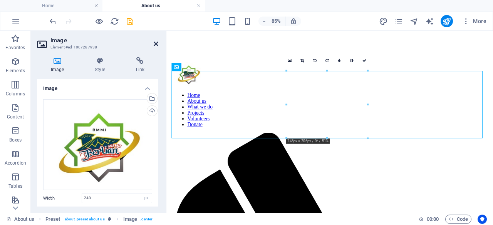
click at [157, 42] on icon at bounding box center [156, 44] width 5 height 6
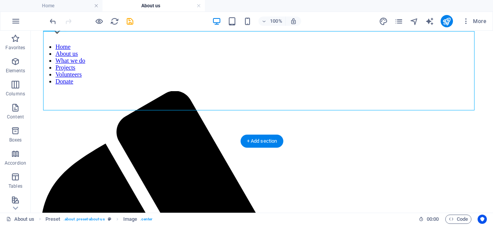
scroll to position [373, 0]
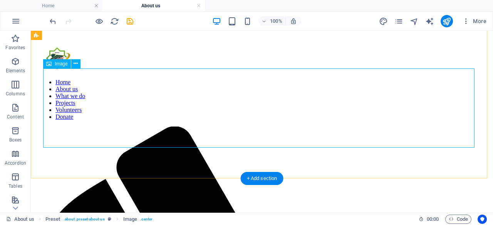
scroll to position [359, 0]
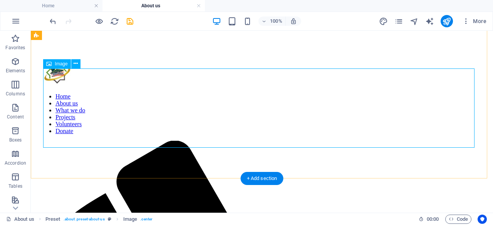
select select "px"
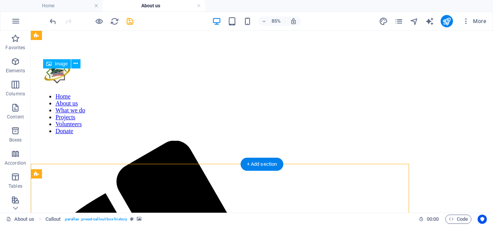
scroll to position [373, 0]
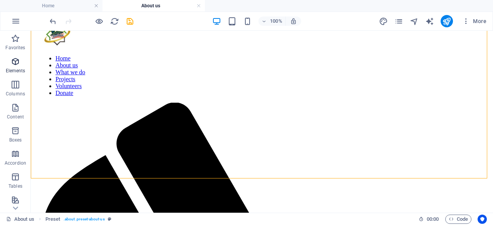
click at [16, 67] on span "Elements" at bounding box center [15, 66] width 31 height 18
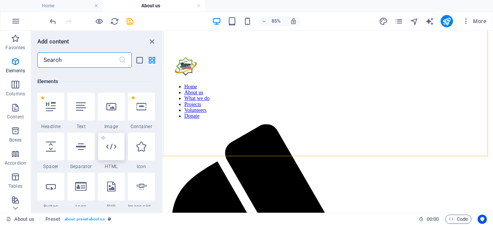
scroll to position [82, 0]
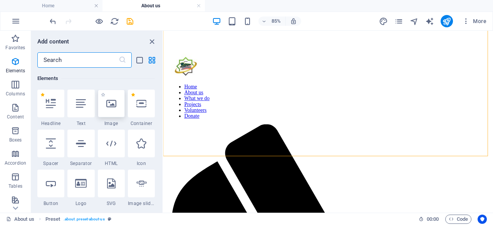
click at [109, 116] on div at bounding box center [111, 104] width 27 height 28
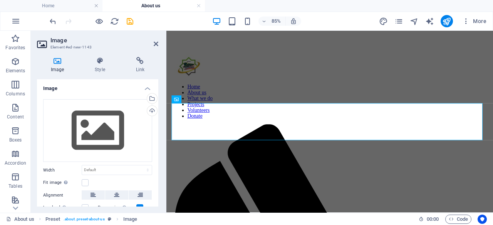
scroll to position [105, 0]
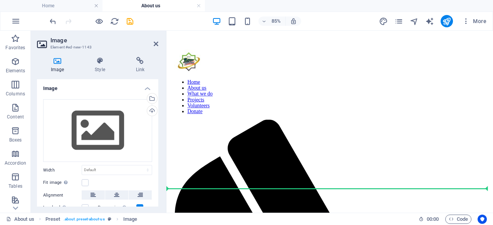
drag, startPoint x: 264, startPoint y: 145, endPoint x: 348, endPoint y: 192, distance: 96.1
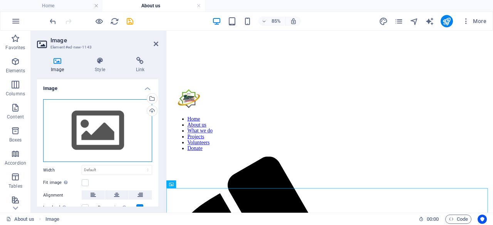
click at [126, 124] on div "Drag files here, click to choose files or select files from Files or our free s…" at bounding box center [97, 130] width 109 height 63
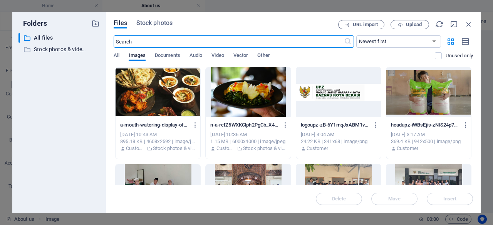
click at [320, 104] on div at bounding box center [338, 92] width 85 height 50
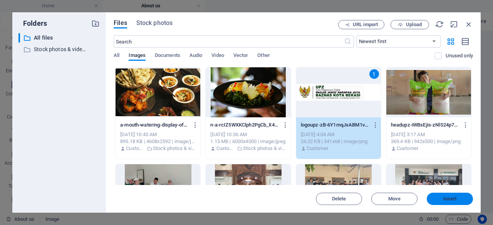
click at [442, 199] on span "Insert" at bounding box center [450, 199] width 40 height 5
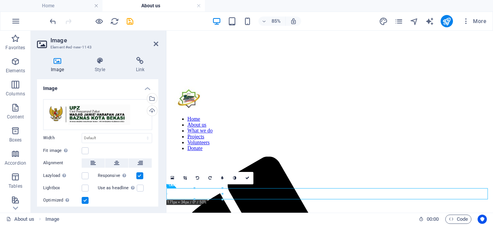
drag, startPoint x: 223, startPoint y: 200, endPoint x: 248, endPoint y: 216, distance: 29.5
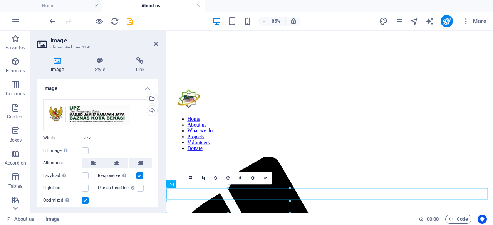
type input "377"
select select "px"
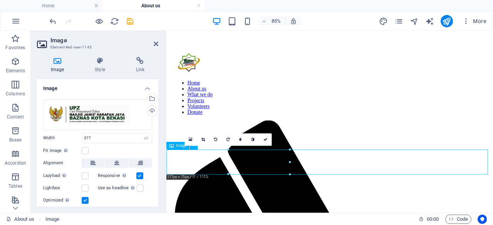
scroll to position [366, 0]
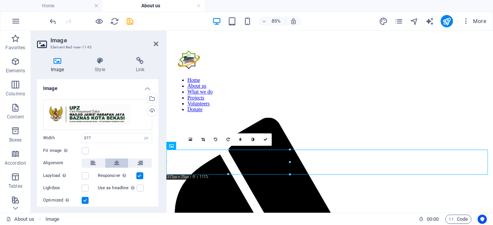
click at [117, 162] on icon at bounding box center [116, 163] width 5 height 9
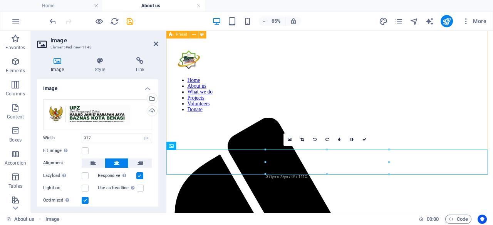
drag, startPoint x: 431, startPoint y: 181, endPoint x: 251, endPoint y: 140, distance: 185.1
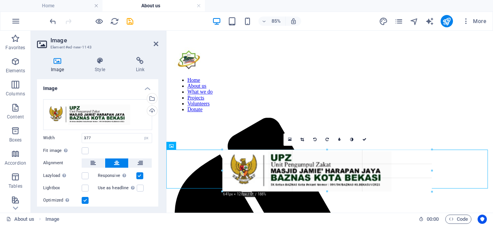
drag, startPoint x: 268, startPoint y: 150, endPoint x: 245, endPoint y: 128, distance: 31.3
type input "639"
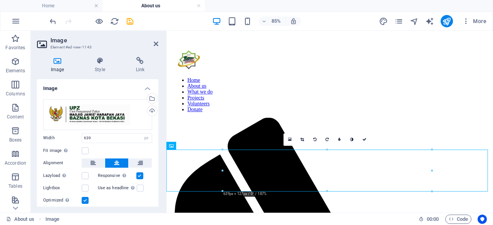
click at [152, 43] on h2 "Image" at bounding box center [104, 40] width 108 height 7
click at [157, 45] on icon at bounding box center [156, 44] width 5 height 6
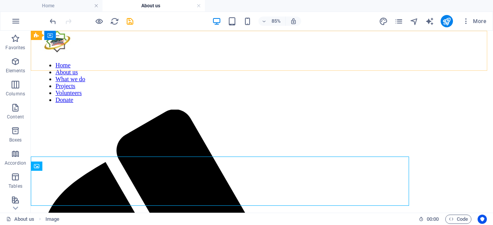
scroll to position [380, 0]
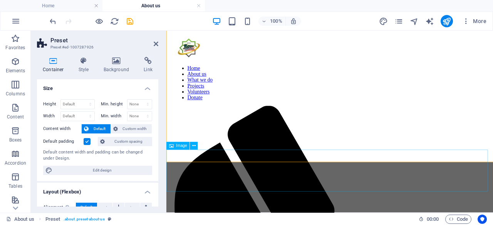
scroll to position [366, 0]
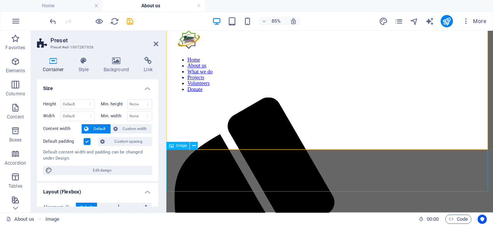
scroll to position [380, 0]
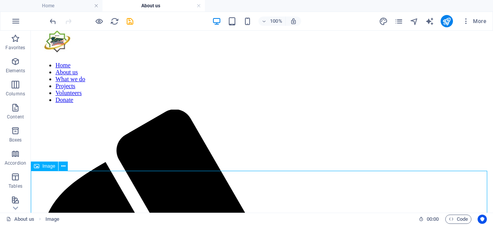
select select "px"
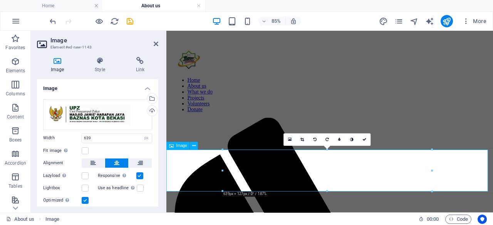
click at [139, 164] on icon at bounding box center [139, 163] width 5 height 9
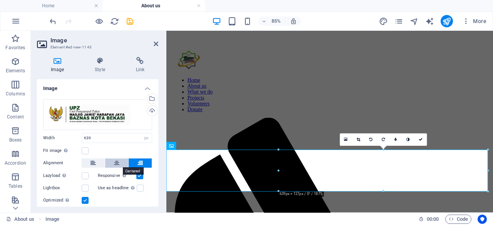
click at [116, 161] on icon at bounding box center [116, 163] width 5 height 9
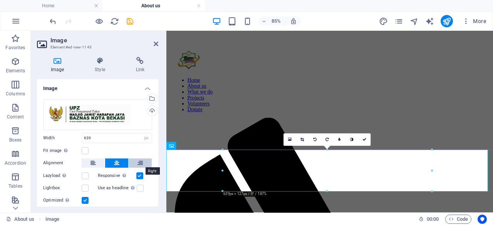
click at [136, 163] on button at bounding box center [140, 163] width 23 height 9
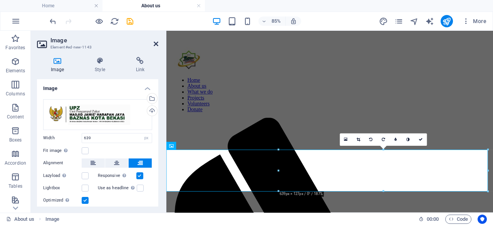
click at [155, 44] on icon at bounding box center [156, 44] width 5 height 6
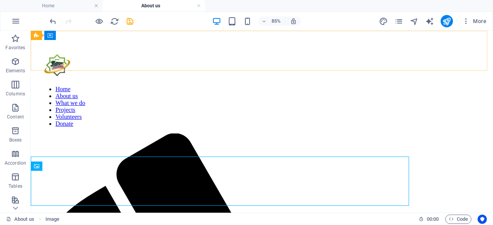
scroll to position [380, 0]
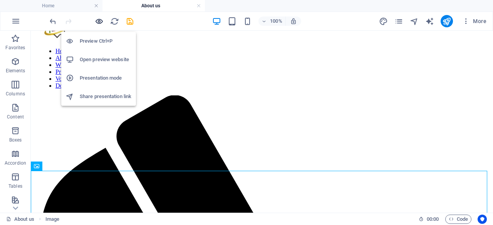
click at [99, 22] on icon "button" at bounding box center [99, 21] width 9 height 9
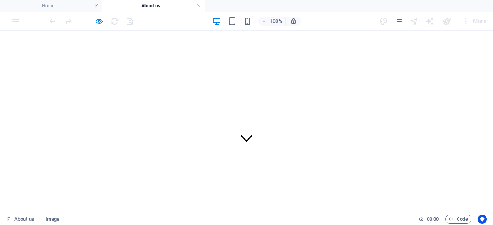
scroll to position [0, 0]
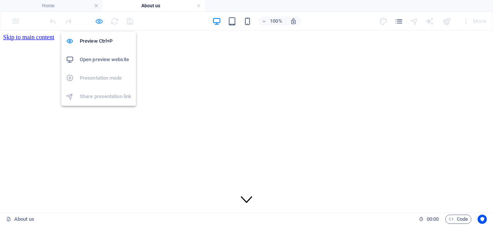
click at [99, 22] on icon "button" at bounding box center [99, 21] width 9 height 9
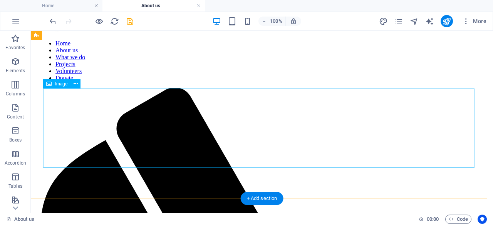
scroll to position [389, 0]
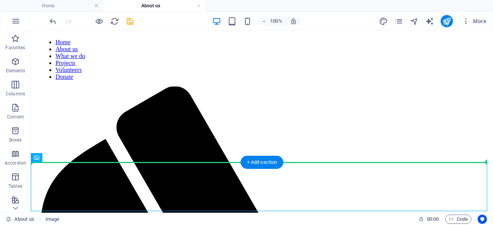
drag, startPoint x: 224, startPoint y: 188, endPoint x: 221, endPoint y: 154, distance: 34.8
drag, startPoint x: 127, startPoint y: 177, endPoint x: 136, endPoint y: 138, distance: 40.2
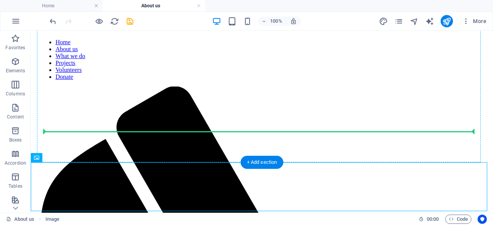
drag, startPoint x: 69, startPoint y: 191, endPoint x: 83, endPoint y: 127, distance: 65.4
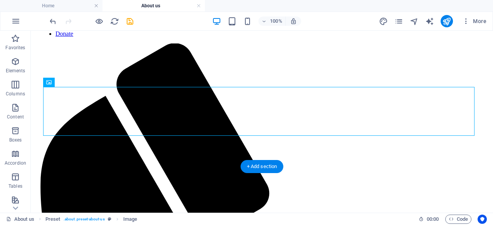
scroll to position [434, 0]
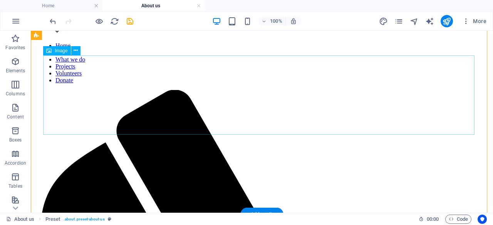
scroll to position [386, 0]
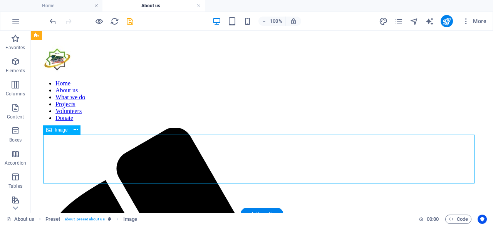
select select "px"
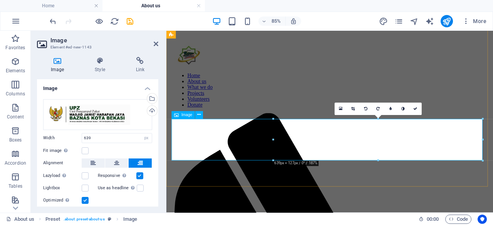
click at [118, 164] on icon at bounding box center [116, 163] width 5 height 9
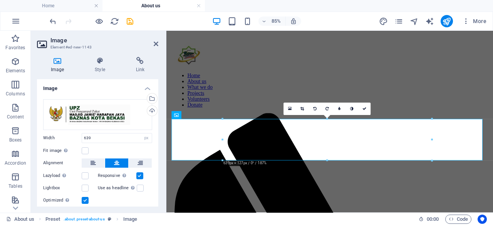
click at [153, 42] on h2 "Image" at bounding box center [104, 40] width 108 height 7
click at [155, 44] on icon at bounding box center [156, 44] width 5 height 6
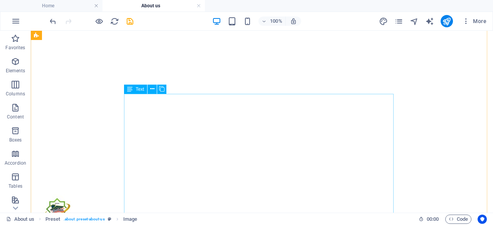
scroll to position [197, 0]
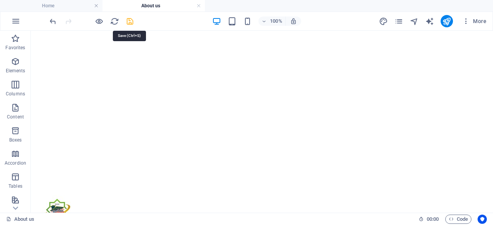
click at [131, 20] on icon "save" at bounding box center [129, 21] width 9 height 9
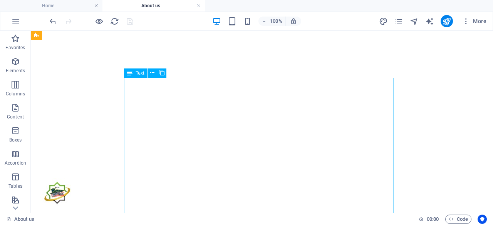
scroll to position [69, 0]
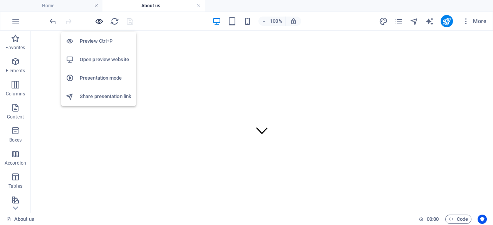
click at [98, 20] on icon "button" at bounding box center [99, 21] width 9 height 9
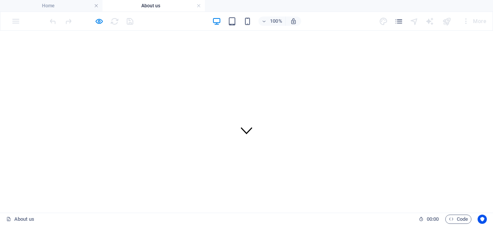
scroll to position [0, 0]
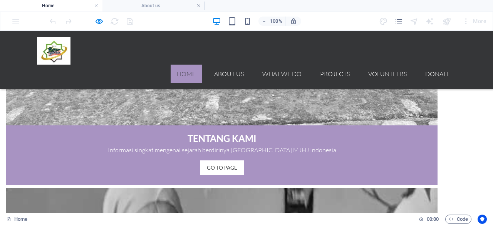
scroll to position [841, 0]
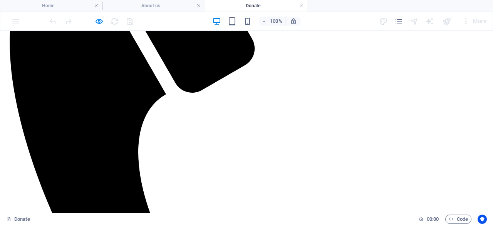
scroll to position [411, 0]
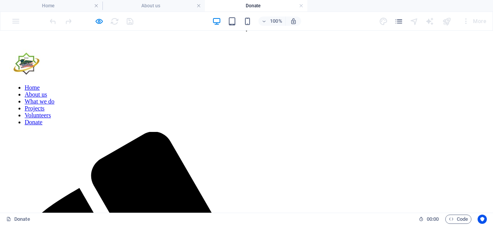
scroll to position [0, 0]
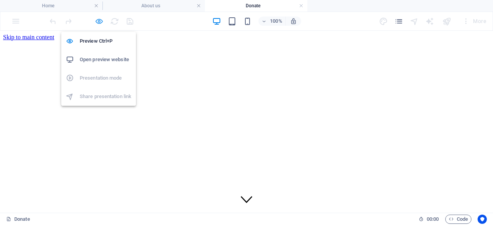
click at [97, 19] on icon "button" at bounding box center [99, 21] width 9 height 9
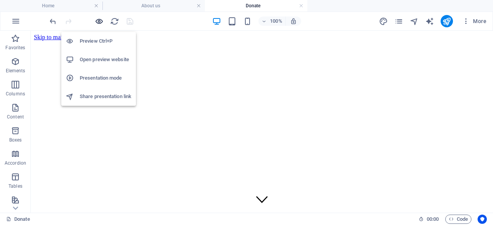
click at [97, 21] on icon "button" at bounding box center [99, 21] width 9 height 9
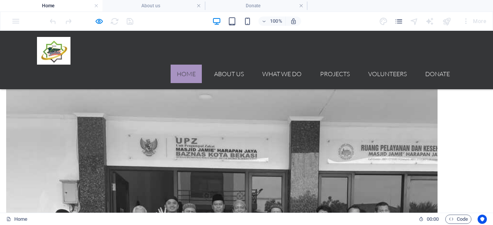
scroll to position [508, 0]
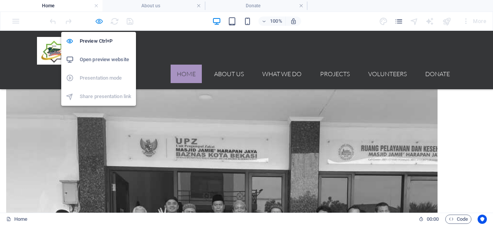
click at [103, 23] on icon "button" at bounding box center [99, 21] width 9 height 9
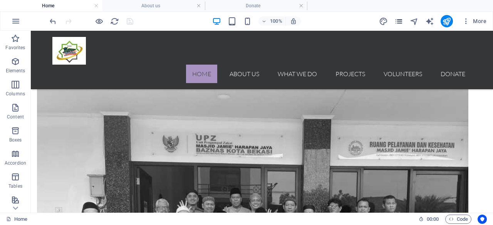
click at [398, 21] on icon "pages" at bounding box center [398, 21] width 9 height 9
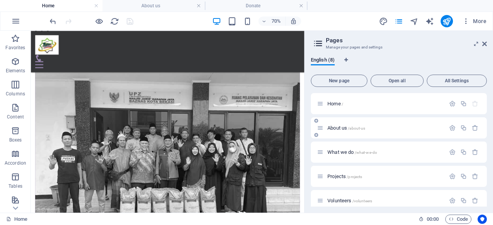
click at [361, 132] on div "About us /about-us" at bounding box center [381, 128] width 128 height 9
click at [347, 130] on div "About us /about-us" at bounding box center [381, 128] width 128 height 9
click at [324, 128] on div "About us /about-us" at bounding box center [381, 128] width 128 height 9
click at [174, 4] on h4 "About us" at bounding box center [153, 6] width 102 height 8
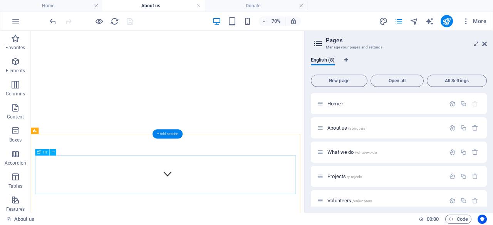
scroll to position [44, 0]
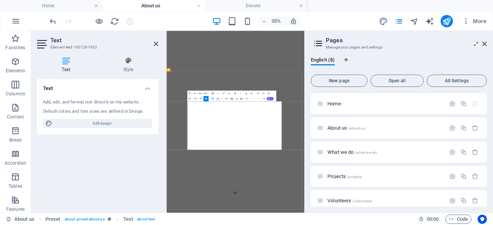
click at [157, 43] on icon at bounding box center [156, 44] width 5 height 6
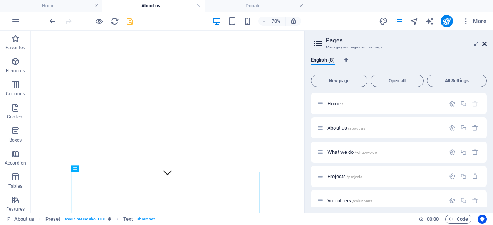
drag, startPoint x: 452, startPoint y: 14, endPoint x: 483, endPoint y: 45, distance: 43.5
click at [483, 45] on icon at bounding box center [484, 44] width 5 height 6
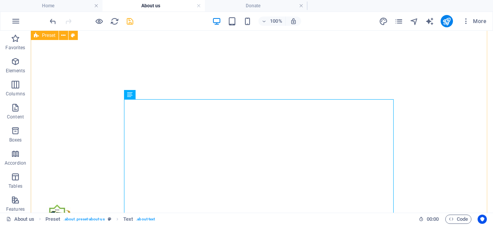
scroll to position [192, 0]
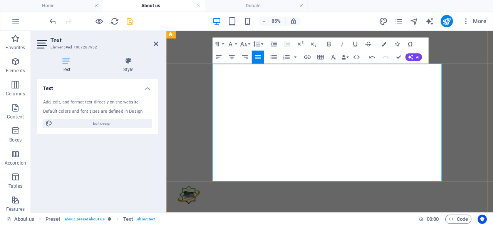
scroll to position [208, 0]
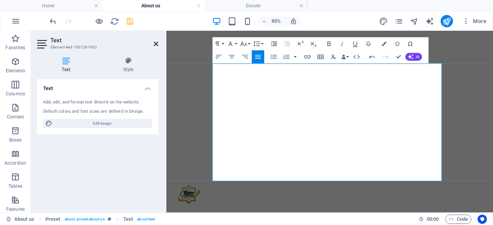
click at [154, 45] on icon at bounding box center [156, 44] width 5 height 6
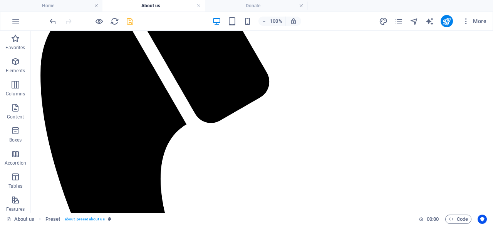
scroll to position [487, 0]
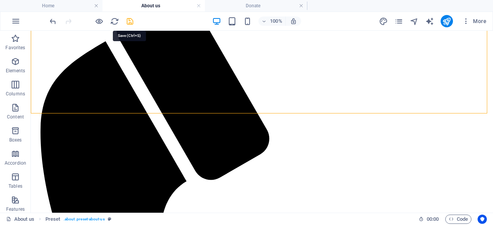
click at [131, 18] on icon "save" at bounding box center [129, 21] width 9 height 9
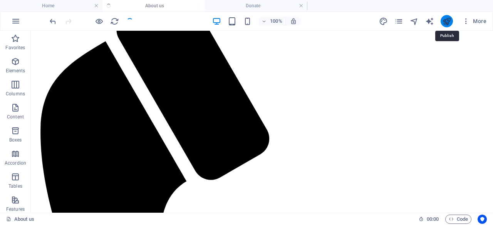
click at [446, 22] on icon "publish" at bounding box center [446, 21] width 9 height 9
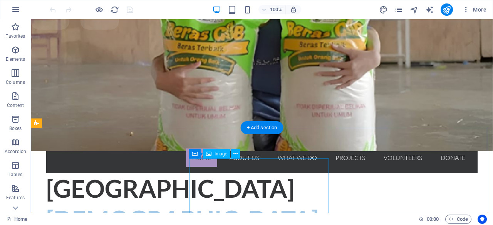
scroll to position [84, 0]
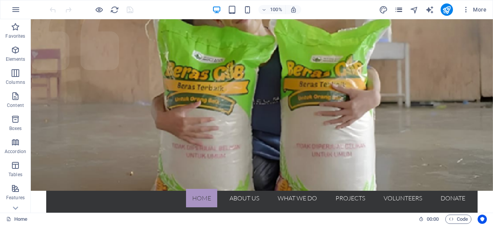
click at [400, 10] on icon "pages" at bounding box center [398, 9] width 9 height 9
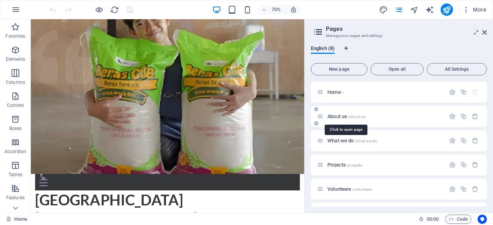
click at [351, 116] on span "/about-us" at bounding box center [356, 117] width 17 height 4
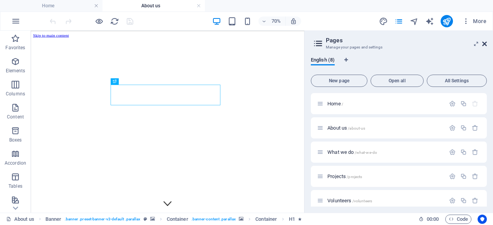
scroll to position [0, 0]
click at [485, 43] on icon at bounding box center [484, 44] width 5 height 6
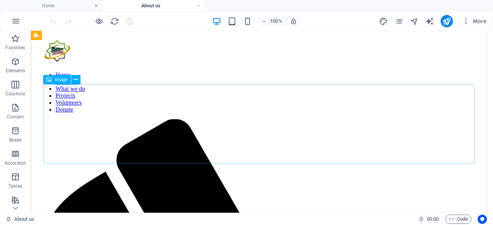
scroll to position [357, 0]
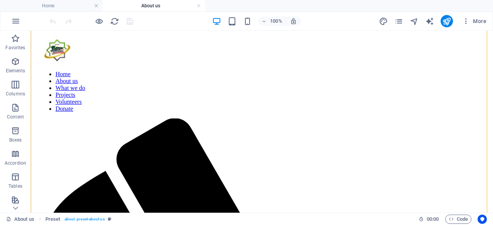
drag, startPoint x: 262, startPoint y: 188, endPoint x: 252, endPoint y: 73, distance: 115.4
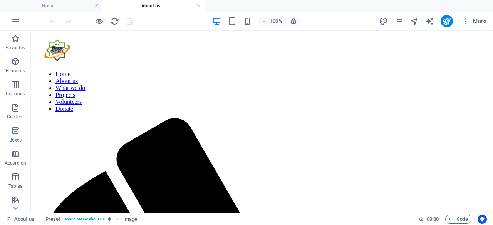
drag, startPoint x: 209, startPoint y: 186, endPoint x: 203, endPoint y: 108, distance: 77.6
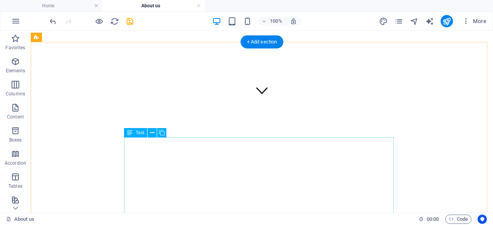
scroll to position [160, 0]
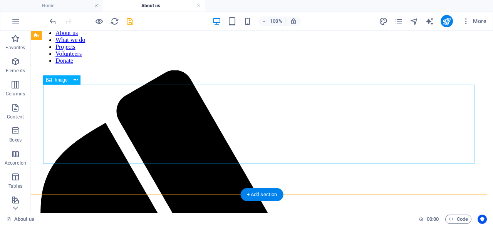
scroll to position [406, 0]
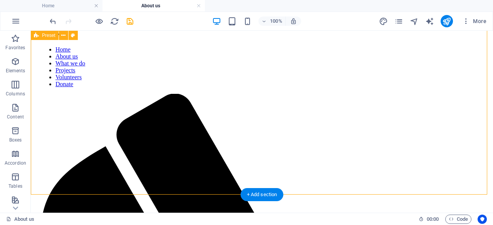
scroll to position [391, 0]
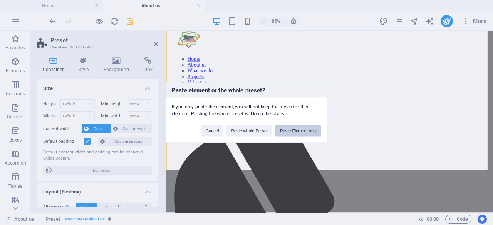
click at [284, 134] on button "Paste Element only" at bounding box center [298, 131] width 46 height 12
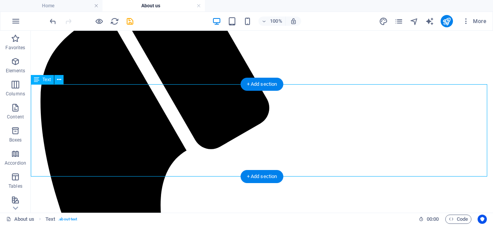
scroll to position [521, 0]
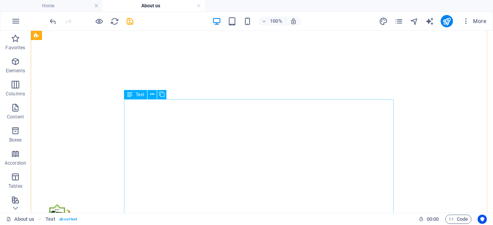
scroll to position [192, 0]
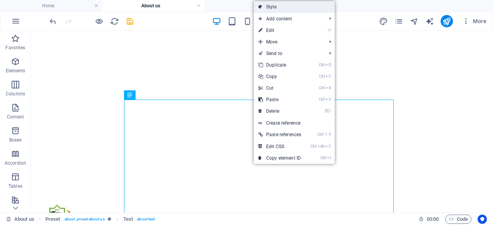
click at [276, 9] on link "Style" at bounding box center [294, 7] width 81 height 12
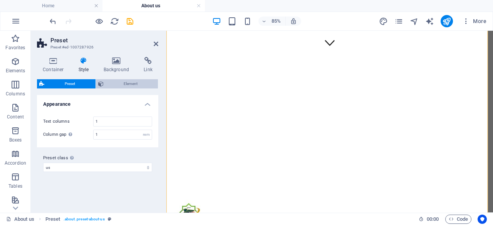
click at [109, 85] on span "Element" at bounding box center [131, 83] width 50 height 9
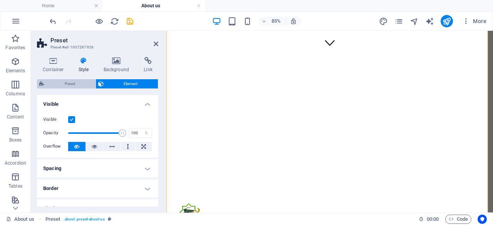
click at [75, 85] on span "Preset" at bounding box center [70, 83] width 47 height 9
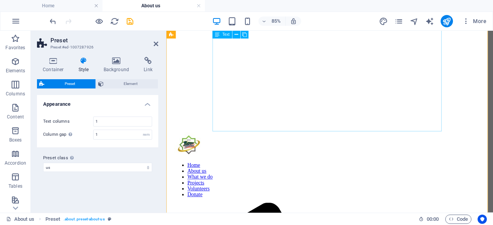
scroll to position [266, 0]
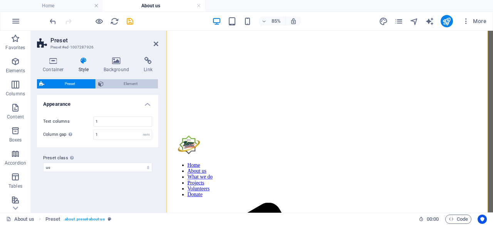
click at [122, 80] on span "Element" at bounding box center [131, 83] width 50 height 9
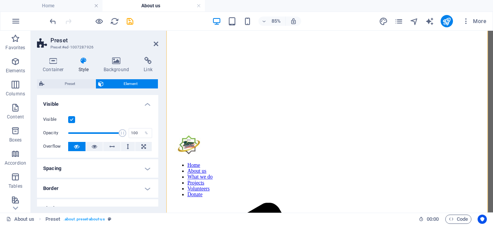
click at [145, 168] on h4 "Spacing" at bounding box center [97, 168] width 121 height 18
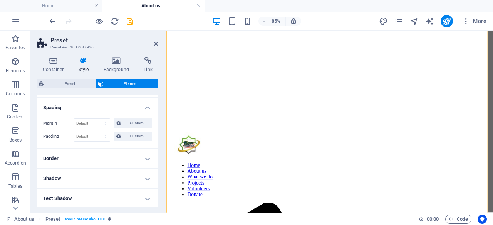
scroll to position [61, 0]
click at [145, 159] on h4 "Border" at bounding box center [97, 158] width 121 height 18
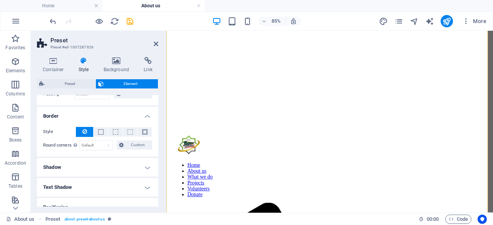
scroll to position [107, 0]
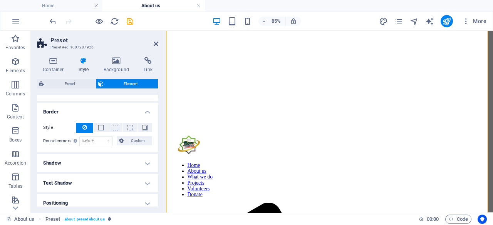
click at [145, 160] on h4 "Shadow" at bounding box center [97, 163] width 121 height 18
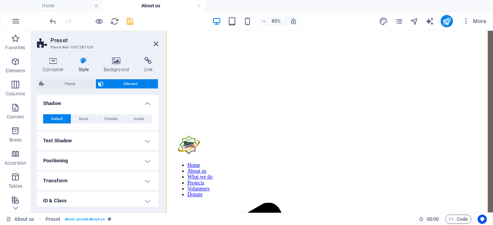
scroll to position [168, 0]
click at [145, 141] on h4 "Text Shadow" at bounding box center [97, 140] width 121 height 18
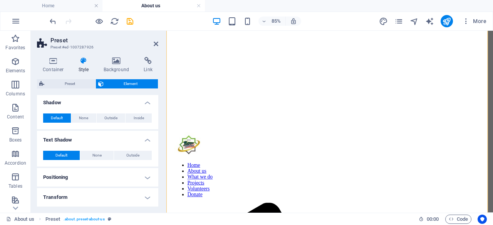
click at [145, 174] on h4 "Positioning" at bounding box center [97, 177] width 121 height 18
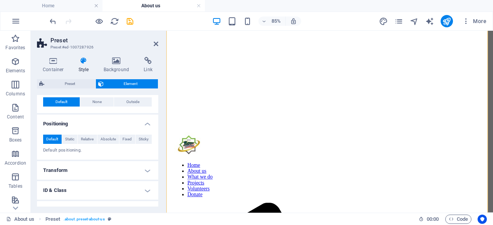
scroll to position [222, 0]
click at [148, 168] on h4 "Transform" at bounding box center [97, 170] width 121 height 18
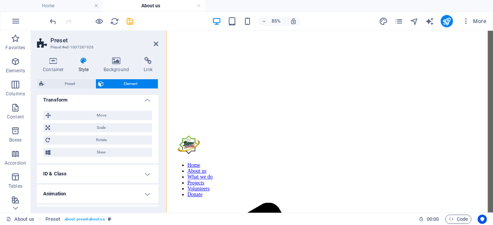
scroll to position [292, 0]
click at [148, 170] on h4 "ID & Class" at bounding box center [97, 173] width 121 height 18
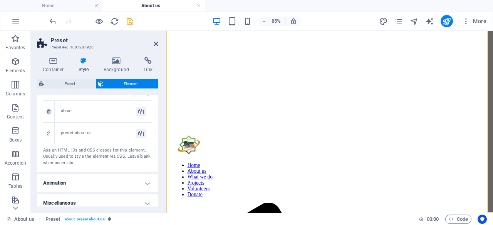
scroll to position [418, 0]
click at [149, 177] on h4 "Animation" at bounding box center [97, 181] width 121 height 18
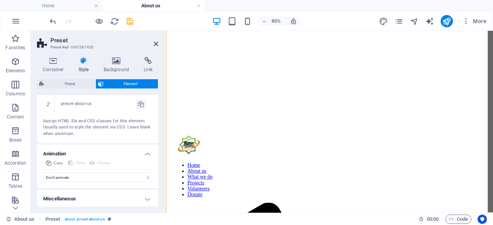
click at [145, 196] on h4 "Miscellaneous" at bounding box center [97, 199] width 121 height 18
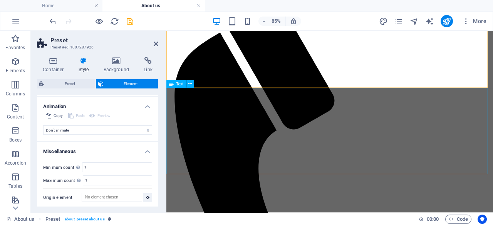
scroll to position [512, 0]
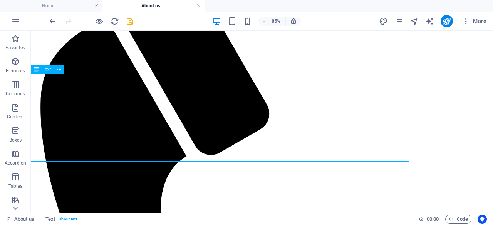
scroll to position [526, 0]
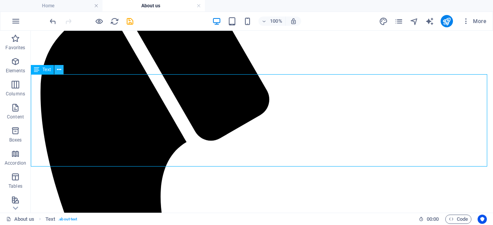
click at [58, 70] on icon at bounding box center [59, 70] width 4 height 8
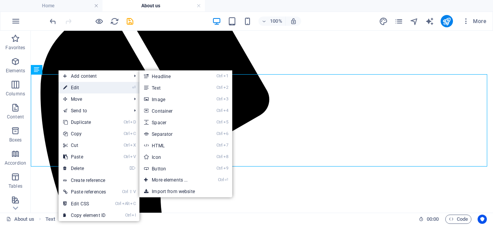
click at [70, 86] on link "⏎ Edit" at bounding box center [84, 88] width 52 height 12
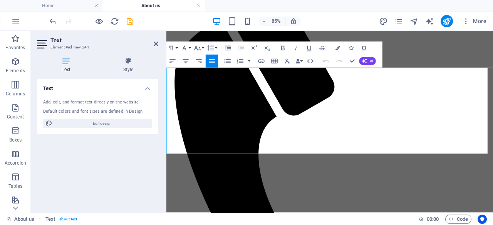
scroll to position [512, 0]
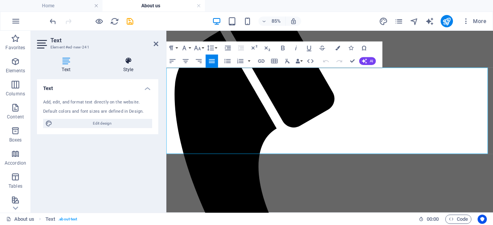
click at [127, 67] on h4 "Style" at bounding box center [128, 65] width 60 height 16
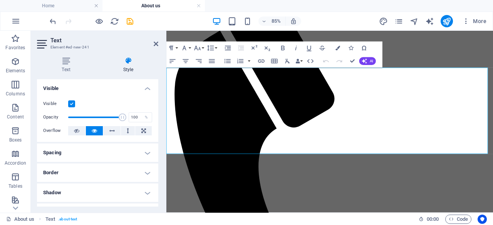
click at [146, 152] on h4 "Spacing" at bounding box center [97, 153] width 121 height 18
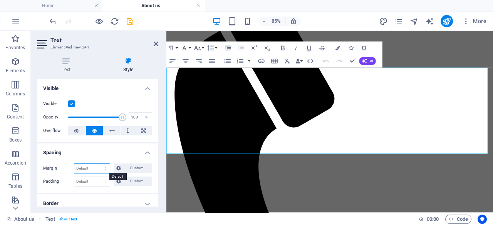
click at [99, 166] on select "Default auto px % rem vw vh Custom" at bounding box center [91, 168] width 35 height 9
click at [50, 149] on h4 "Spacing" at bounding box center [97, 151] width 121 height 14
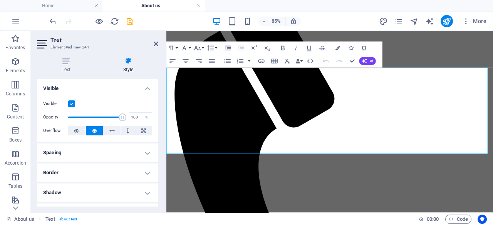
scroll to position [42, 0]
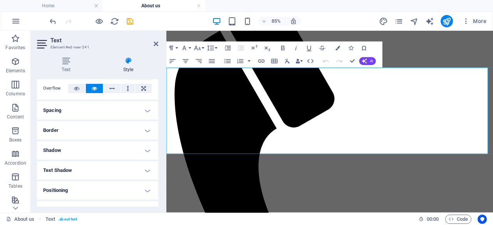
click at [146, 134] on h4 "Border" at bounding box center [97, 130] width 121 height 18
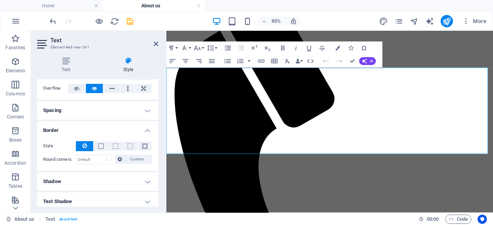
click at [148, 184] on h4 "Shadow" at bounding box center [97, 181] width 121 height 18
click at [148, 112] on h4 "Spacing" at bounding box center [97, 110] width 121 height 18
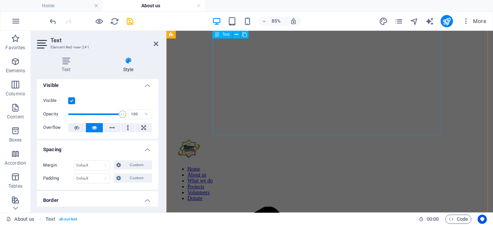
scroll to position [188, 0]
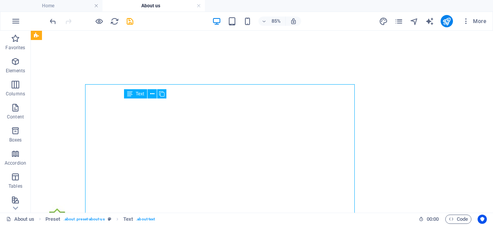
scroll to position [192, 0]
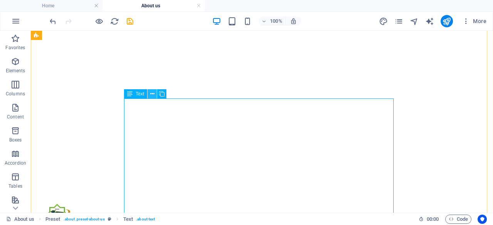
click at [153, 95] on icon at bounding box center [152, 94] width 4 height 8
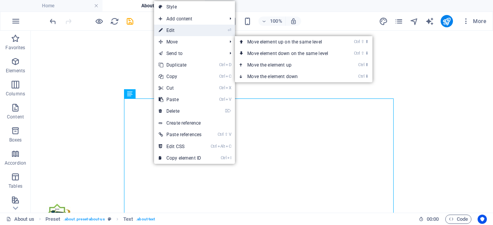
click at [173, 26] on link "⏎ Edit" at bounding box center [180, 31] width 52 height 12
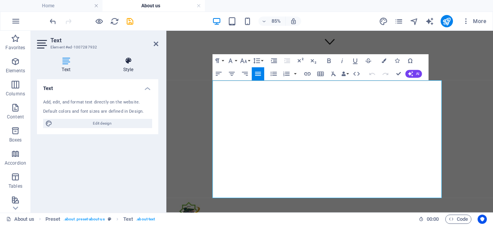
click at [124, 69] on h4 "Style" at bounding box center [128, 65] width 60 height 16
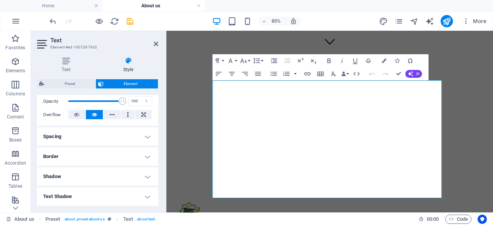
scroll to position [116, 0]
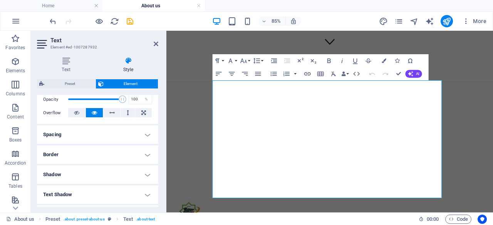
click at [146, 134] on h4 "Spacing" at bounding box center [97, 134] width 121 height 18
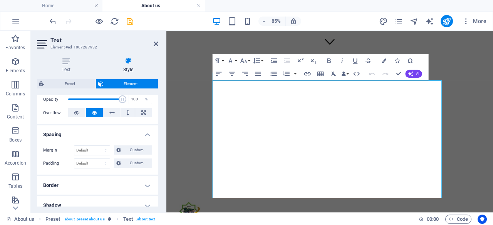
click at [147, 186] on h4 "Border" at bounding box center [97, 185] width 121 height 18
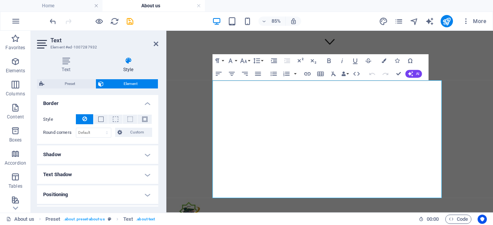
scroll to position [199, 0]
click at [145, 153] on h4 "Shadow" at bounding box center [97, 154] width 121 height 18
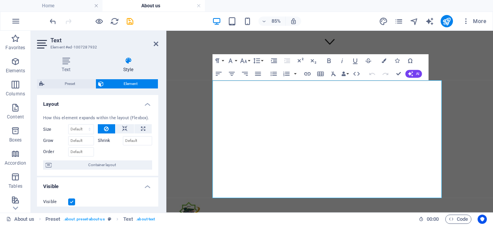
scroll to position [0, 0]
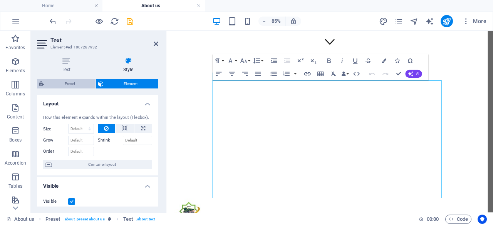
click at [77, 81] on span "Preset" at bounding box center [70, 83] width 47 height 9
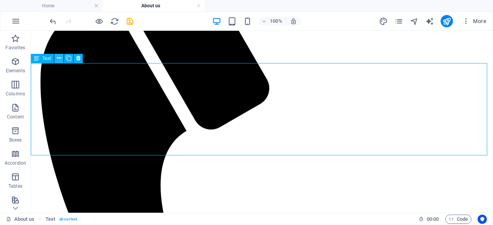
click at [56, 61] on button at bounding box center [58, 58] width 9 height 9
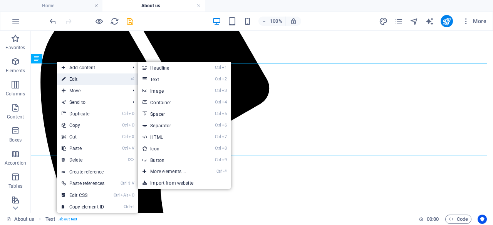
click at [70, 83] on link "⏎ Edit" at bounding box center [83, 80] width 52 height 12
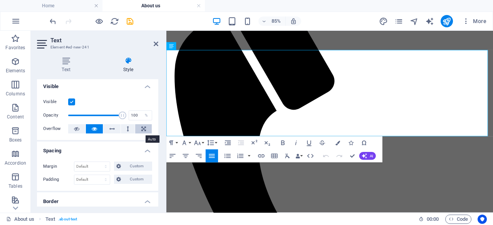
scroll to position [0, 0]
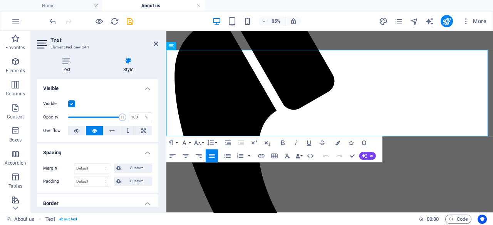
click at [66, 61] on icon at bounding box center [66, 61] width 58 height 8
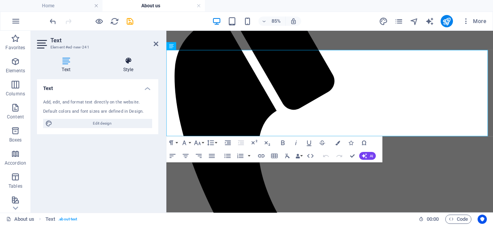
click at [126, 67] on h4 "Style" at bounding box center [128, 65] width 60 height 16
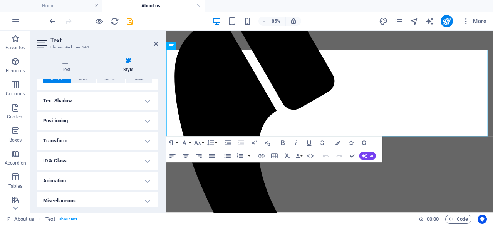
scroll to position [193, 0]
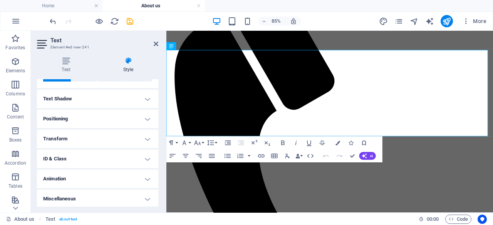
click at [145, 115] on h4 "Positioning" at bounding box center [97, 119] width 121 height 18
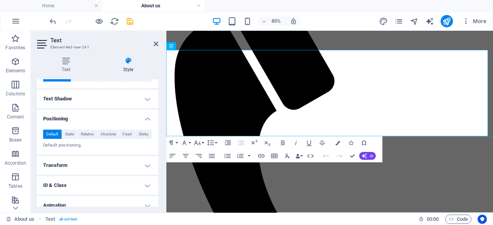
scroll to position [220, 0]
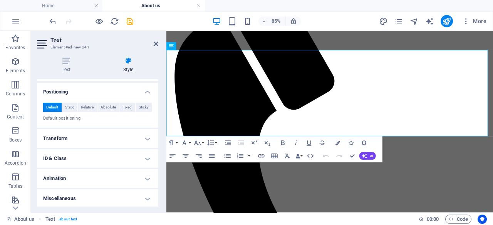
click at [143, 195] on h4 "Miscellaneous" at bounding box center [97, 198] width 121 height 18
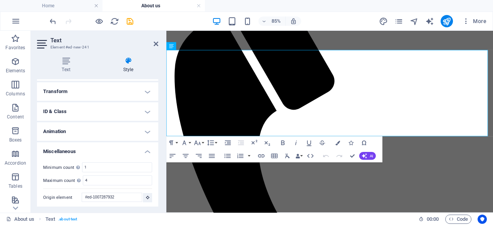
click at [148, 130] on h4 "Animation" at bounding box center [97, 131] width 121 height 18
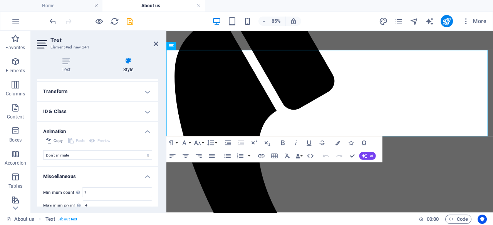
click at [148, 112] on h4 "ID & Class" at bounding box center [97, 111] width 121 height 18
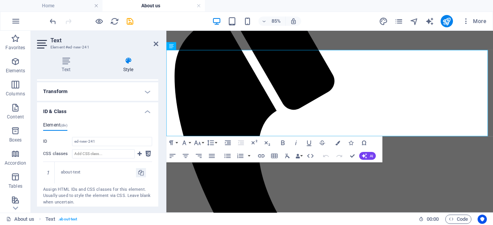
click at [147, 89] on h4 "Transform" at bounding box center [97, 91] width 121 height 18
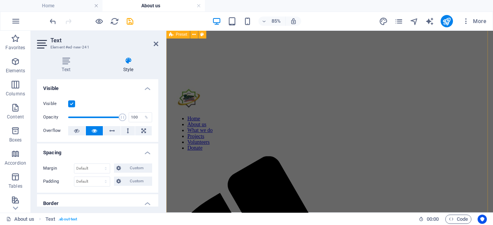
scroll to position [184, 0]
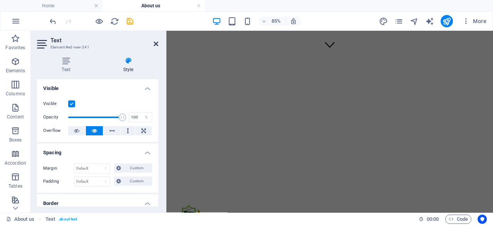
click at [156, 43] on icon at bounding box center [156, 44] width 5 height 6
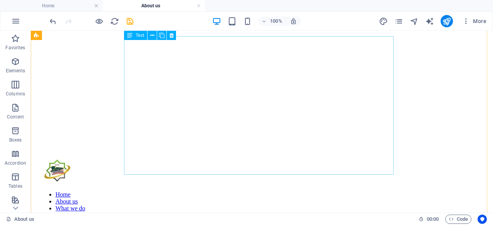
scroll to position [226, 0]
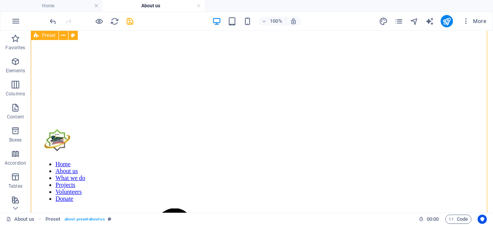
scroll to position [267, 0]
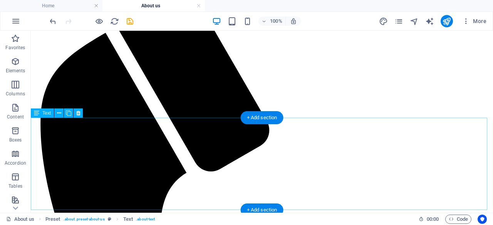
scroll to position [496, 0]
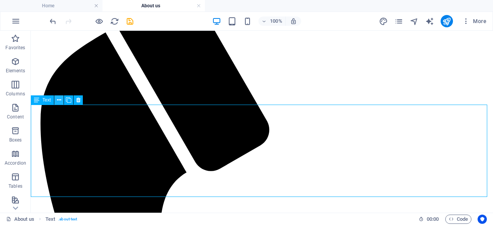
click at [60, 99] on icon at bounding box center [59, 100] width 4 height 8
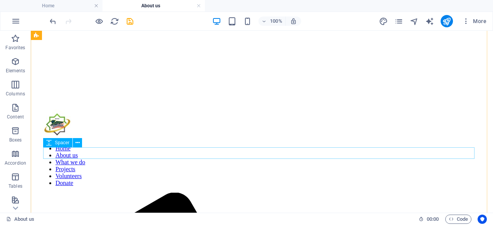
scroll to position [282, 0]
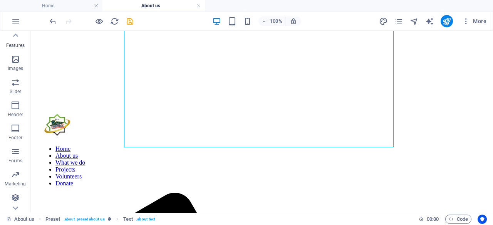
scroll to position [164, 0]
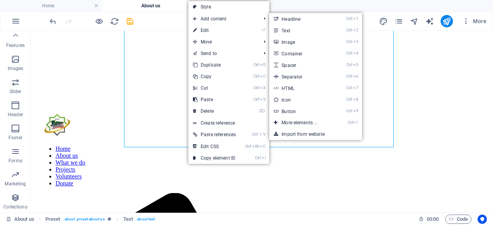
click at [212, 7] on link "Style" at bounding box center [228, 7] width 81 height 12
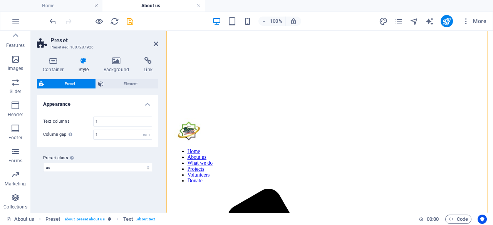
scroll to position [268, 0]
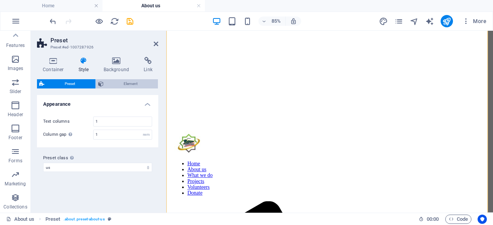
click at [122, 80] on span "Element" at bounding box center [131, 83] width 50 height 9
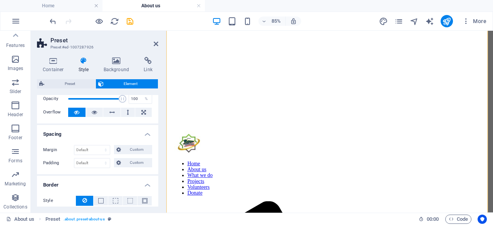
scroll to position [9, 0]
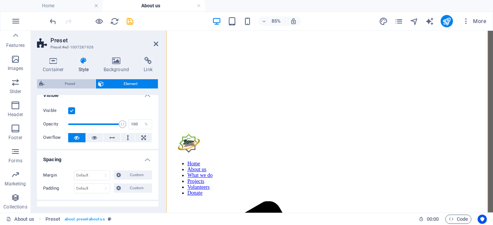
click at [85, 85] on span "Preset" at bounding box center [70, 83] width 47 height 9
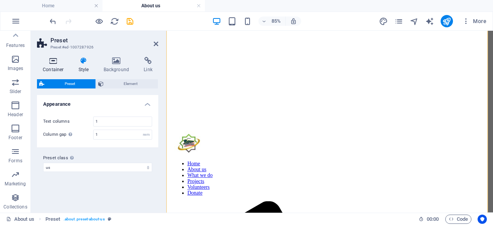
click at [58, 64] on icon at bounding box center [53, 61] width 33 height 8
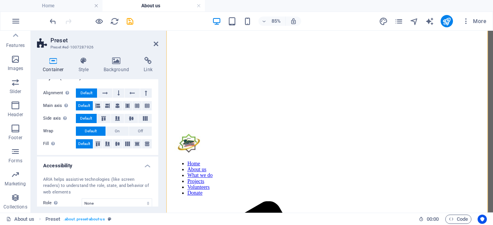
scroll to position [170, 0]
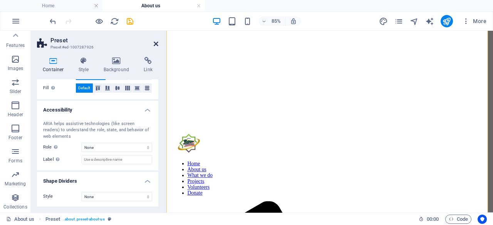
click at [155, 46] on icon at bounding box center [156, 44] width 5 height 6
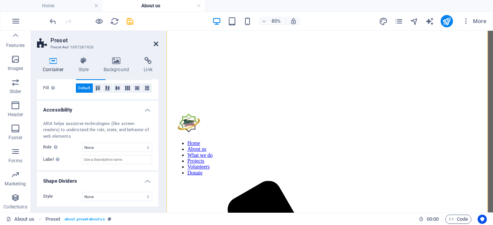
scroll to position [282, 0]
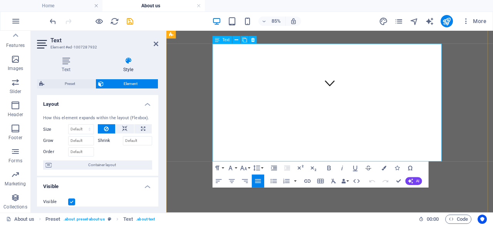
scroll to position [259, 0]
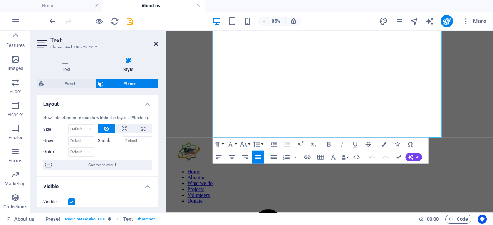
click at [157, 43] on icon at bounding box center [156, 44] width 5 height 6
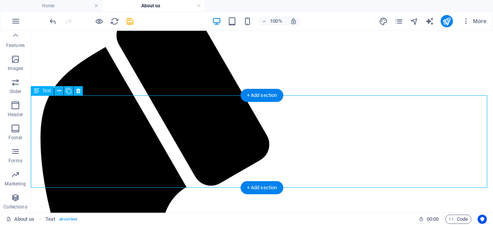
scroll to position [490, 0]
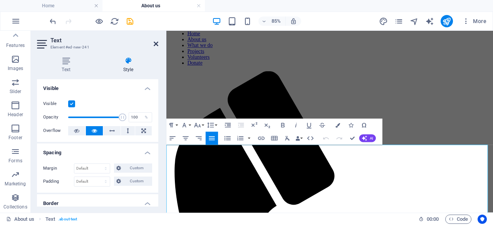
click at [155, 43] on icon at bounding box center [156, 44] width 5 height 6
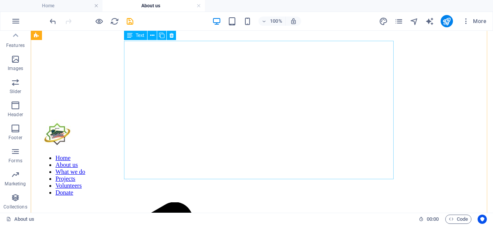
scroll to position [250, 0]
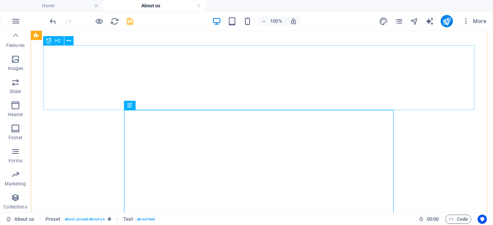
scroll to position [174, 0]
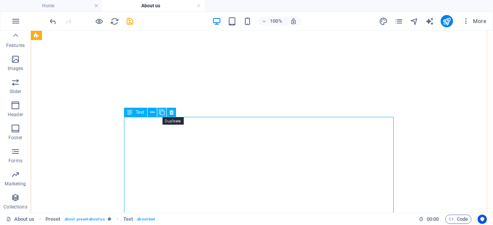
click at [161, 113] on icon at bounding box center [161, 113] width 5 height 8
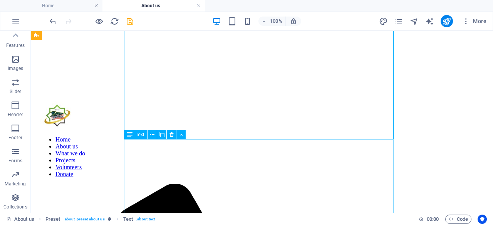
scroll to position [290, 0]
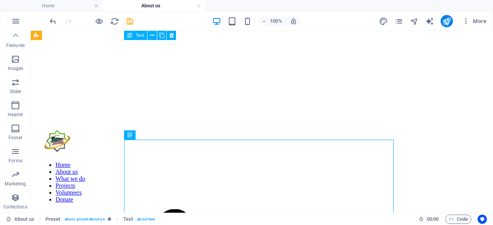
scroll to position [276, 0]
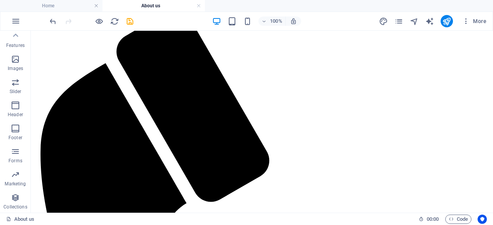
scroll to position [416, 0]
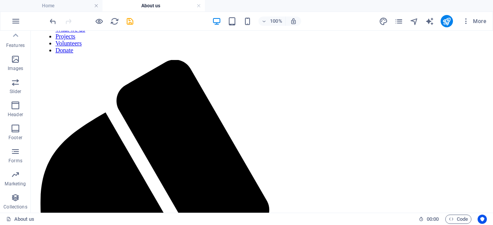
drag, startPoint x: 200, startPoint y: 210, endPoint x: 243, endPoint y: 205, distance: 43.4
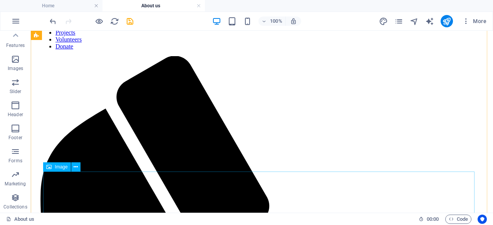
scroll to position [420, 0]
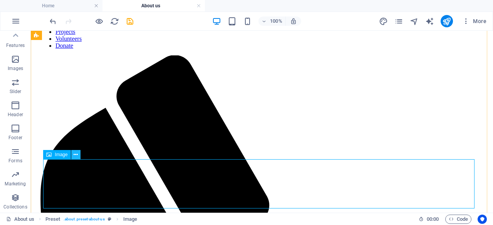
click at [77, 157] on icon at bounding box center [76, 155] width 4 height 8
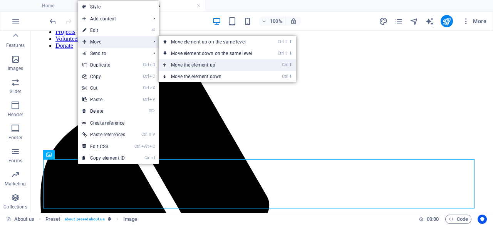
click at [187, 64] on link "Ctrl ⬆ Move the element up" at bounding box center [213, 65] width 109 height 12
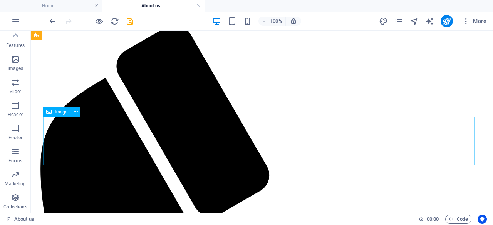
scroll to position [452, 0]
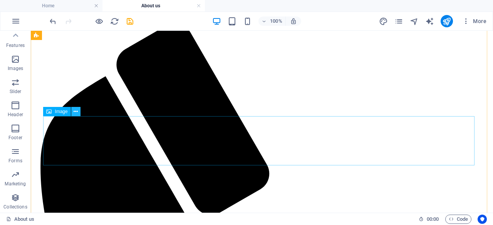
click at [75, 112] on icon at bounding box center [76, 112] width 4 height 8
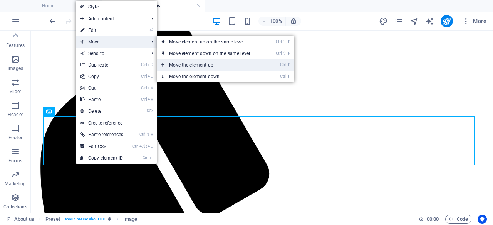
click at [180, 65] on link "Ctrl ⬆ Move the element up" at bounding box center [211, 65] width 109 height 12
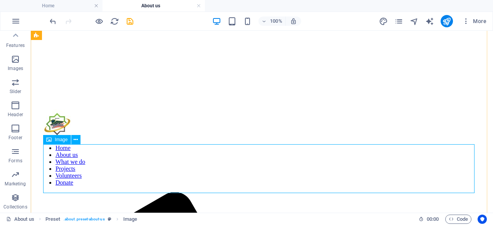
scroll to position [276, 0]
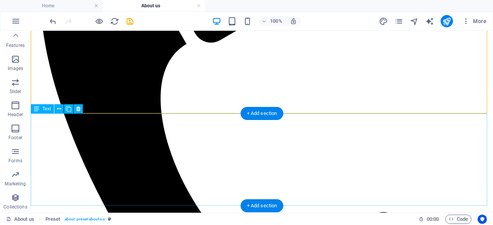
scroll to position [626, 0]
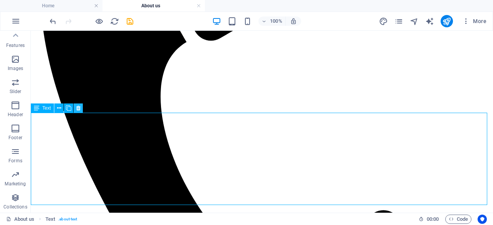
click at [79, 108] on icon at bounding box center [78, 108] width 4 height 8
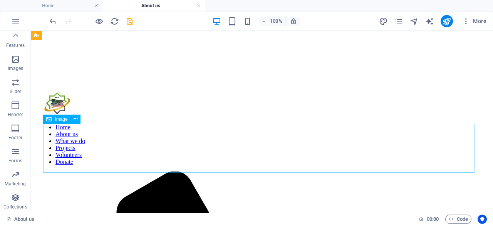
scroll to position [307, 0]
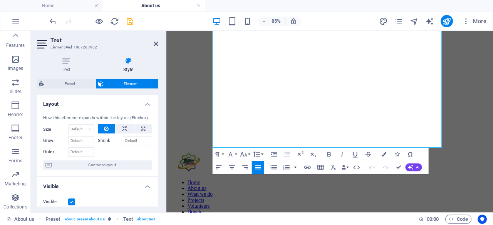
scroll to position [247, 0]
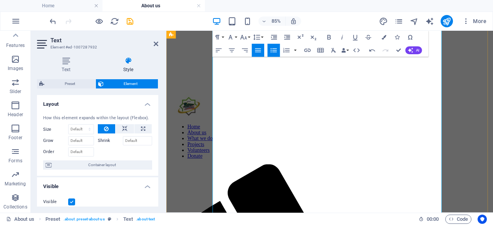
scroll to position [304, 0]
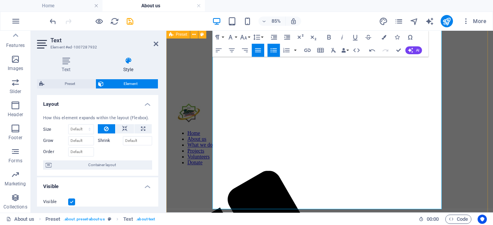
drag, startPoint x: 233, startPoint y: 191, endPoint x: 216, endPoint y: 128, distance: 64.5
click at [273, 51] on icon "button" at bounding box center [274, 51] width 8 height 8
drag, startPoint x: 320, startPoint y: 219, endPoint x: 211, endPoint y: 190, distance: 112.8
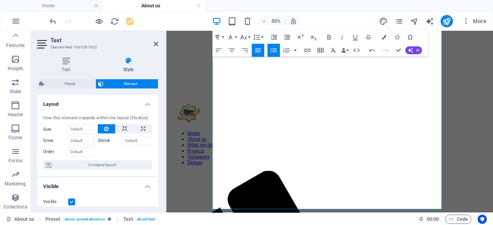
click at [273, 53] on icon "button" at bounding box center [274, 51] width 8 height 8
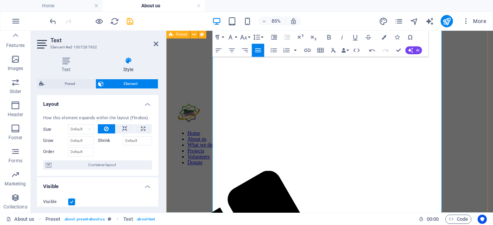
drag, startPoint x: 268, startPoint y: 180, endPoint x: 217, endPoint y: 138, distance: 65.9
click at [287, 50] on icon "button" at bounding box center [286, 51] width 8 height 8
drag, startPoint x: 316, startPoint y: 226, endPoint x: 221, endPoint y: 210, distance: 96.4
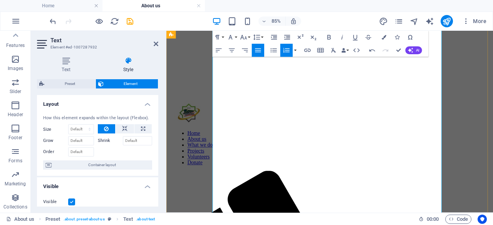
click at [277, 51] on icon "button" at bounding box center [274, 51] width 8 height 8
drag, startPoint x: 251, startPoint y: 125, endPoint x: 219, endPoint y: 124, distance: 32.0
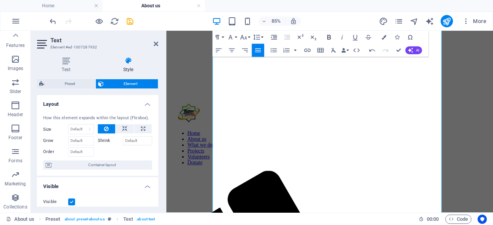
click at [329, 38] on icon "button" at bounding box center [329, 37] width 8 height 8
click at [329, 39] on icon "button" at bounding box center [328, 37] width 3 height 5
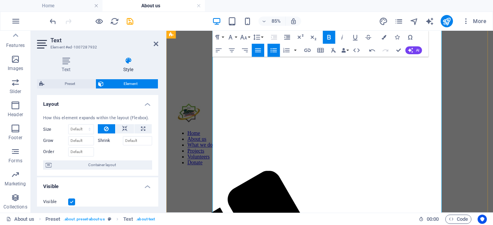
click at [329, 37] on icon "button" at bounding box center [328, 37] width 3 height 5
click at [331, 37] on icon "button" at bounding box center [329, 37] width 8 height 8
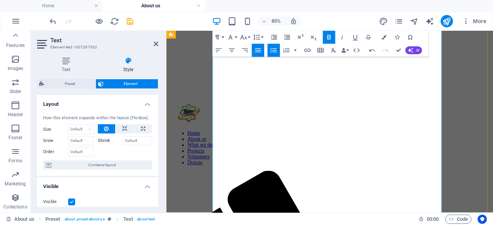
click at [156, 42] on icon at bounding box center [156, 44] width 5 height 6
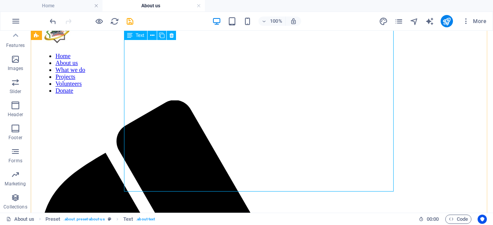
scroll to position [375, 0]
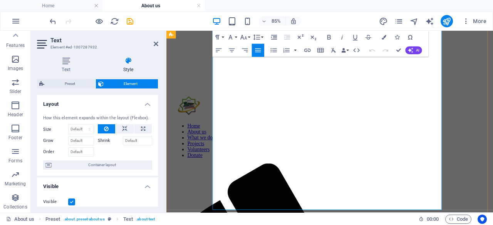
scroll to position [313, 0]
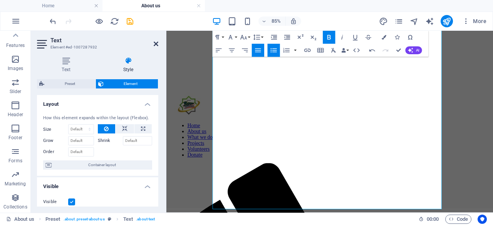
click at [156, 44] on icon at bounding box center [156, 44] width 5 height 6
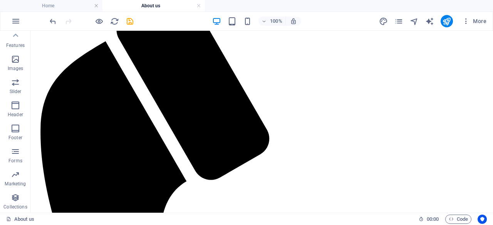
scroll to position [488, 0]
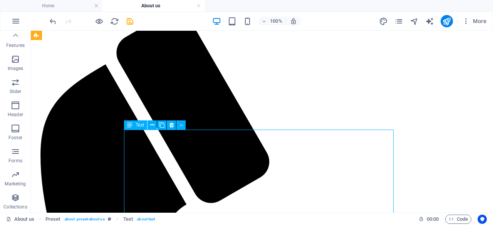
scroll to position [473, 0]
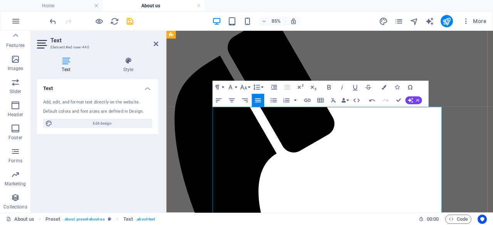
scroll to position [492, 0]
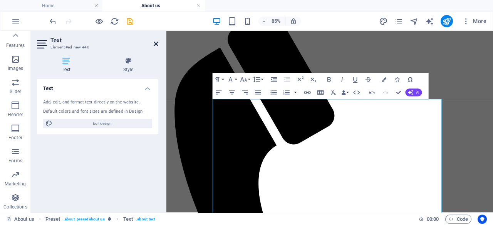
click at [155, 43] on icon at bounding box center [156, 44] width 5 height 6
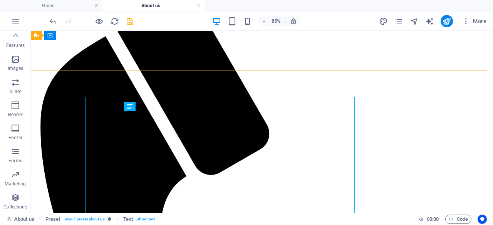
scroll to position [506, 0]
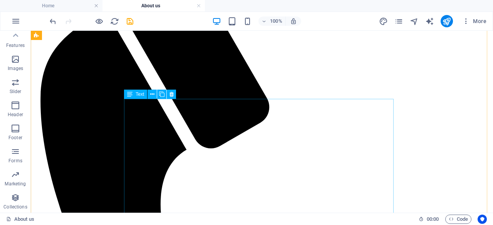
scroll to position [506, 0]
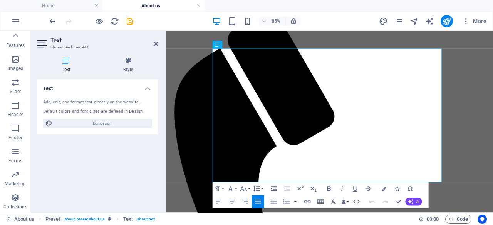
scroll to position [613, 0]
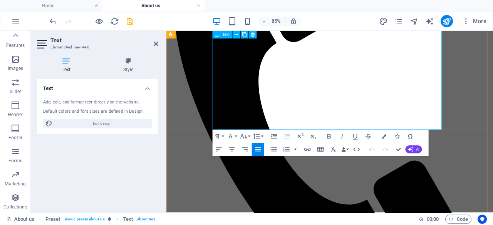
drag, startPoint x: 221, startPoint y: 135, endPoint x: 359, endPoint y: 144, distance: 138.0
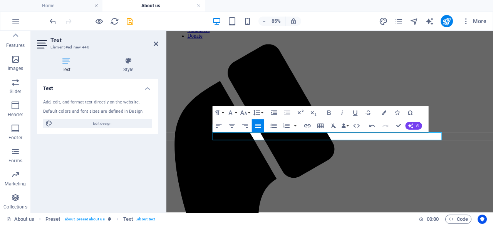
scroll to position [452, 0]
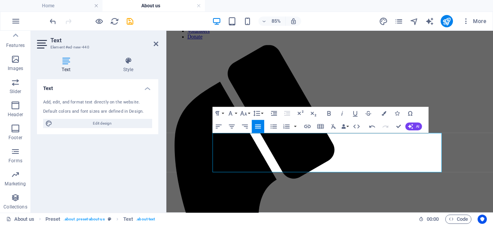
scroll to position [453, 0]
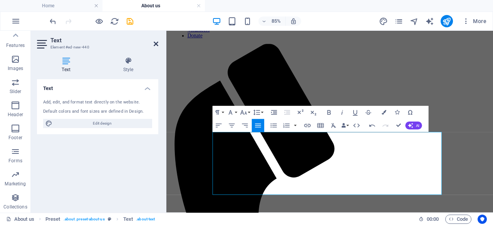
click at [154, 42] on header "Text Element #ed-new-440" at bounding box center [97, 41] width 121 height 20
click at [155, 44] on icon at bounding box center [156, 44] width 5 height 6
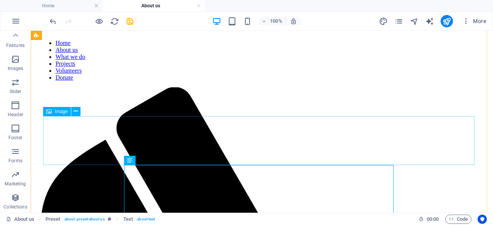
scroll to position [531, 0]
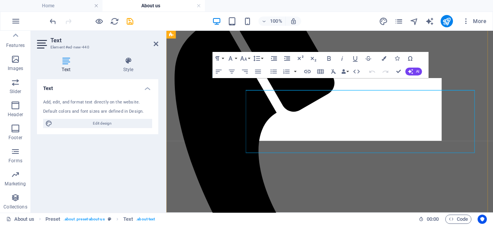
scroll to position [516, 0]
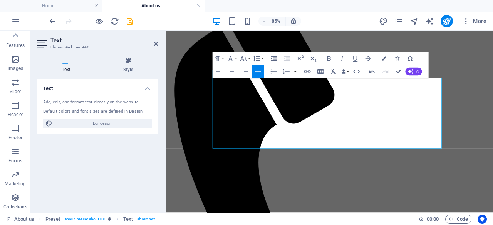
click at [153, 44] on header "Text Element #ed-new-440" at bounding box center [97, 41] width 121 height 20
click at [156, 46] on icon at bounding box center [156, 44] width 5 height 6
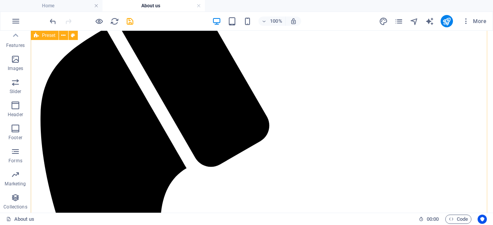
scroll to position [500, 0]
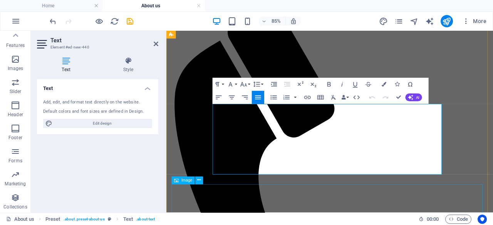
scroll to position [486, 0]
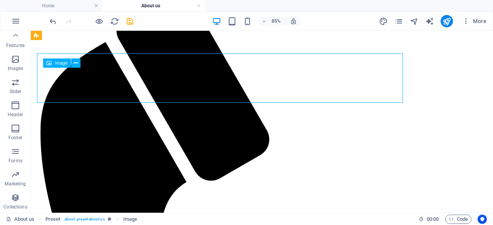
scroll to position [500, 0]
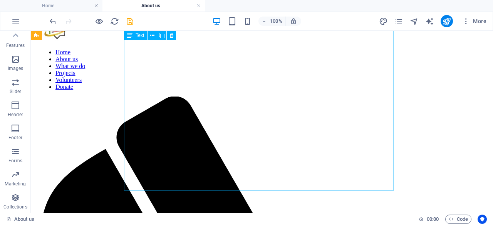
scroll to position [383, 0]
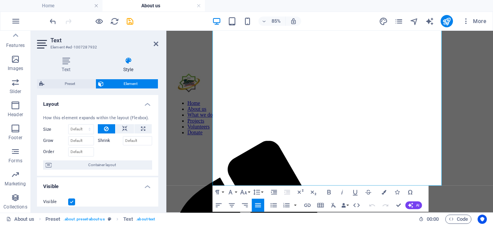
scroll to position [341, 0]
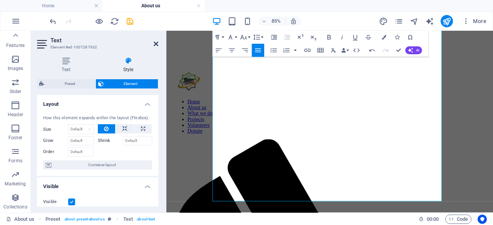
click at [155, 43] on icon at bounding box center [156, 44] width 5 height 6
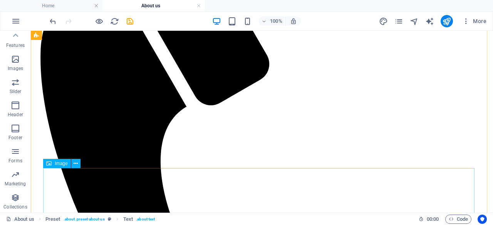
scroll to position [563, 0]
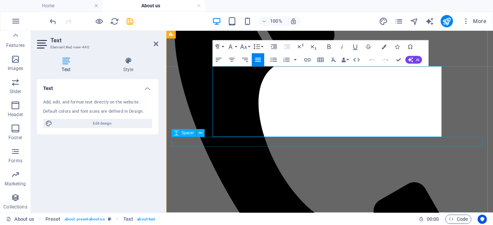
scroll to position [549, 0]
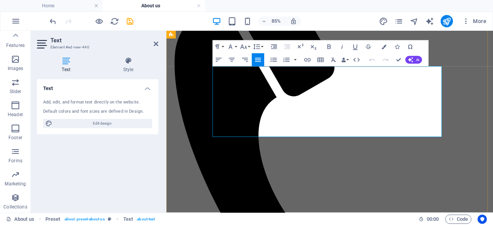
click at [157, 45] on icon at bounding box center [156, 44] width 5 height 6
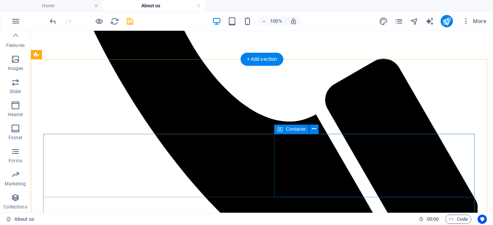
scroll to position [784, 0]
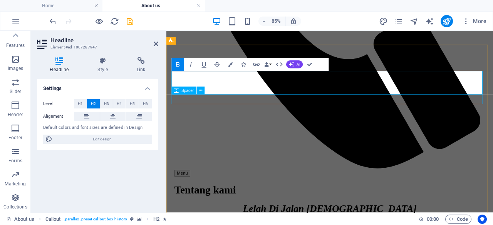
scroll to position [779, 0]
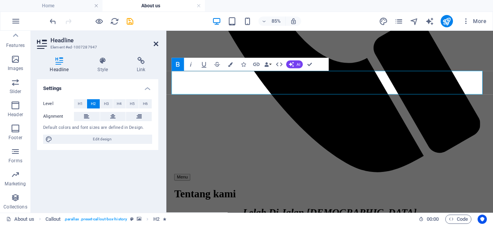
click at [157, 44] on icon at bounding box center [156, 44] width 5 height 6
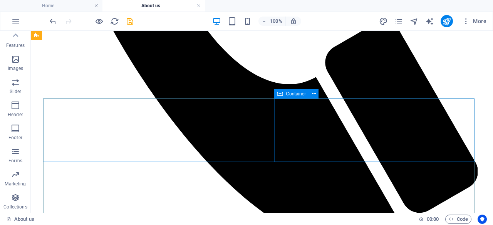
scroll to position [817, 0]
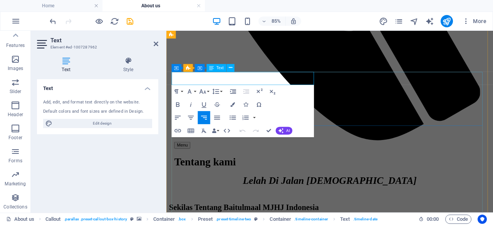
click at [159, 43] on aside "Text Element #ed-1007287962 Text Style Text Add, edit, and format text directly…" at bounding box center [98, 122] width 135 height 182
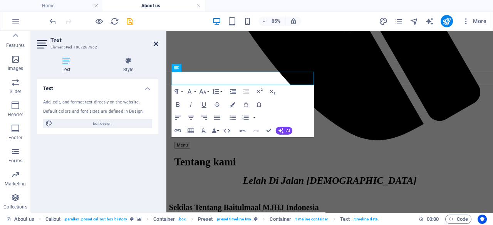
click at [155, 45] on icon at bounding box center [156, 44] width 5 height 6
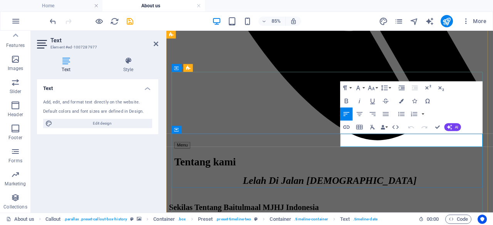
click at [155, 44] on icon at bounding box center [156, 44] width 5 height 6
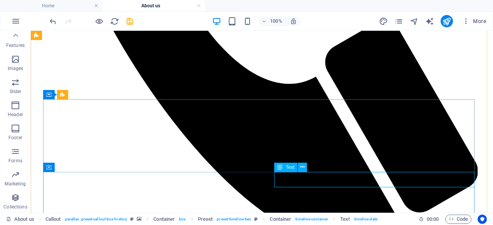
scroll to position [815, 0]
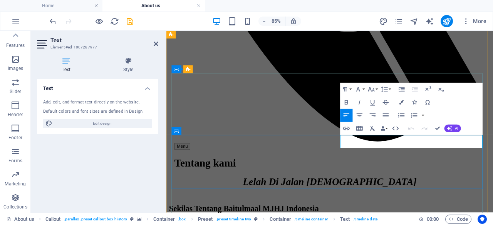
click at [156, 44] on icon at bounding box center [156, 44] width 5 height 6
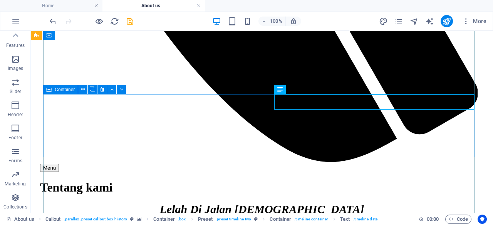
scroll to position [901, 0]
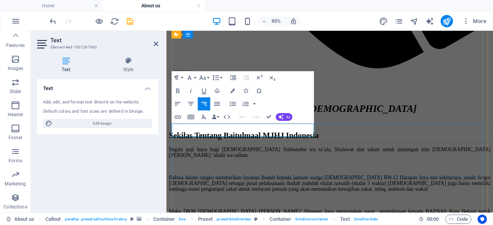
click at [158, 44] on icon at bounding box center [156, 44] width 5 height 6
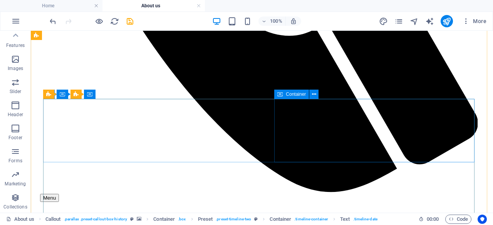
scroll to position [810, 0]
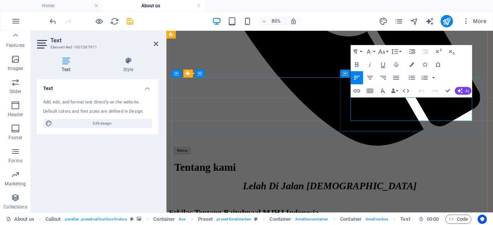
drag, startPoint x: 506, startPoint y: 133, endPoint x: 378, endPoint y: 112, distance: 129.5
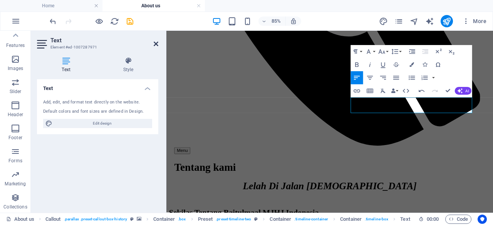
click at [155, 44] on icon at bounding box center [156, 44] width 5 height 6
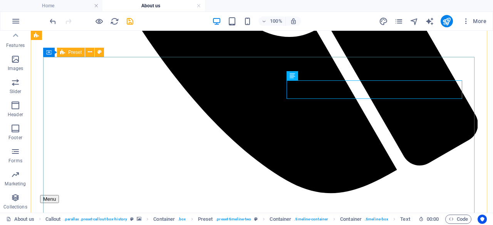
scroll to position [856, 0]
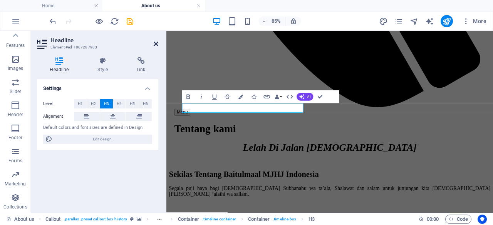
click at [157, 45] on icon at bounding box center [156, 44] width 5 height 6
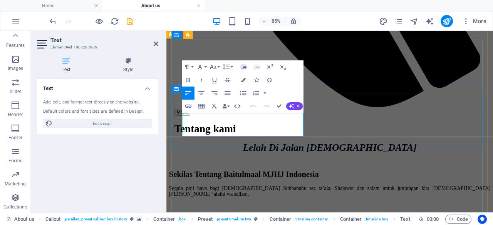
drag, startPoint x: 307, startPoint y: 150, endPoint x: 183, endPoint y: 134, distance: 124.9
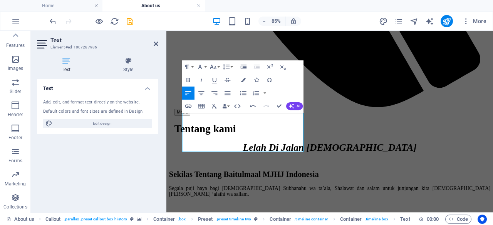
click at [159, 43] on aside "Text Element #ed-1007287986 Text Style Text Add, edit, and format text directly…" at bounding box center [98, 122] width 135 height 182
click at [157, 44] on icon at bounding box center [156, 44] width 5 height 6
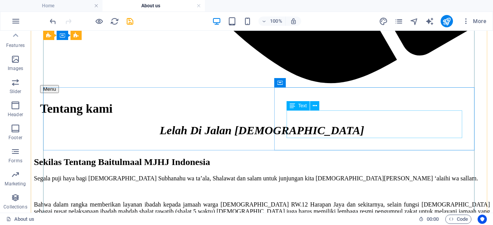
scroll to position [971, 0]
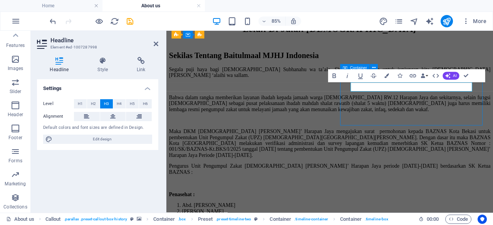
scroll to position [981, 0]
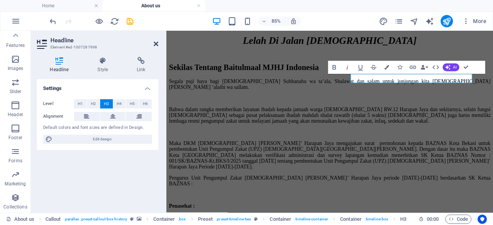
click at [157, 43] on icon at bounding box center [156, 44] width 5 height 6
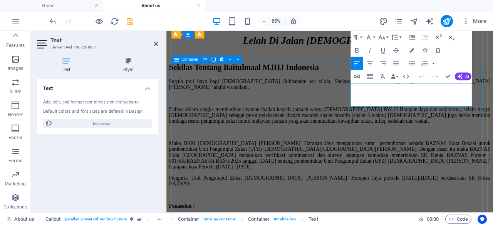
drag, startPoint x: 508, startPoint y: 117, endPoint x: 365, endPoint y: 87, distance: 145.5
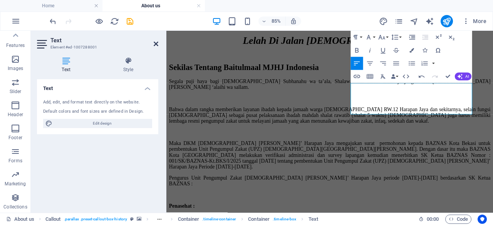
click at [157, 44] on icon at bounding box center [156, 44] width 5 height 6
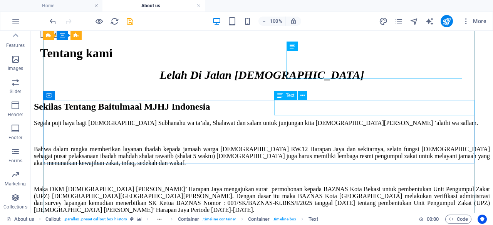
scroll to position [1034, 0]
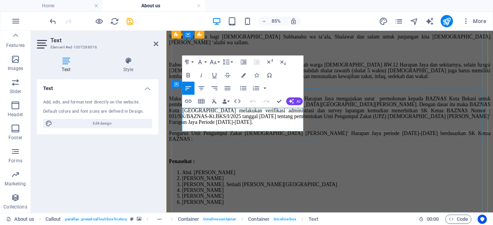
drag, startPoint x: 312, startPoint y: 145, endPoint x: 179, endPoint y: 122, distance: 134.7
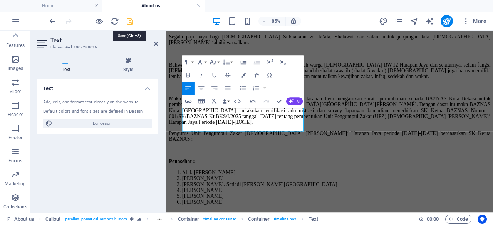
click at [129, 24] on icon "save" at bounding box center [129, 21] width 9 height 9
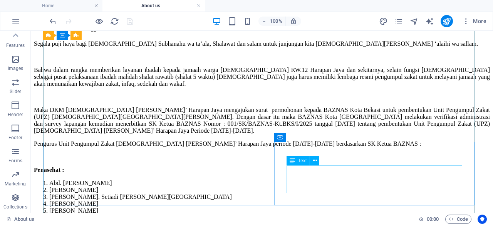
scroll to position [1044, 0]
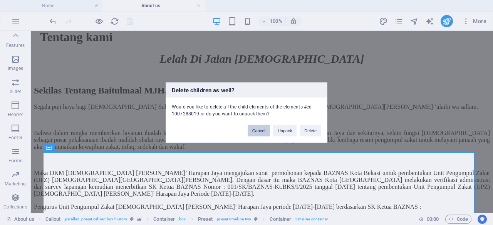
drag, startPoint x: 253, startPoint y: 128, endPoint x: 223, endPoint y: 97, distance: 42.7
click at [253, 128] on button "Cancel" at bounding box center [258, 131] width 22 height 12
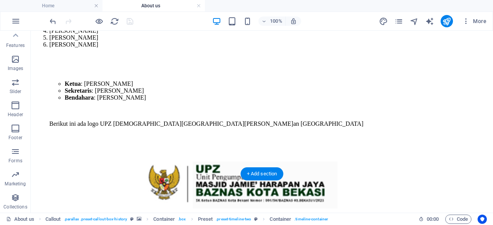
scroll to position [1281, 0]
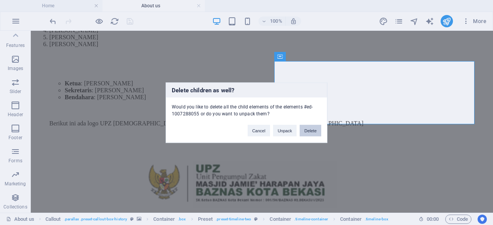
drag, startPoint x: 305, startPoint y: 129, endPoint x: 274, endPoint y: 99, distance: 43.5
click at [305, 129] on button "Delete" at bounding box center [310, 131] width 22 height 12
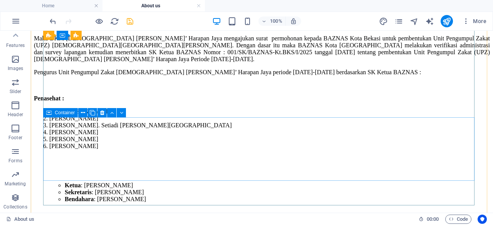
scroll to position [1152, 0]
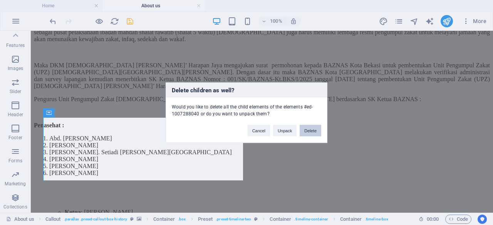
click at [307, 130] on button "Delete" at bounding box center [310, 131] width 22 height 12
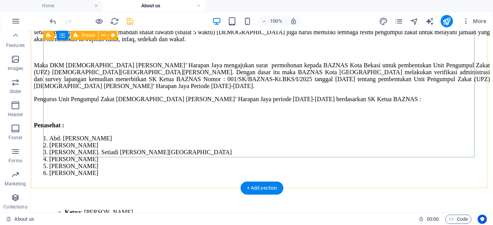
scroll to position [1071, 0]
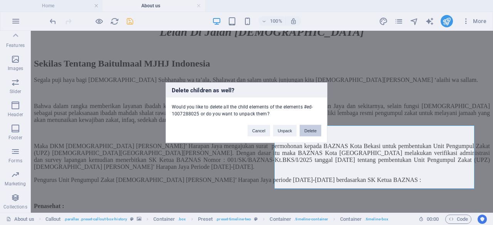
click at [313, 130] on button "Delete" at bounding box center [310, 131] width 22 height 12
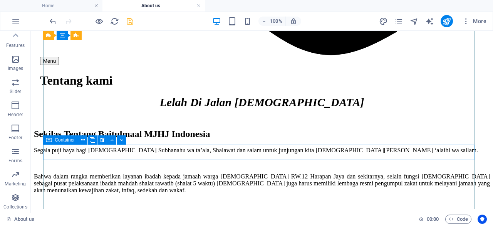
scroll to position [1061, 0]
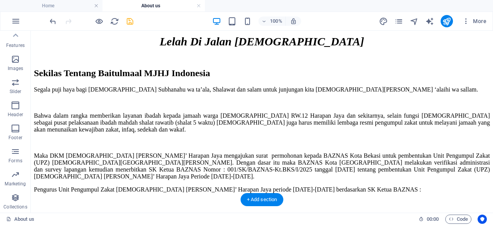
scroll to position [1187, 0]
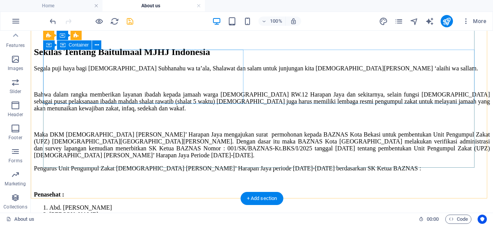
scroll to position [1082, 0]
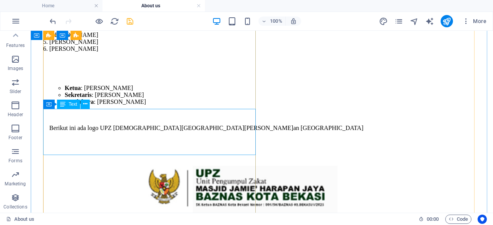
scroll to position [1277, 0]
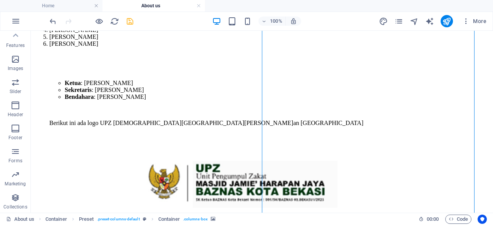
select select "px"
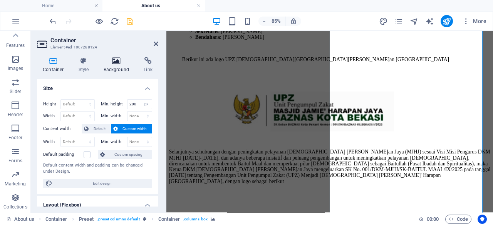
click at [114, 67] on h4 "Background" at bounding box center [118, 65] width 40 height 16
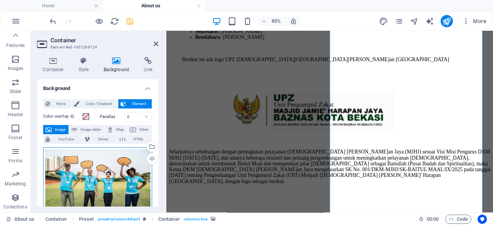
click at [111, 171] on div "Drag files here, click to choose files or select files from Files or our free s…" at bounding box center [97, 186] width 109 height 78
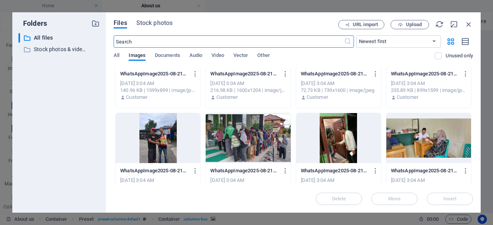
scroll to position [344, 0]
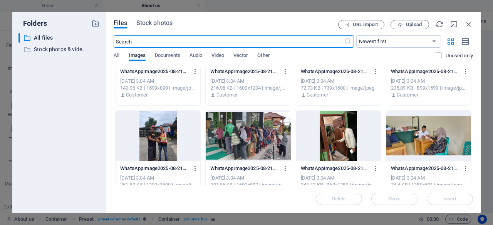
click at [341, 138] on div at bounding box center [338, 136] width 85 height 50
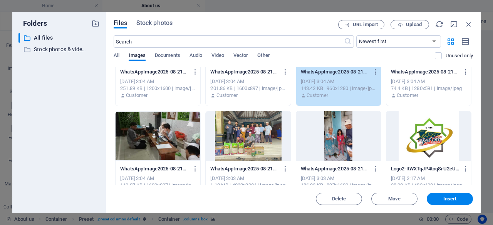
scroll to position [441, 0]
click at [172, 136] on div at bounding box center [157, 136] width 85 height 50
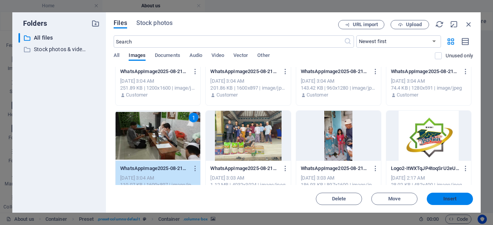
click at [440, 198] on span "Insert" at bounding box center [450, 199] width 40 height 5
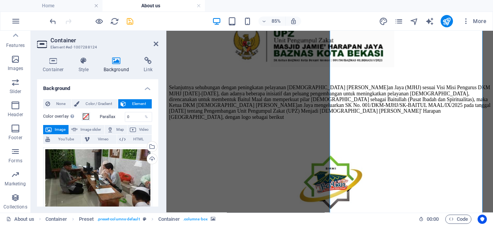
scroll to position [1357, 0]
click at [129, 180] on div "Drag files here, click to choose files or select files from Files or our free s…" at bounding box center [97, 178] width 109 height 63
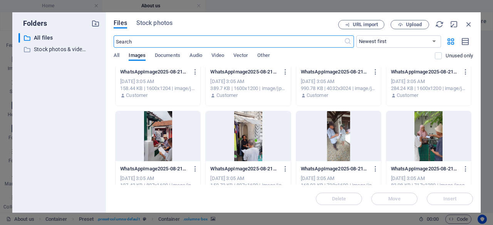
scroll to position [32, 0]
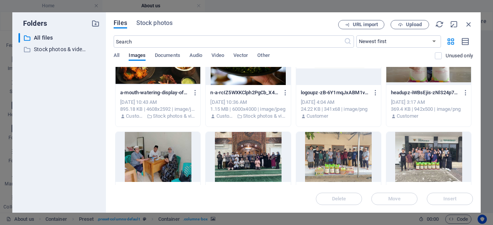
click at [165, 157] on div at bounding box center [157, 157] width 85 height 50
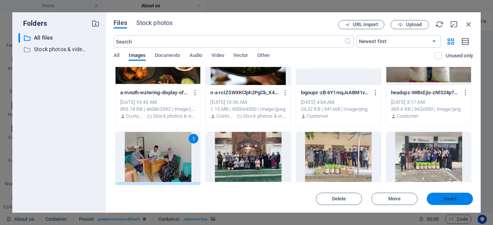
click at [432, 194] on button "Insert" at bounding box center [449, 199] width 46 height 12
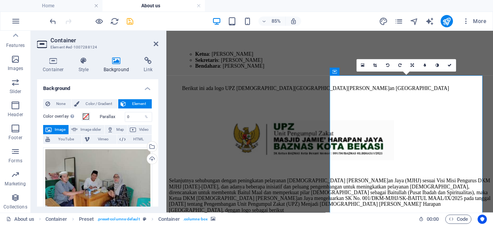
scroll to position [1145, 0]
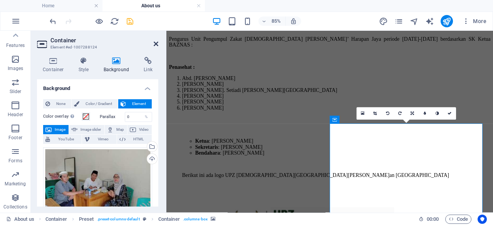
click at [156, 45] on icon at bounding box center [156, 44] width 5 height 6
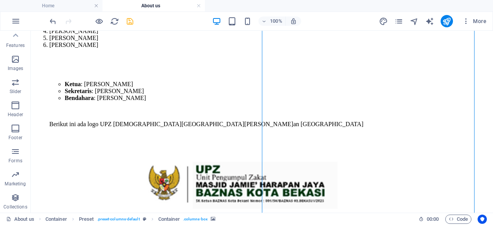
scroll to position [1280, 0]
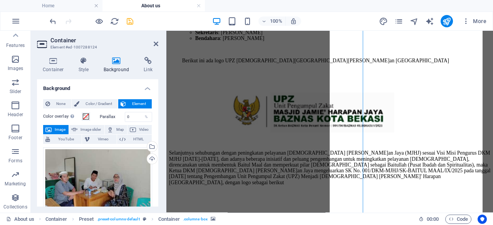
scroll to position [1284, 0]
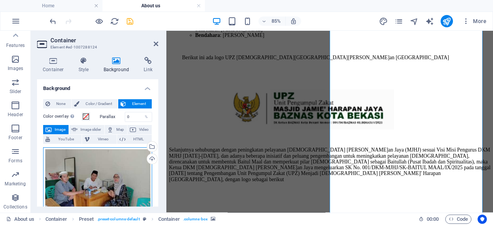
click at [89, 189] on div "Drag files here, click to choose files or select files from Files or our free s…" at bounding box center [97, 188] width 109 height 83
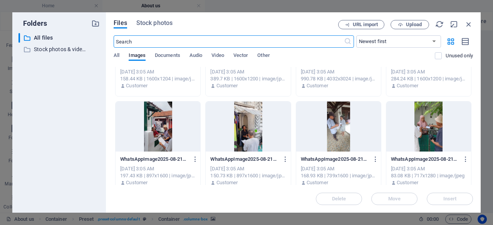
scroll to position [166, 0]
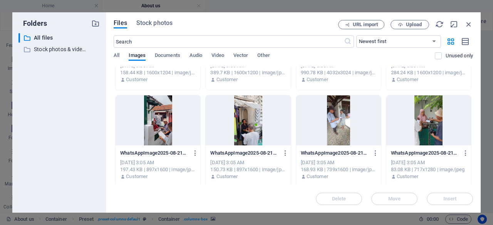
click at [152, 121] on div at bounding box center [157, 120] width 85 height 50
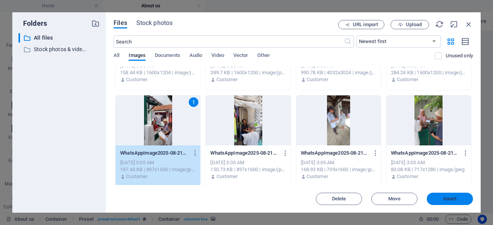
click at [451, 195] on button "Insert" at bounding box center [449, 199] width 46 height 12
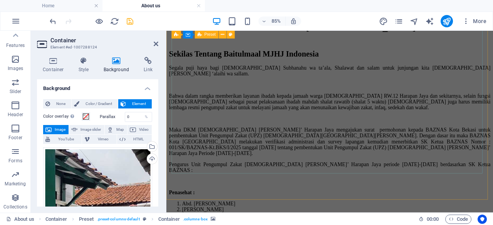
scroll to position [997, 0]
click at [154, 47] on icon at bounding box center [156, 44] width 5 height 6
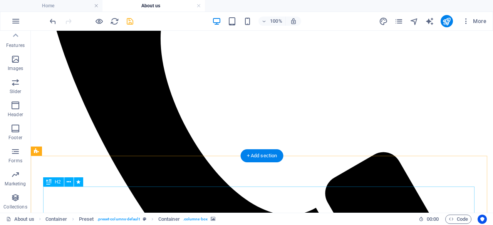
scroll to position [685, 0]
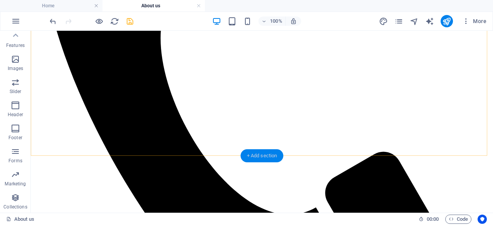
click at [256, 155] on div "+ Add section" at bounding box center [262, 155] width 43 height 13
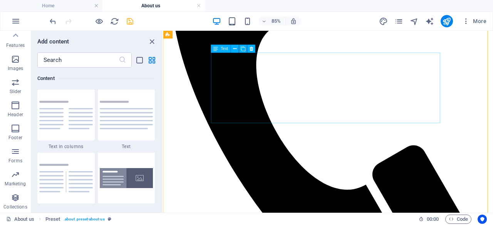
scroll to position [493, 0]
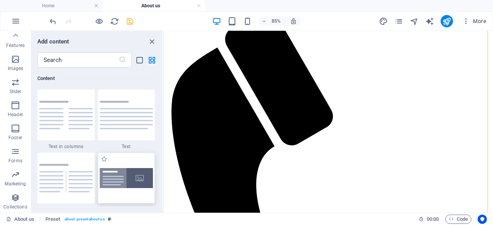
click at [130, 180] on img at bounding box center [126, 178] width 53 height 20
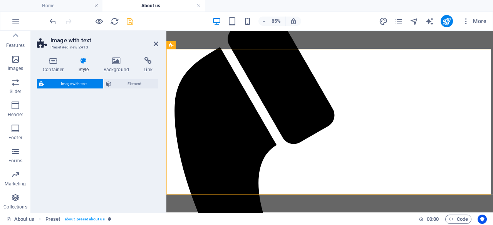
scroll to position [801, 0]
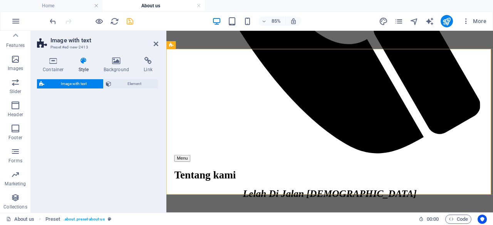
select select "rem"
select select "px"
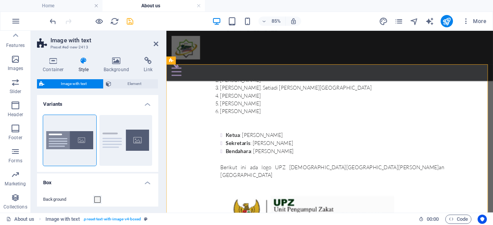
scroll to position [757, 0]
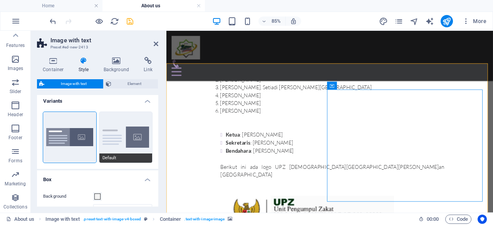
scroll to position [0, 0]
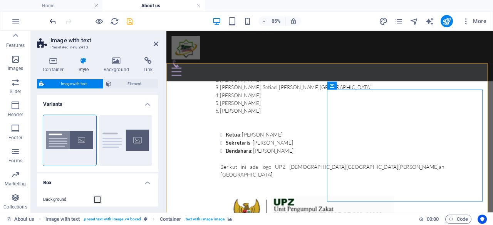
click at [54, 22] on icon "undo" at bounding box center [52, 21] width 9 height 9
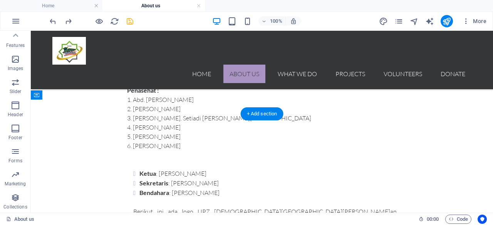
scroll to position [726, 0]
click at [255, 115] on div "+ Add section" at bounding box center [262, 114] width 43 height 13
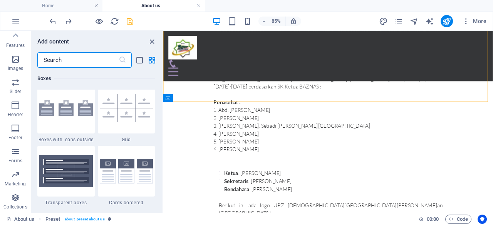
scroll to position [2255, 0]
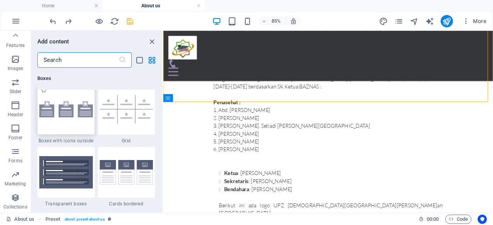
click at [72, 115] on img at bounding box center [65, 109] width 53 height 16
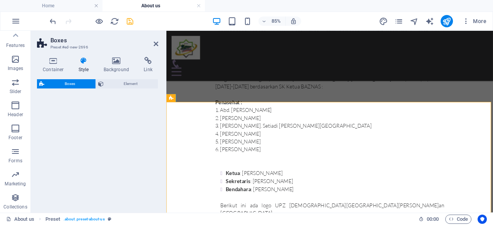
select select "rem"
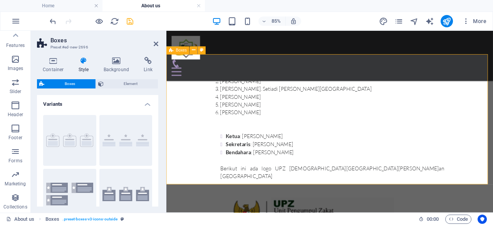
scroll to position [768, 0]
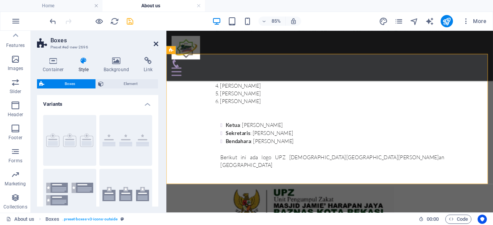
click at [156, 43] on icon at bounding box center [156, 44] width 5 height 6
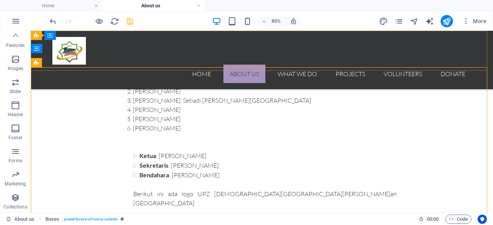
scroll to position [773, 0]
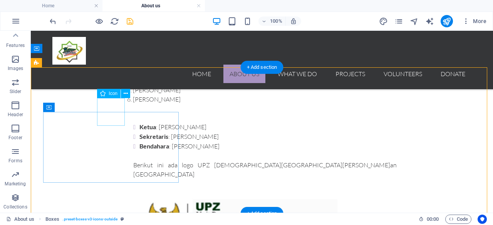
select select "xMidYMid"
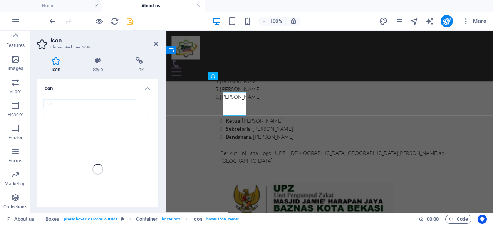
scroll to position [768, 0]
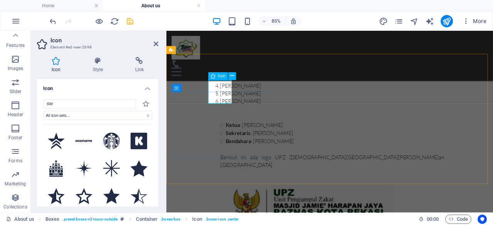
click at [95, 63] on icon at bounding box center [97, 61] width 39 height 8
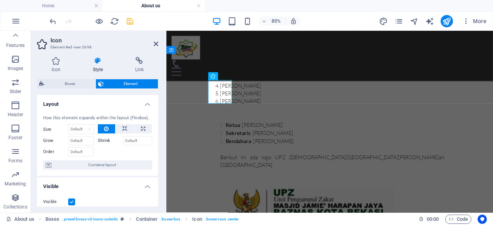
click at [109, 84] on span "Element" at bounding box center [131, 83] width 50 height 9
click at [107, 83] on span "Element" at bounding box center [131, 83] width 50 height 9
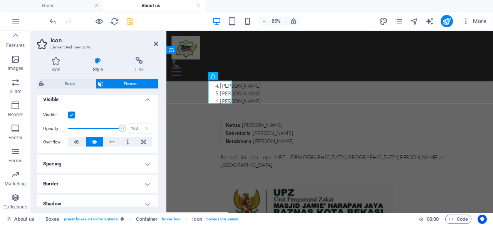
scroll to position [0, 0]
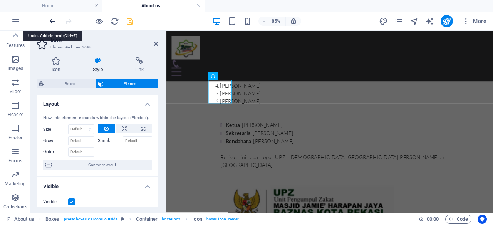
click at [53, 19] on icon "undo" at bounding box center [52, 21] width 9 height 9
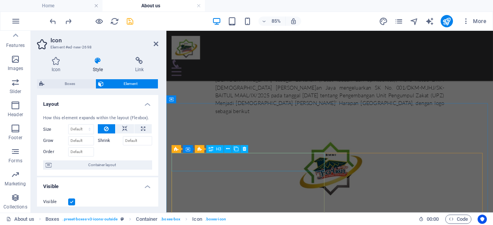
scroll to position [1163, 0]
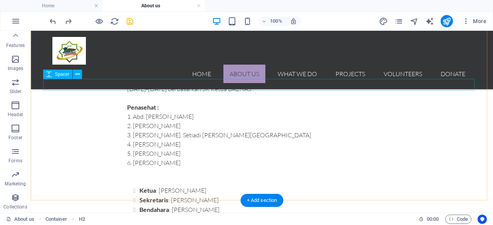
scroll to position [637, 0]
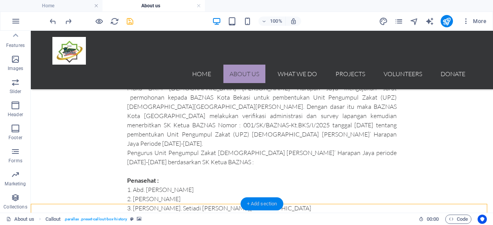
click at [269, 205] on div "+ Add section" at bounding box center [262, 203] width 43 height 13
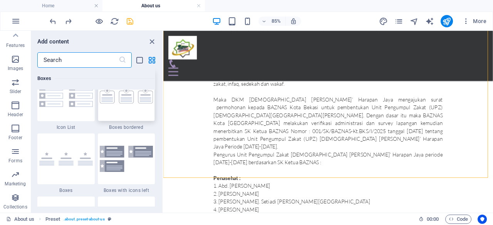
scroll to position [2144, 0]
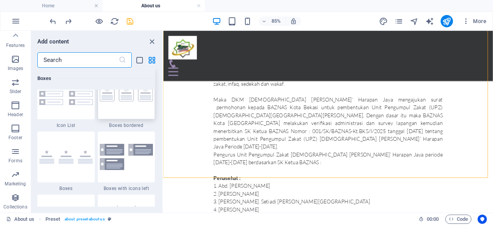
click at [134, 103] on div at bounding box center [126, 94] width 57 height 51
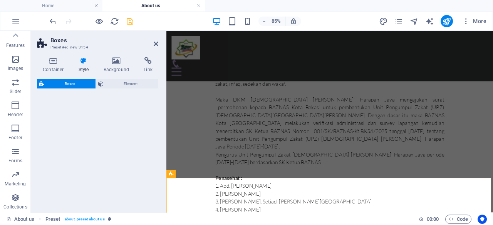
select select "rem"
select select "preset-boxes-v3-border"
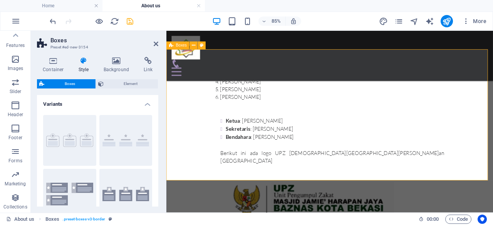
scroll to position [774, 0]
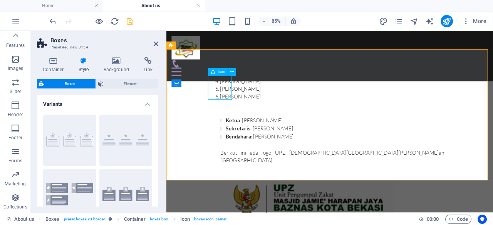
select select "xMidYMid"
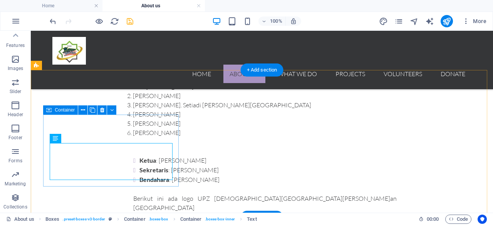
scroll to position [804, 0]
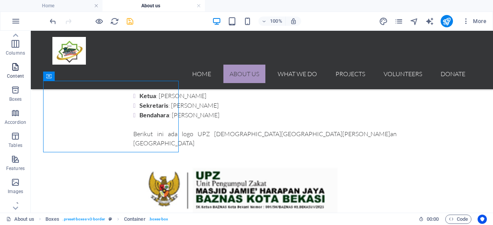
scroll to position [0, 0]
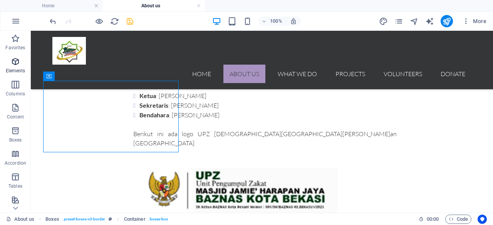
click at [16, 69] on p "Elements" at bounding box center [16, 71] width 20 height 6
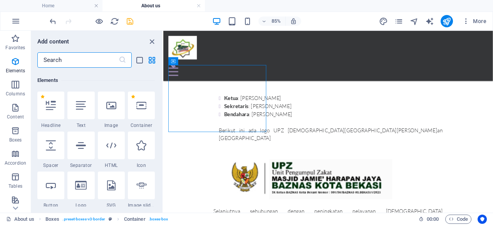
scroll to position [82, 0]
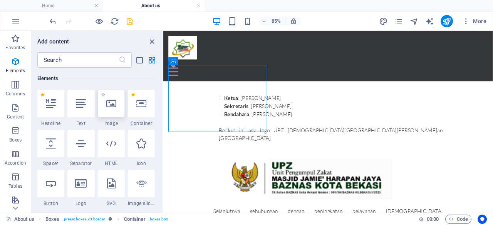
click at [112, 107] on icon at bounding box center [111, 104] width 10 height 10
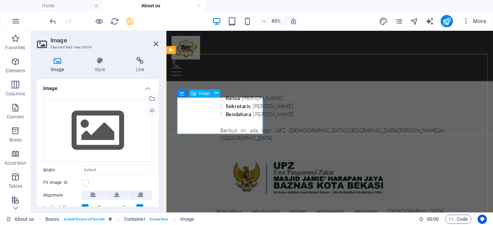
scroll to position [740, 0]
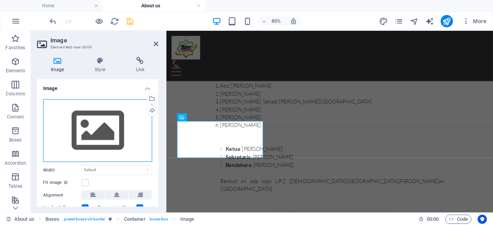
click at [128, 148] on div "Drag files here, click to choose files or select files from Files or our free s…" at bounding box center [97, 130] width 109 height 63
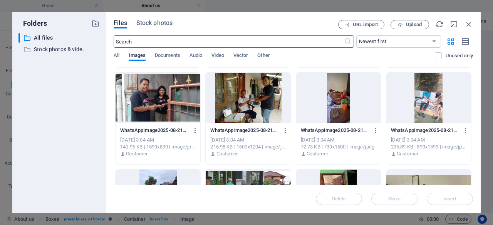
scroll to position [286, 0]
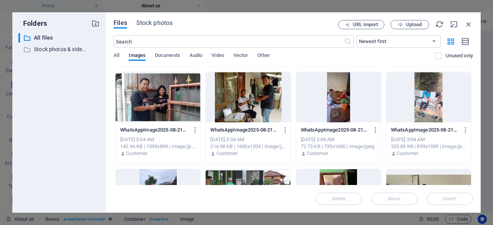
click at [182, 99] on div at bounding box center [157, 97] width 85 height 50
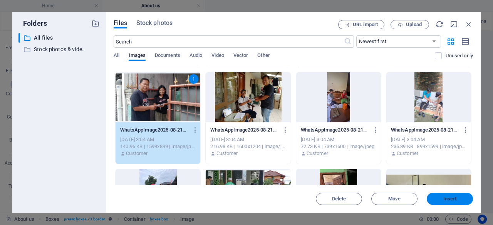
drag, startPoint x: 443, startPoint y: 202, endPoint x: 325, endPoint y: 202, distance: 117.8
click at [443, 202] on button "Insert" at bounding box center [449, 199] width 46 height 12
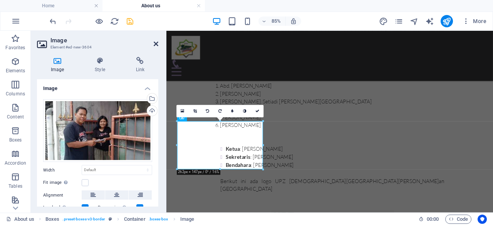
click at [154, 43] on icon at bounding box center [156, 44] width 5 height 6
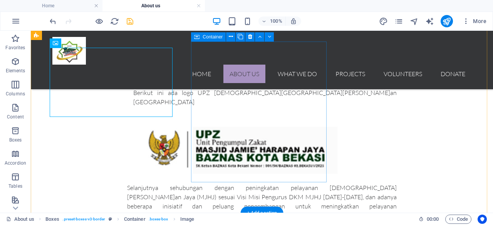
scroll to position [846, 0]
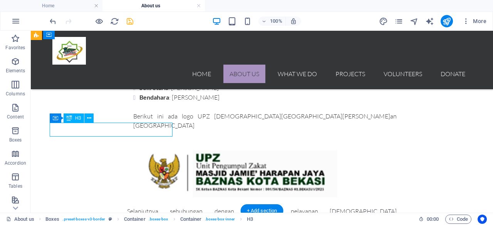
scroll to position [832, 0]
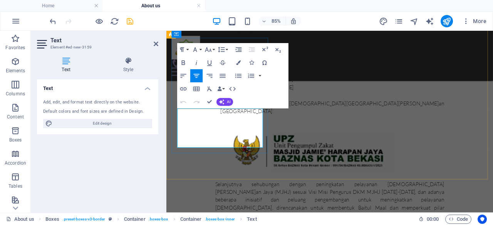
drag, startPoint x: 261, startPoint y: 164, endPoint x: 193, endPoint y: 129, distance: 76.8
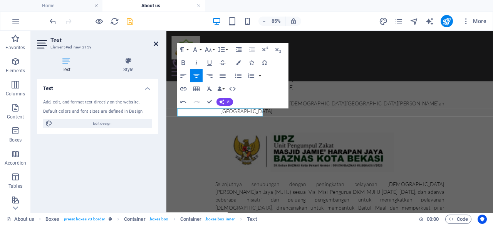
click at [157, 45] on icon at bounding box center [156, 44] width 5 height 6
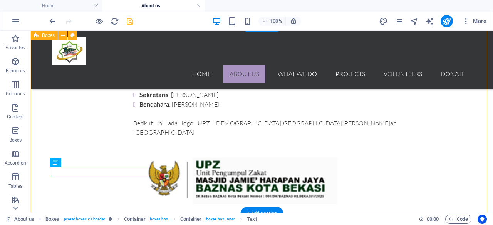
scroll to position [815, 0]
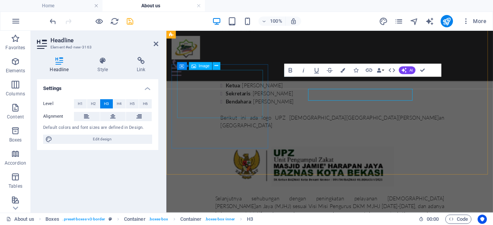
scroll to position [801, 0]
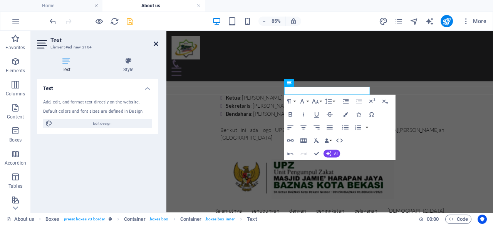
click at [157, 42] on icon at bounding box center [156, 44] width 5 height 6
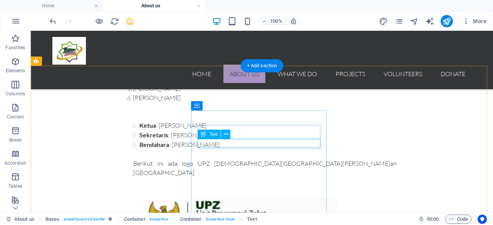
scroll to position [773, 0]
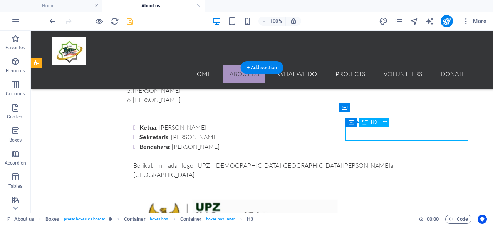
drag, startPoint x: 412, startPoint y: 135, endPoint x: 319, endPoint y: 154, distance: 94.2
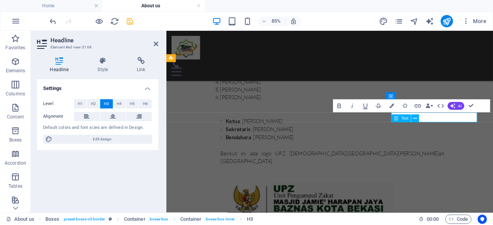
scroll to position [759, 0]
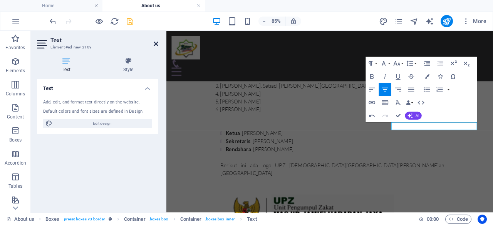
click at [156, 45] on icon at bounding box center [156, 44] width 5 height 6
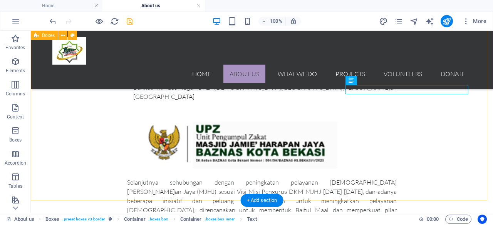
scroll to position [818, 0]
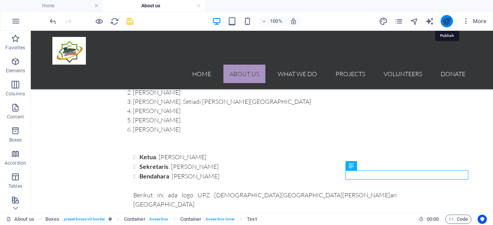
click at [448, 22] on icon "publish" at bounding box center [446, 21] width 9 height 9
